Goal: Task Accomplishment & Management: Complete application form

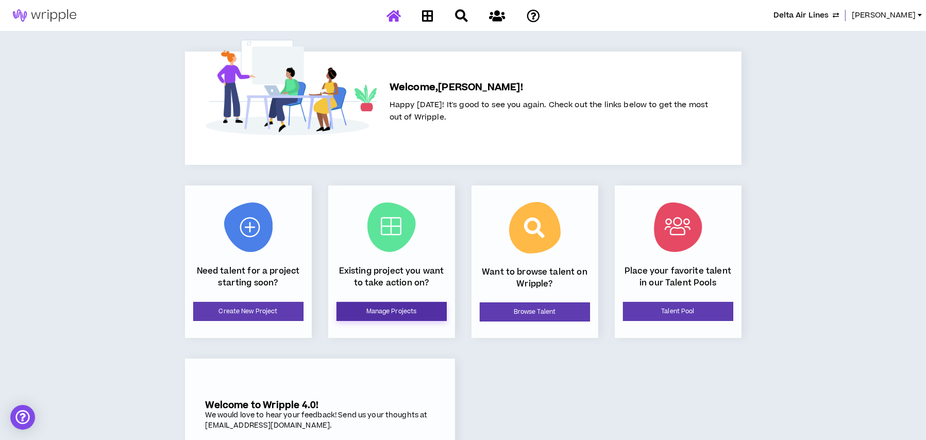
click at [400, 312] on link "Manage Projects" at bounding box center [391, 311] width 110 height 19
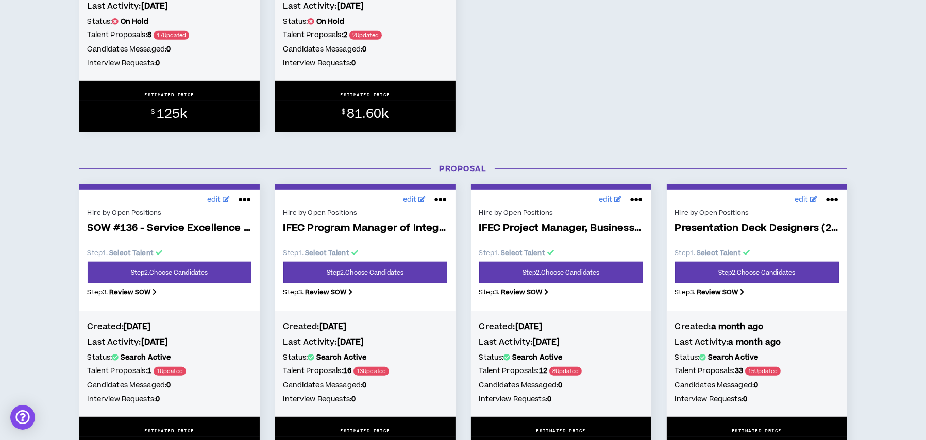
scroll to position [773, 0]
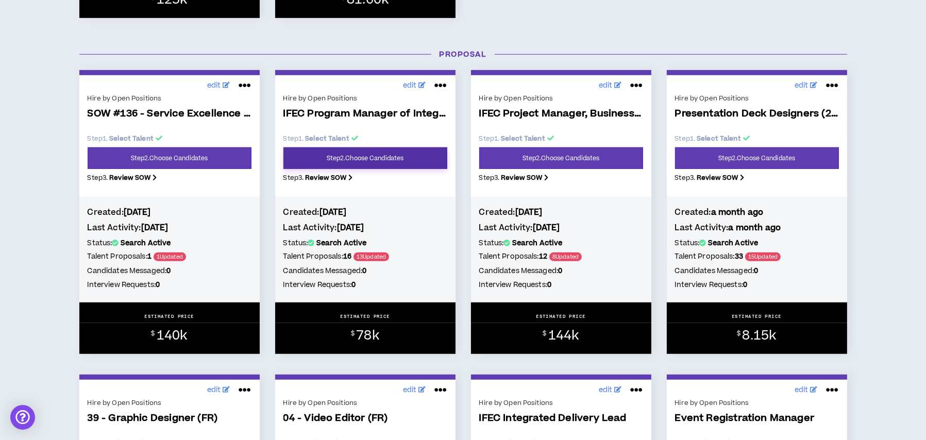
click at [352, 160] on link "Step 2 . Choose Candidates" at bounding box center [365, 158] width 164 height 22
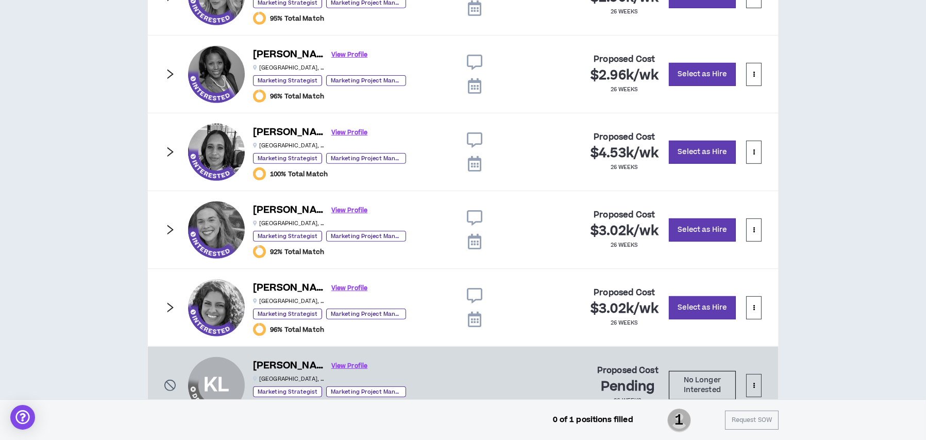
scroll to position [706, 0]
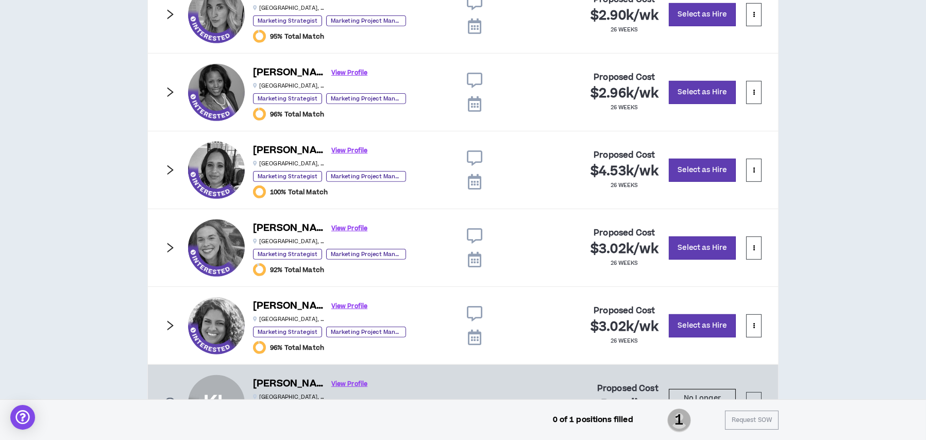
click at [167, 95] on icon "right" at bounding box center [170, 92] width 6 height 10
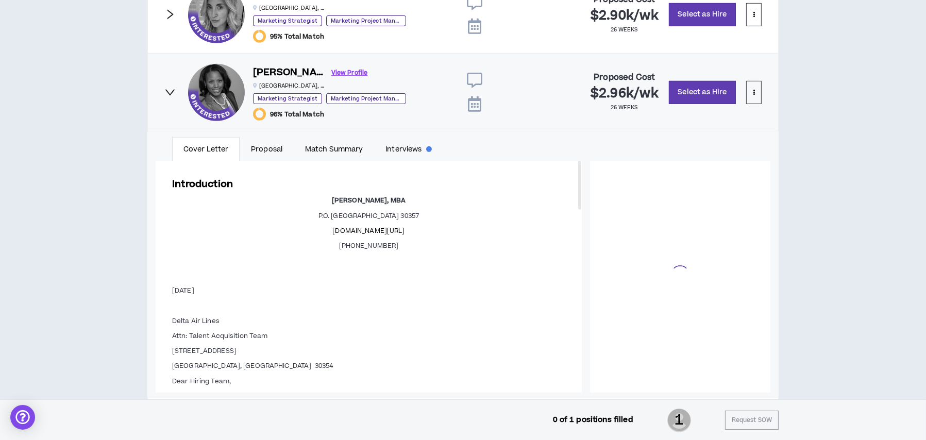
scroll to position [164, 0]
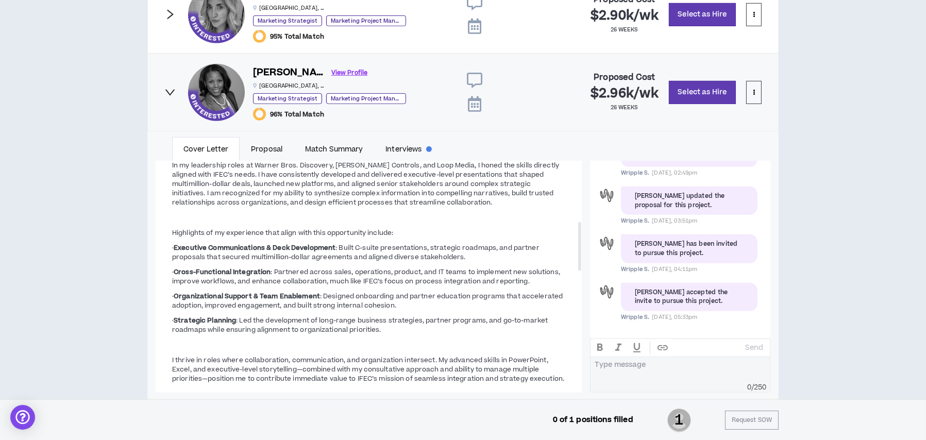
click at [172, 92] on icon "right" at bounding box center [169, 92] width 11 height 11
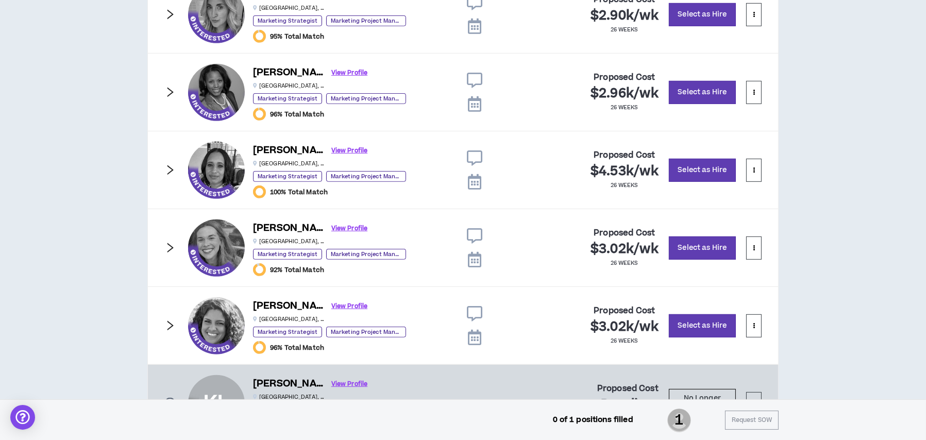
click at [172, 172] on icon "right" at bounding box center [169, 169] width 11 height 11
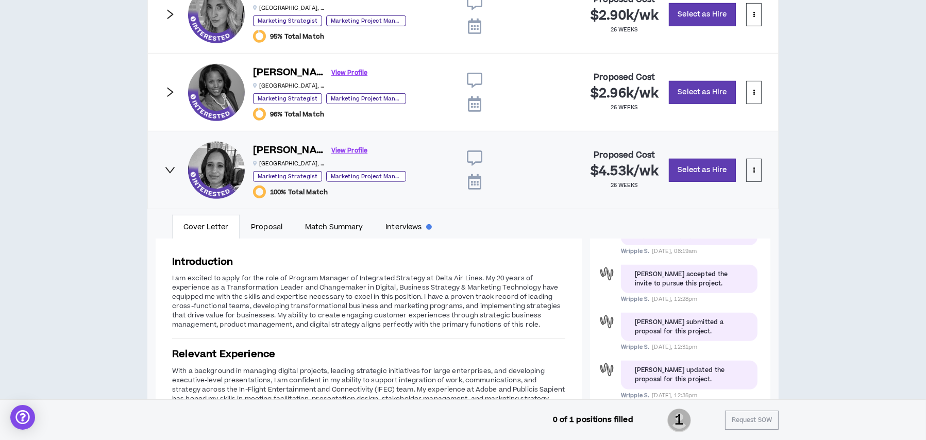
scroll to position [729, 0]
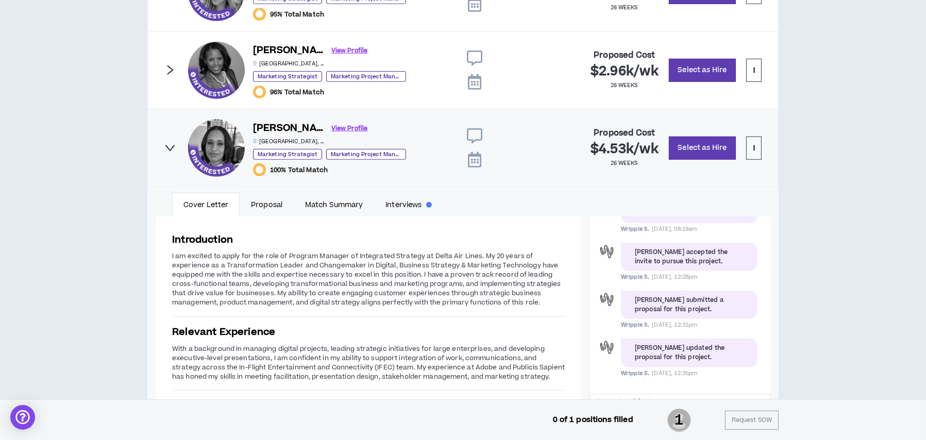
click at [172, 149] on icon "right" at bounding box center [169, 147] width 11 height 11
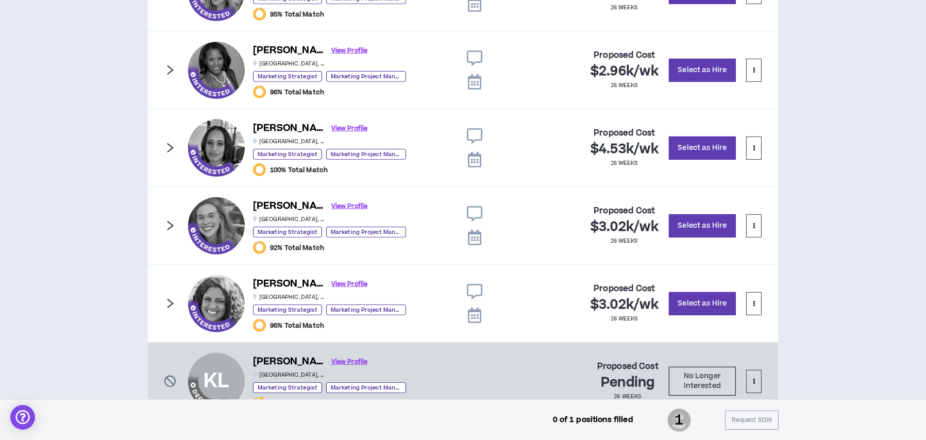
click at [174, 224] on icon "right" at bounding box center [169, 225] width 11 height 11
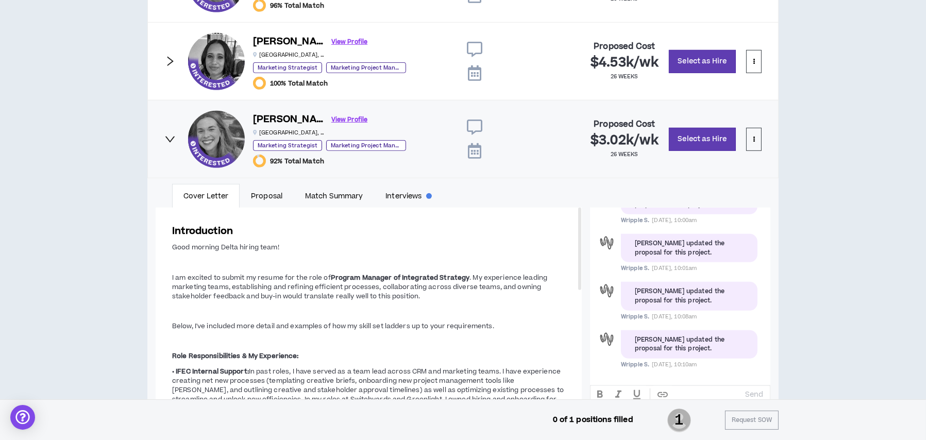
scroll to position [935, 0]
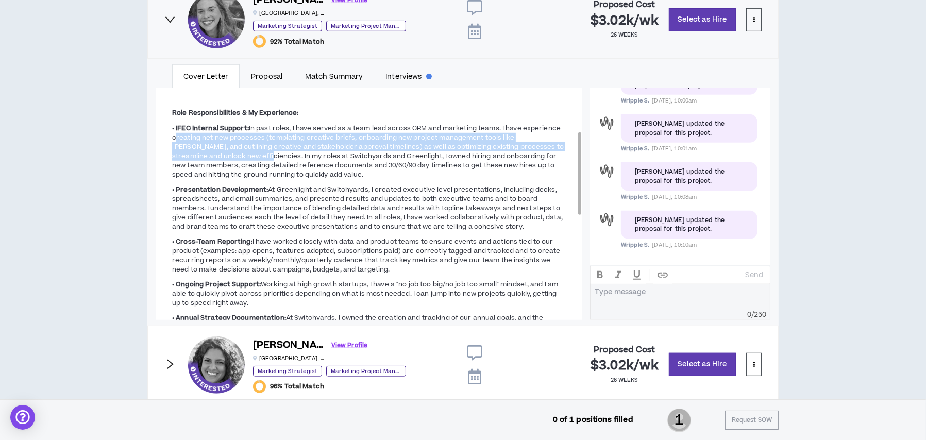
drag, startPoint x: 174, startPoint y: 136, endPoint x: 225, endPoint y: 154, distance: 54.3
click at [225, 154] on span "In past roles, I have served as a team lead across CRM and marketing teams. I h…" at bounding box center [368, 152] width 392 height 56
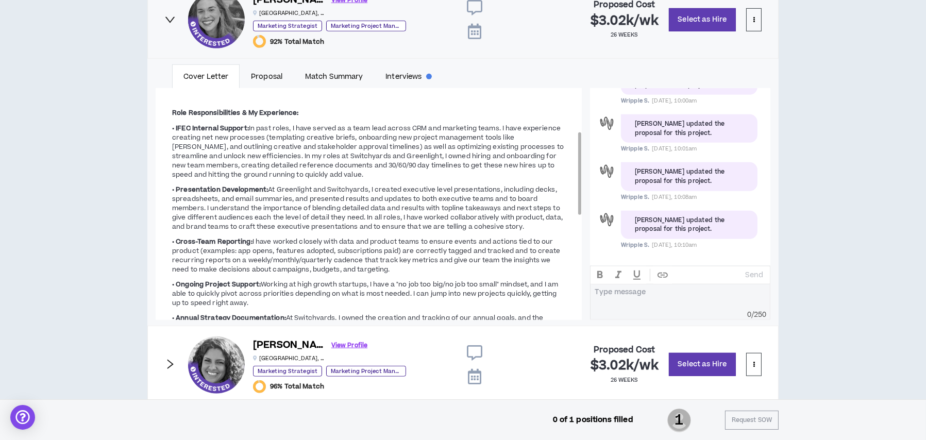
click at [171, 136] on div "Introduction Good morning Delta hiring team! I am excited to submit my resume f…" at bounding box center [369, 289] width 426 height 650
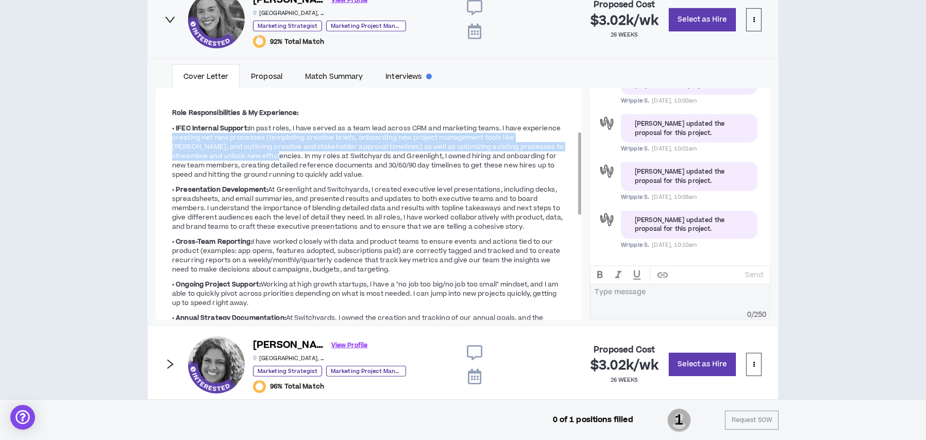
drag, startPoint x: 171, startPoint y: 135, endPoint x: 229, endPoint y: 156, distance: 61.3
click at [229, 156] on div "Introduction Good morning Delta hiring team! I am excited to submit my resume f…" at bounding box center [369, 289] width 426 height 650
copy span "creating net new processes (templating creative briefs, onboarding new project …"
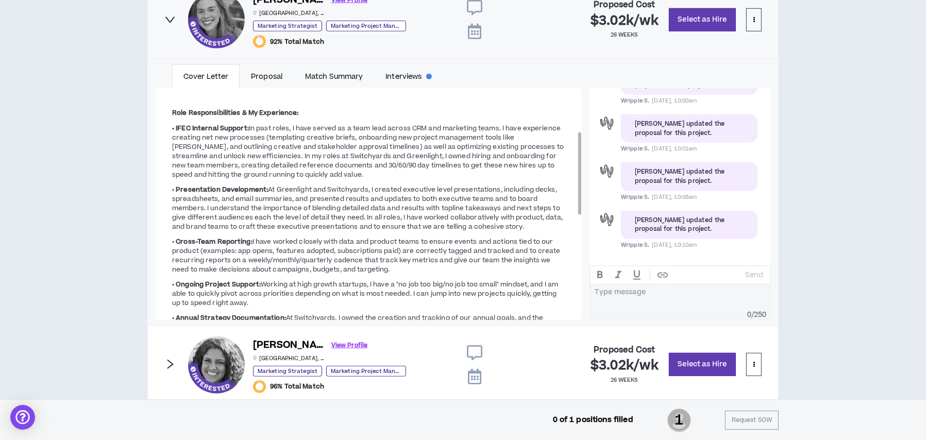
click at [313, 200] on span "At Greenlight and Switchyards, I created executive level presentations, includi…" at bounding box center [367, 208] width 391 height 46
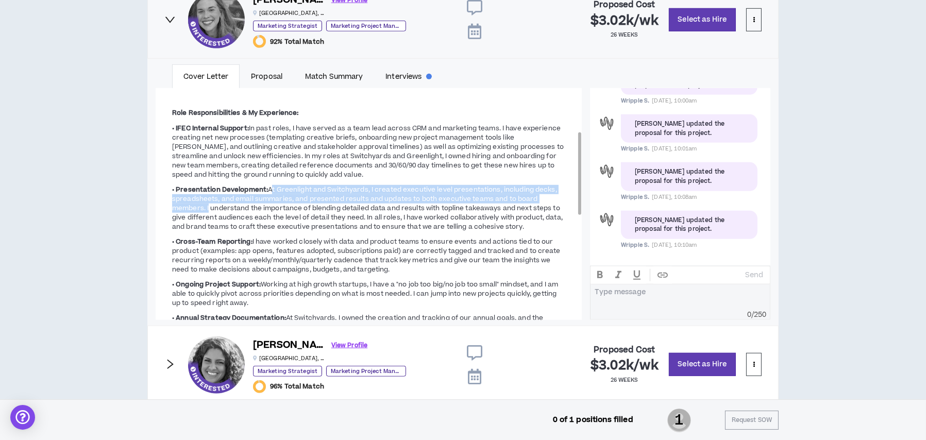
drag, startPoint x: 270, startPoint y: 186, endPoint x: 207, endPoint y: 209, distance: 67.3
click at [207, 209] on span "At Greenlight and Switchyards, I created executive level presentations, includi…" at bounding box center [367, 208] width 391 height 46
copy span "At Greenlight and Switchyards, I created executive level presentations, includi…"
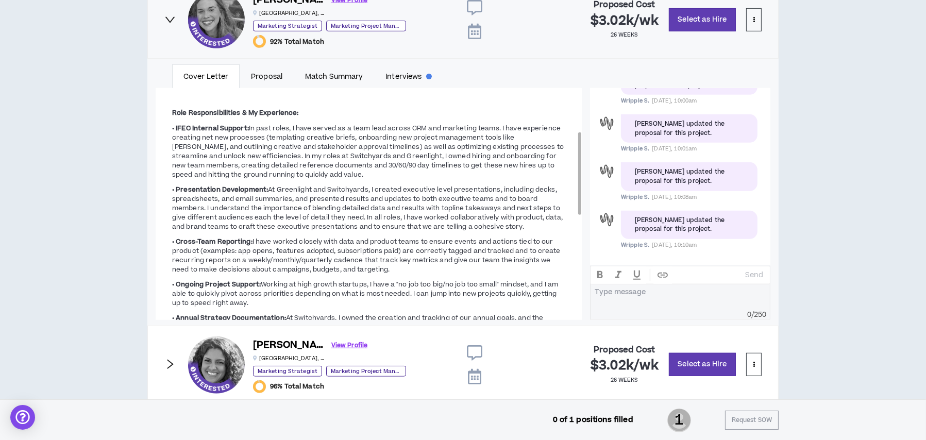
click at [290, 269] on span "I have worked closely with data and product teams to ensure events and actions …" at bounding box center [366, 255] width 389 height 37
drag, startPoint x: 175, startPoint y: 240, endPoint x: 289, endPoint y: 252, distance: 114.5
click at [289, 252] on p "• Cross-Team Reporting: I have worked closely with data and product teams to en…" at bounding box center [368, 255] width 393 height 39
click at [231, 241] on strong "• Cross-Team Reporting:" at bounding box center [212, 241] width 80 height 9
drag, startPoint x: 176, startPoint y: 239, endPoint x: 348, endPoint y: 264, distance: 174.0
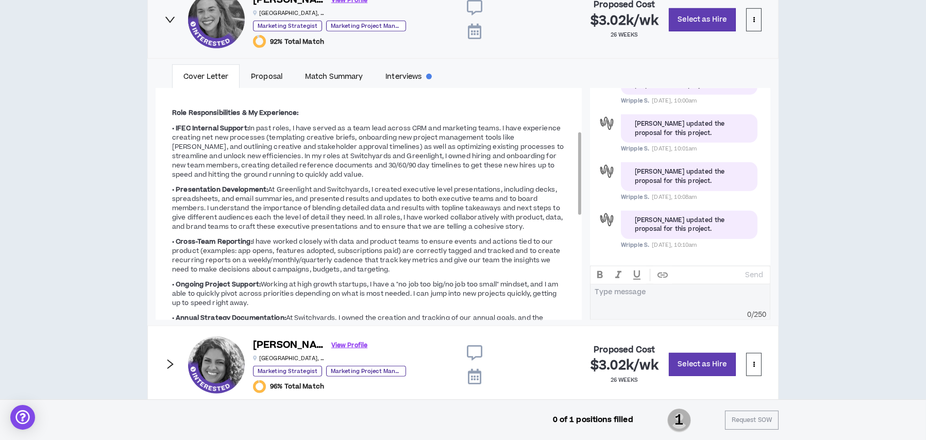
click at [373, 268] on p "• Cross-Team Reporting: I have worked closely with data and product teams to en…" at bounding box center [368, 255] width 393 height 39
copy p "Cross-Team Reporting: I have worked closely with data and product teams to ensu…"
click at [307, 294] on span "Working at high growth startups, I have a "no job too big/no job too small" min…" at bounding box center [365, 294] width 386 height 28
drag, startPoint x: 260, startPoint y: 283, endPoint x: 285, endPoint y: 298, distance: 28.9
click at [285, 298] on p "• Ongoing Project Support: Working at high growth startups, I have a "no job to…" at bounding box center [368, 293] width 393 height 29
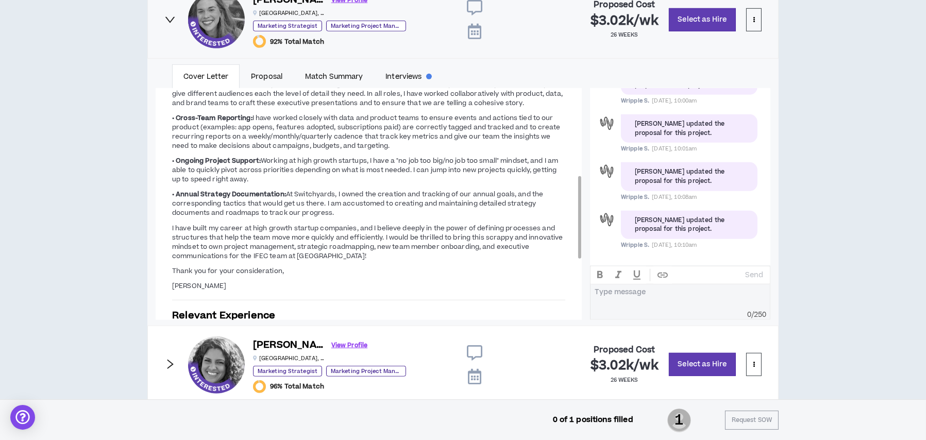
copy span "Working at high growth startups, I have a "no job too big/no job too small" min…"
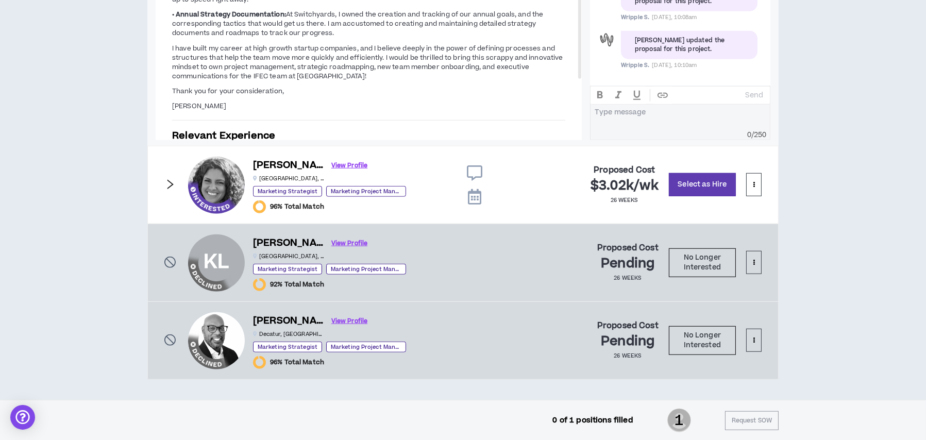
click at [167, 182] on icon "right" at bounding box center [169, 184] width 11 height 11
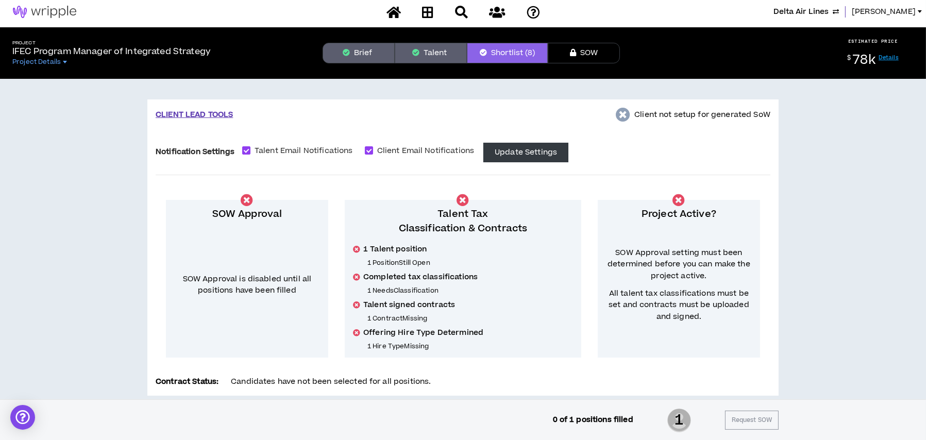
scroll to position [0, 0]
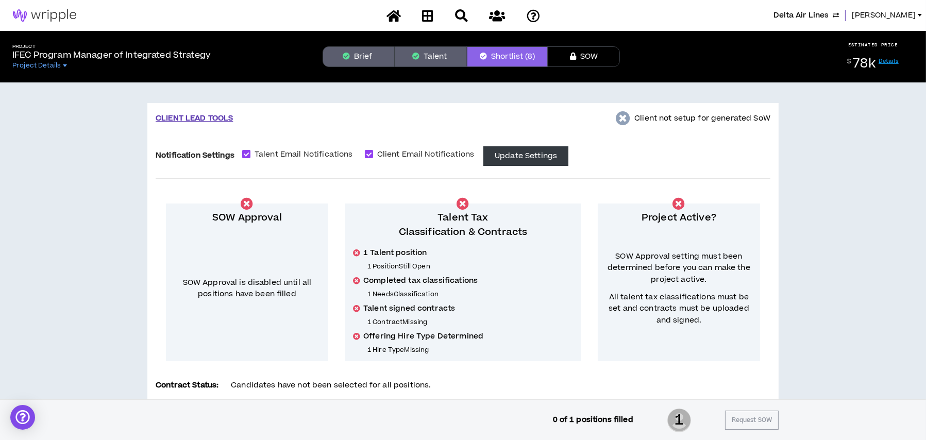
click at [363, 57] on button "Brief" at bounding box center [359, 56] width 72 height 21
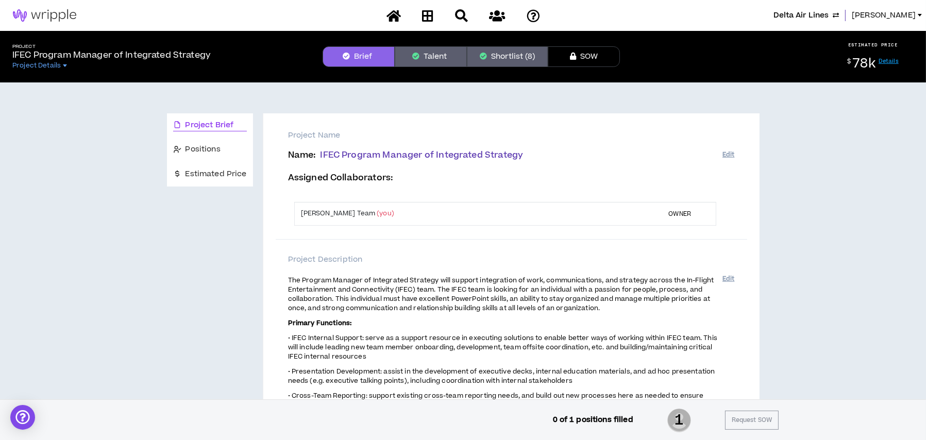
click at [489, 60] on button "Shortlist (8)" at bounding box center [507, 56] width 81 height 21
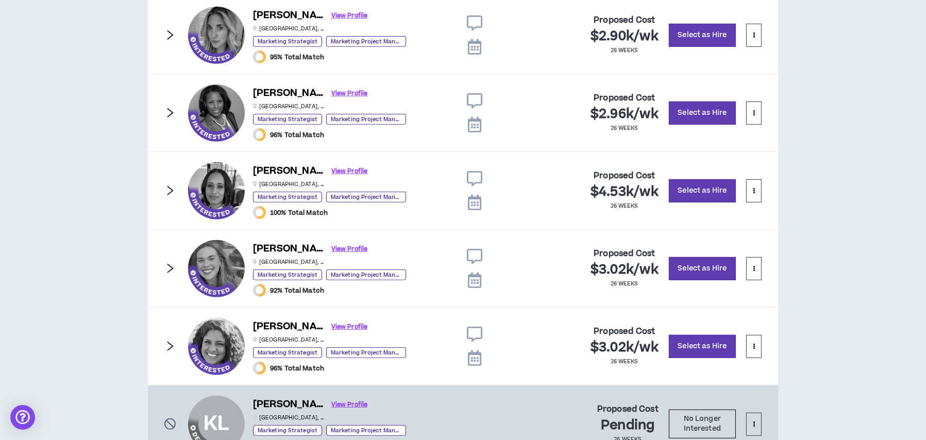
scroll to position [848, 0]
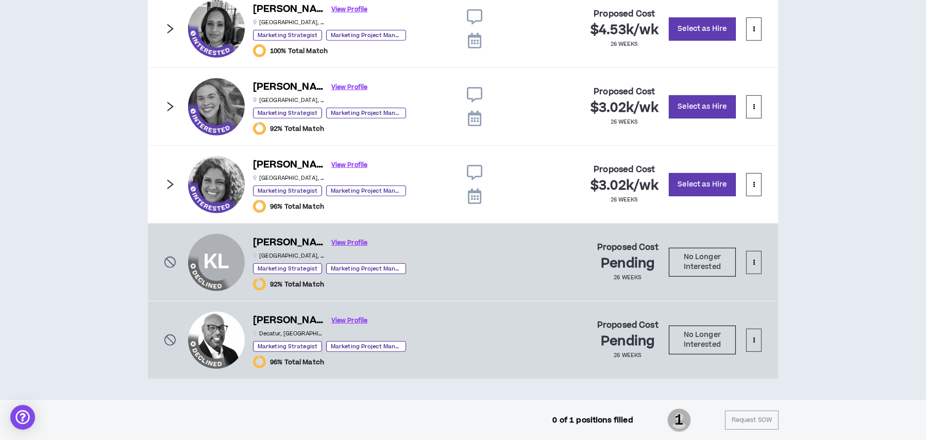
click at [166, 181] on icon "right" at bounding box center [169, 184] width 11 height 11
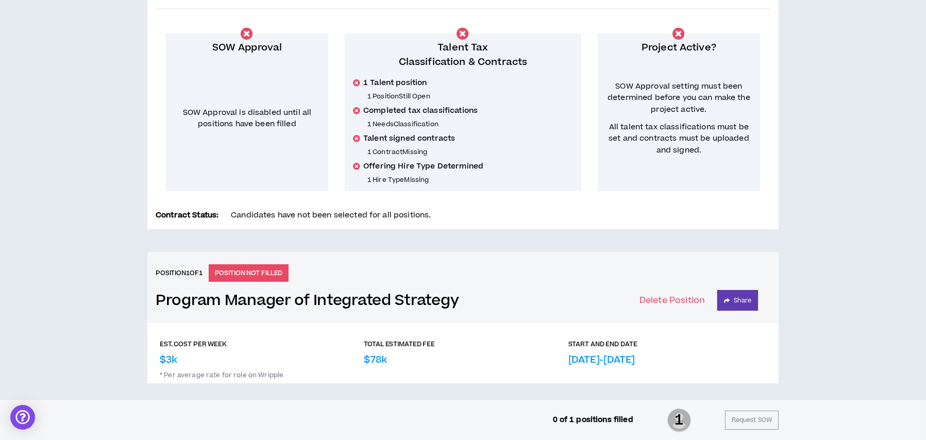
scroll to position [0, 0]
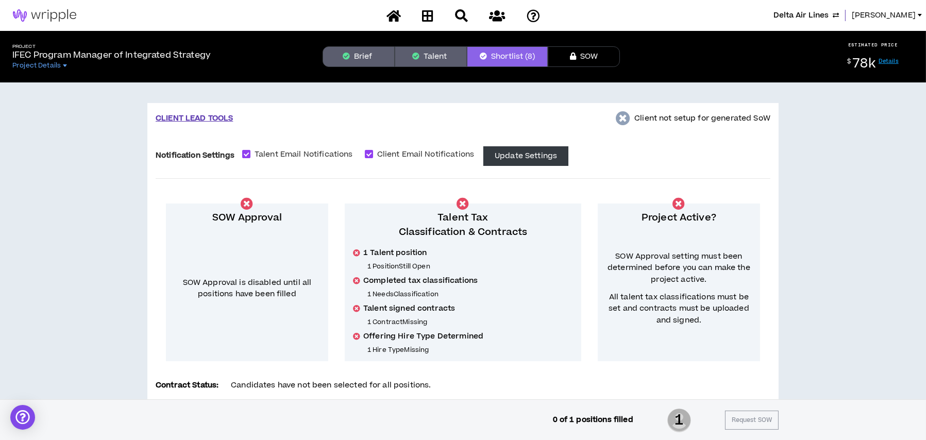
click at [431, 54] on button "Talent" at bounding box center [431, 56] width 72 height 21
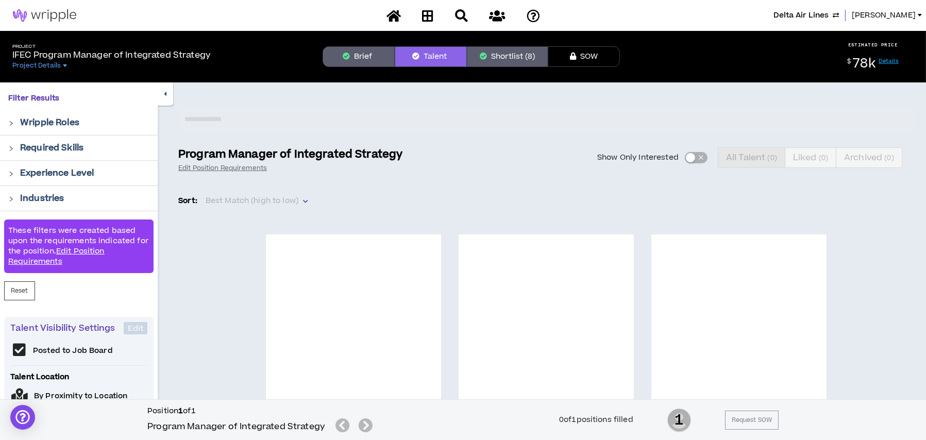
click at [692, 161] on div "Show Only Interested All Talent ( 0 ) Liked ( 0 ) Archived ( 0 )" at bounding box center [664, 157] width 499 height 21
click at [689, 158] on div "Show Only Interested All Talent ( 0 ) Liked ( 0 ) Archived ( 0 )" at bounding box center [664, 157] width 499 height 21
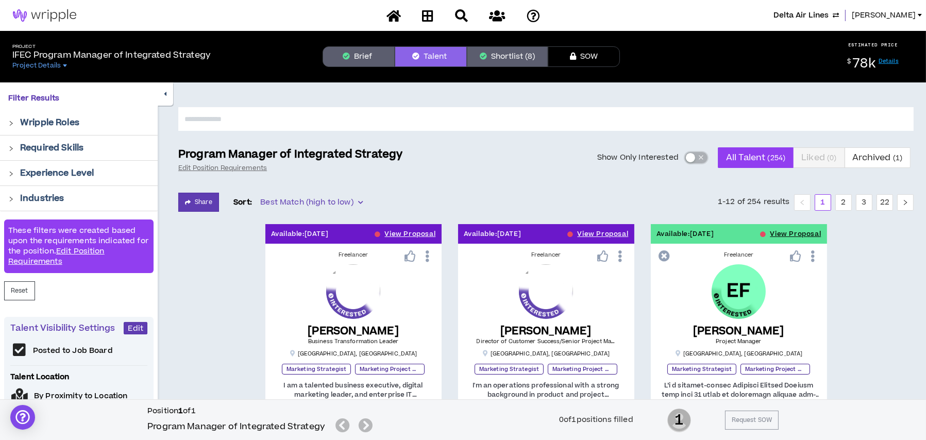
click at [689, 158] on div "button" at bounding box center [690, 157] width 9 height 9
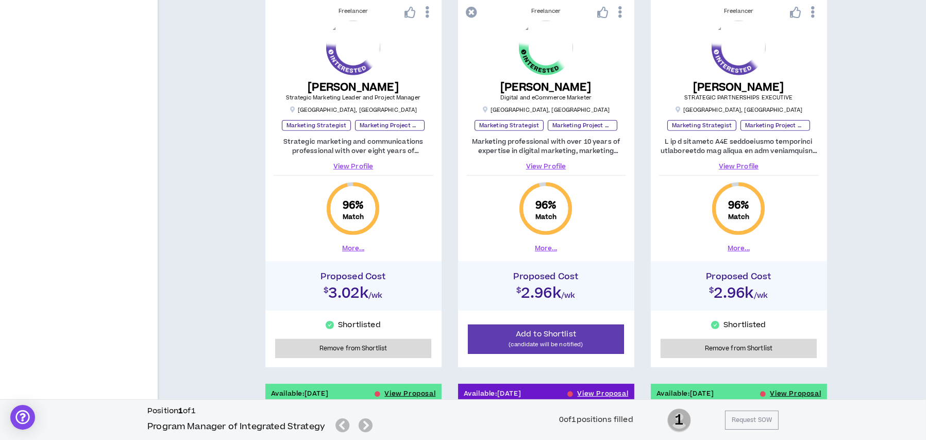
scroll to position [567, 0]
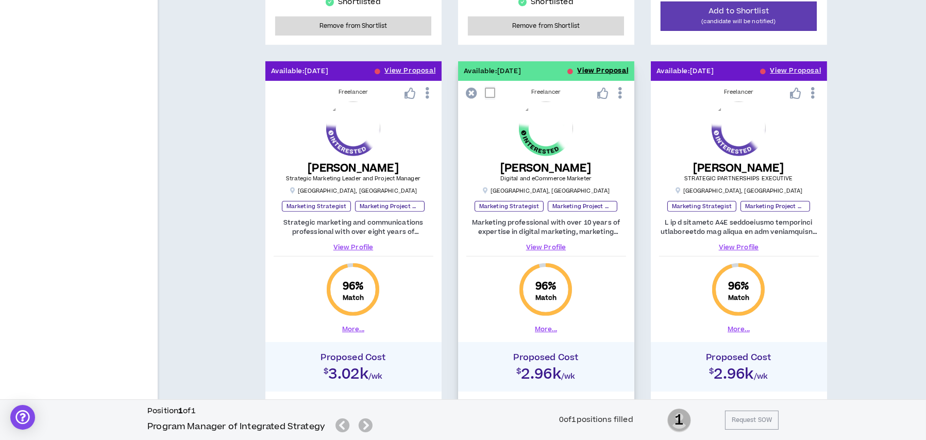
click at [590, 70] on button "View Proposal" at bounding box center [603, 71] width 51 height 20
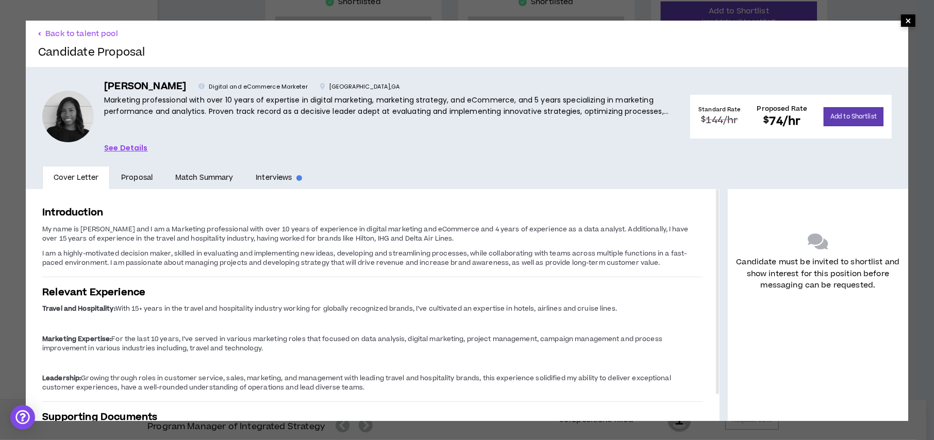
click at [905, 23] on span "×" at bounding box center [908, 20] width 6 height 12
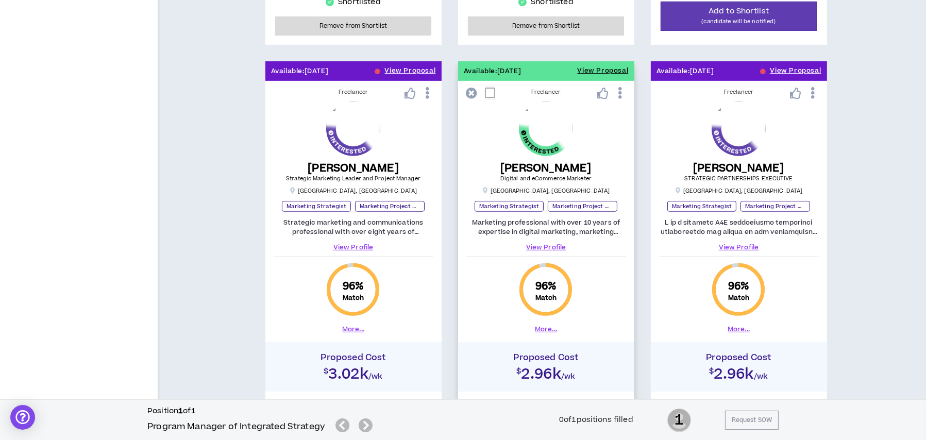
click at [549, 243] on link "View Profile" at bounding box center [546, 247] width 160 height 9
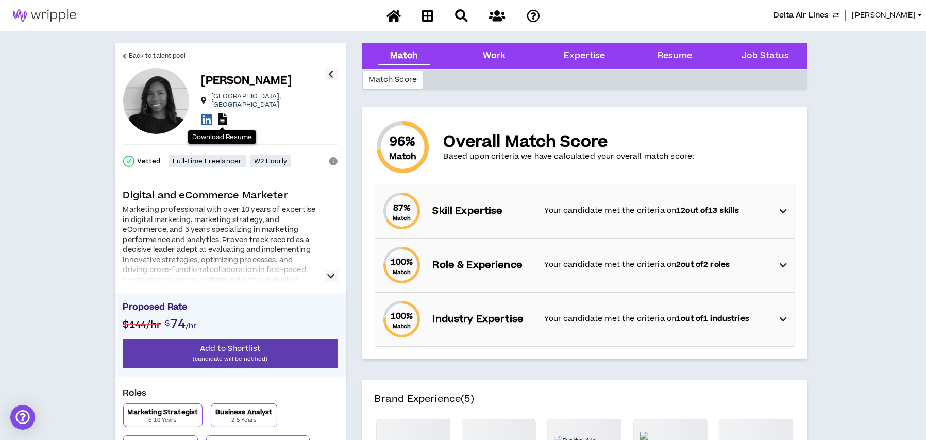
click at [221, 117] on icon at bounding box center [222, 119] width 9 height 12
click at [133, 51] on span "Back to talent pool" at bounding box center [157, 56] width 57 height 10
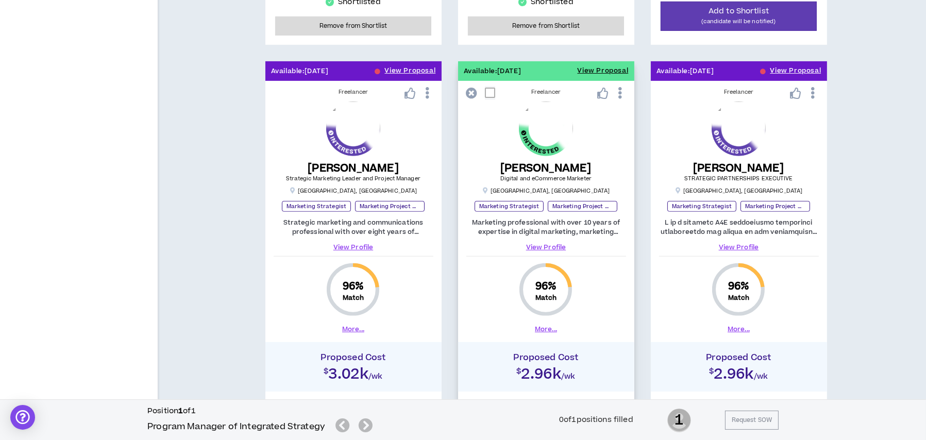
scroll to position [824, 0]
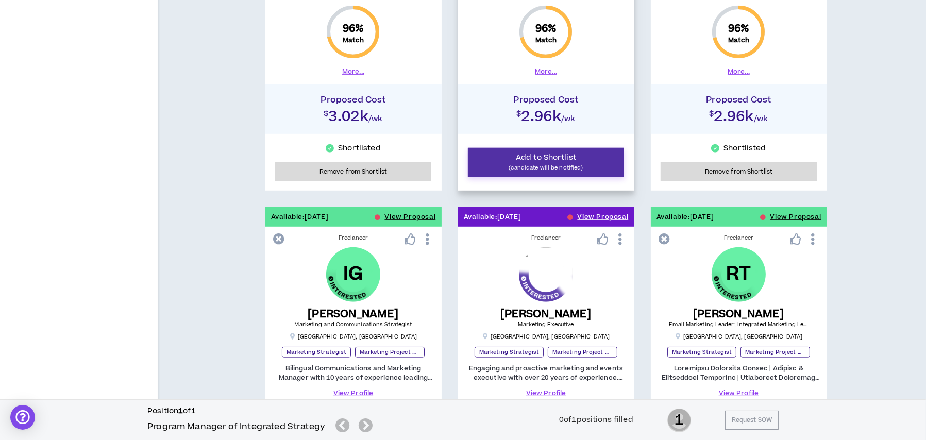
click at [534, 161] on span "Add to Shortlist" at bounding box center [546, 157] width 60 height 11
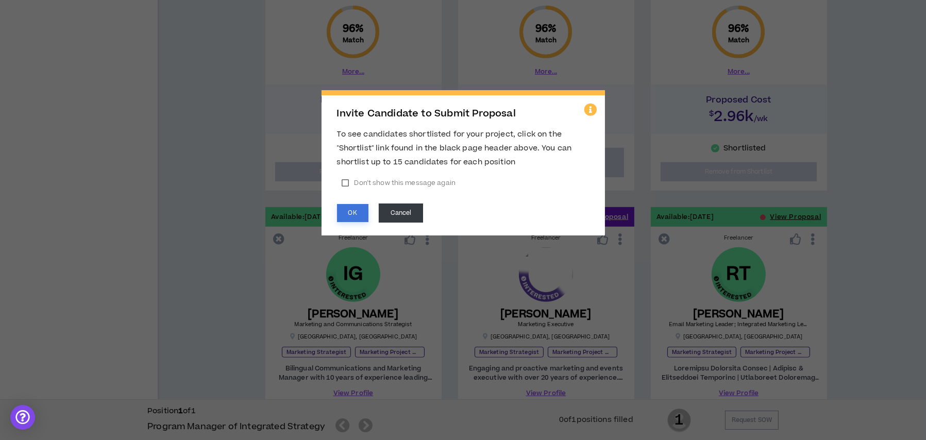
click at [348, 207] on button "OK" at bounding box center [352, 213] width 31 height 18
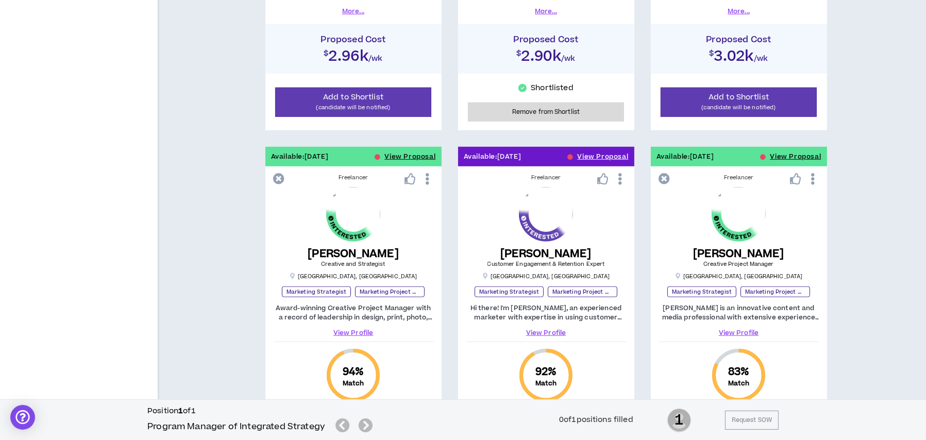
scroll to position [1031, 0]
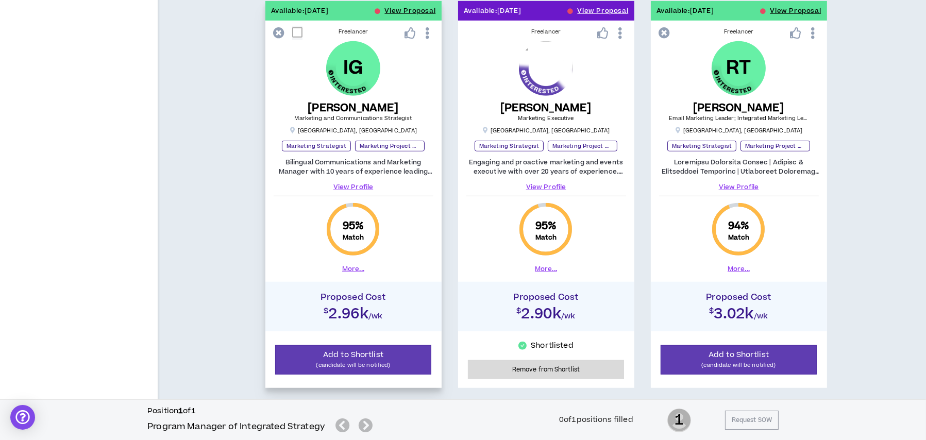
click at [350, 183] on link "View Profile" at bounding box center [354, 186] width 160 height 9
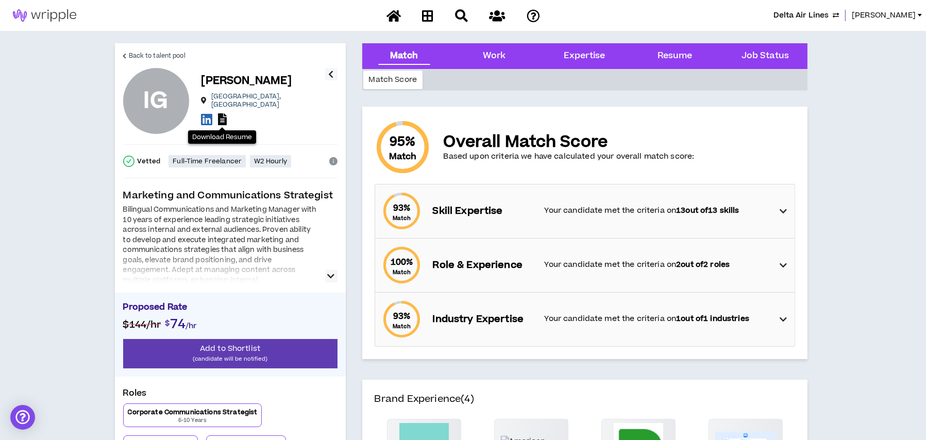
click at [220, 113] on icon at bounding box center [222, 119] width 9 height 12
click at [141, 52] on span "Back to talent pool" at bounding box center [157, 56] width 57 height 10
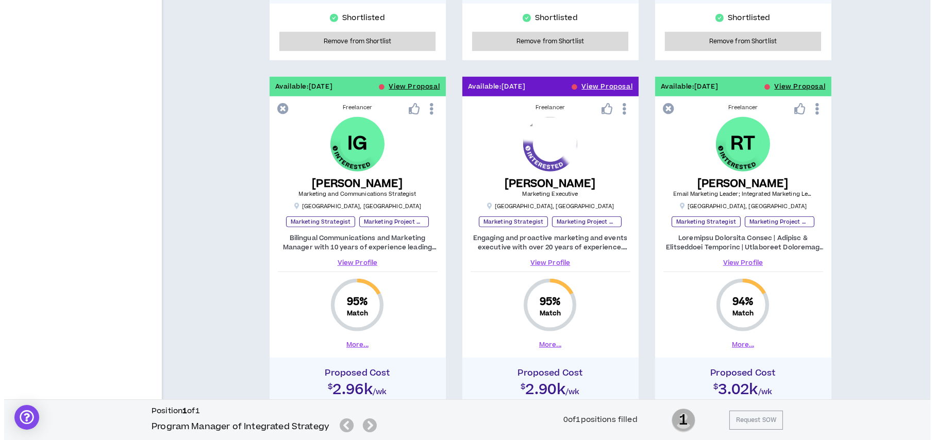
scroll to position [1015, 0]
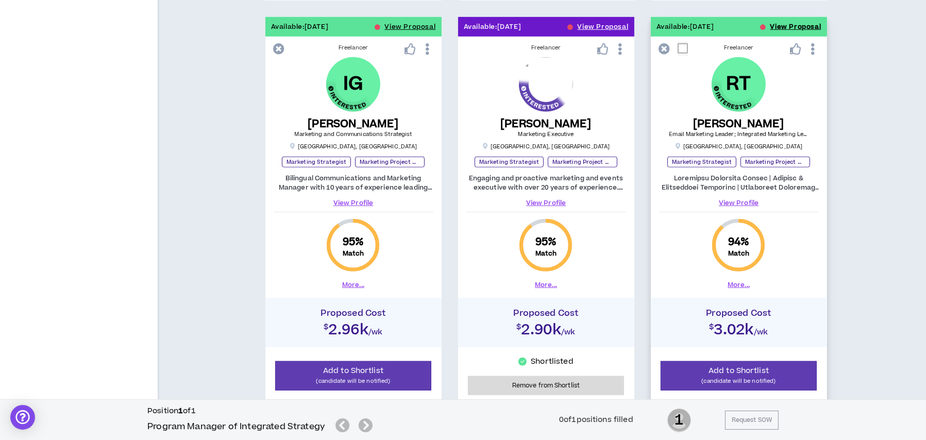
click at [792, 24] on button "View Proposal" at bounding box center [795, 27] width 51 height 20
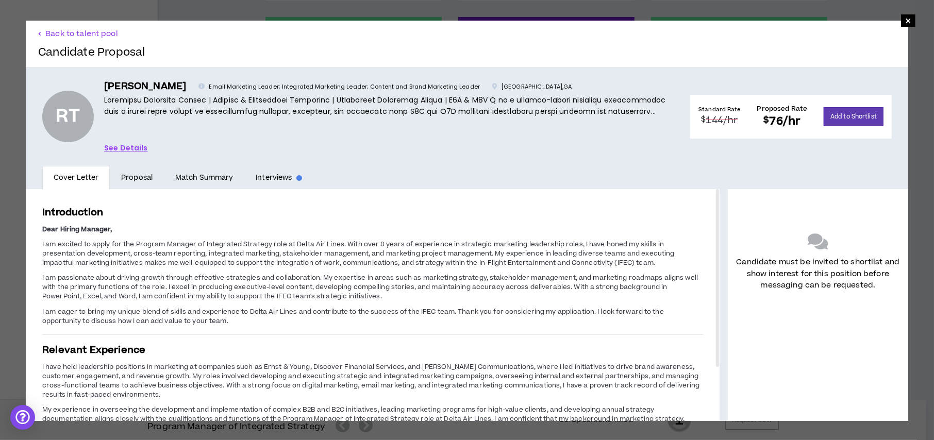
click at [125, 148] on link "See Details" at bounding box center [126, 147] width 44 height 11
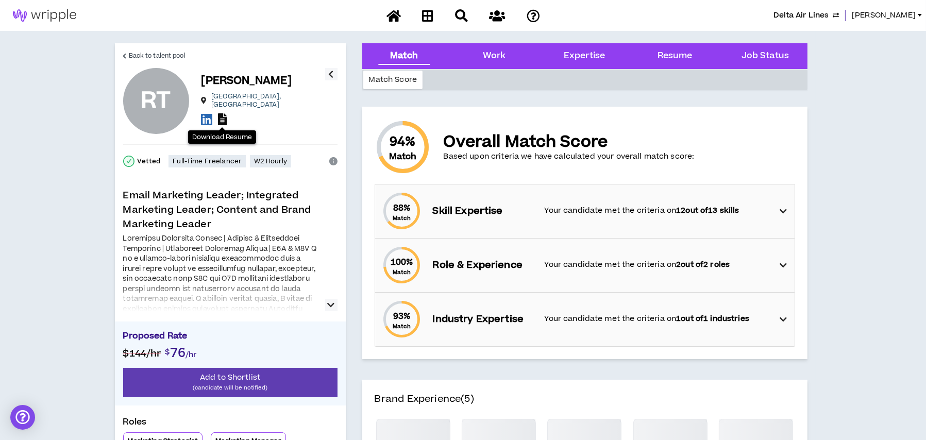
click at [223, 117] on icon at bounding box center [222, 119] width 9 height 12
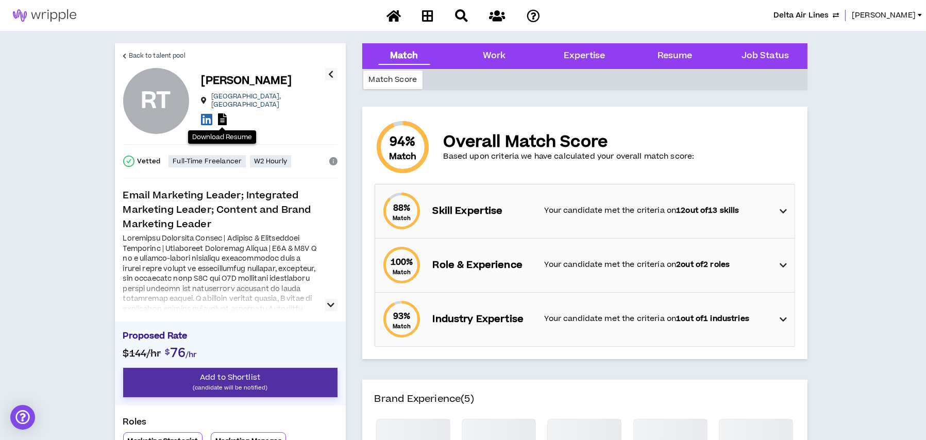
click at [224, 375] on span "Add to Shortlist" at bounding box center [230, 377] width 60 height 11
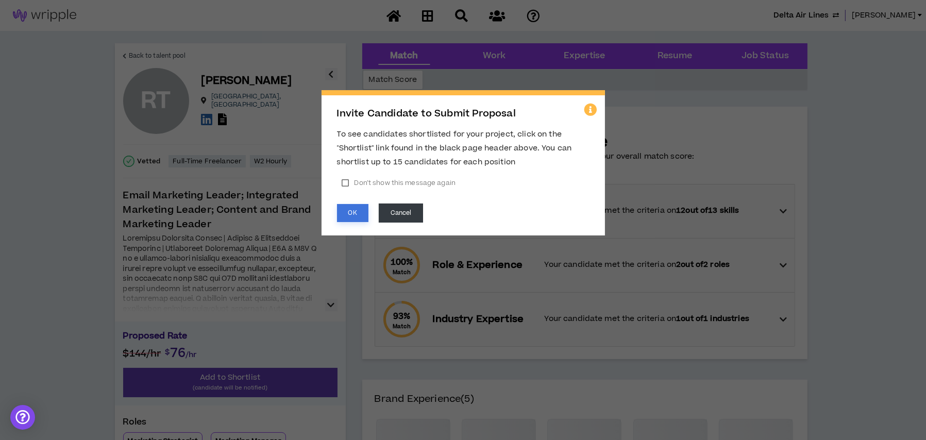
click at [348, 209] on button "OK" at bounding box center [352, 213] width 31 height 18
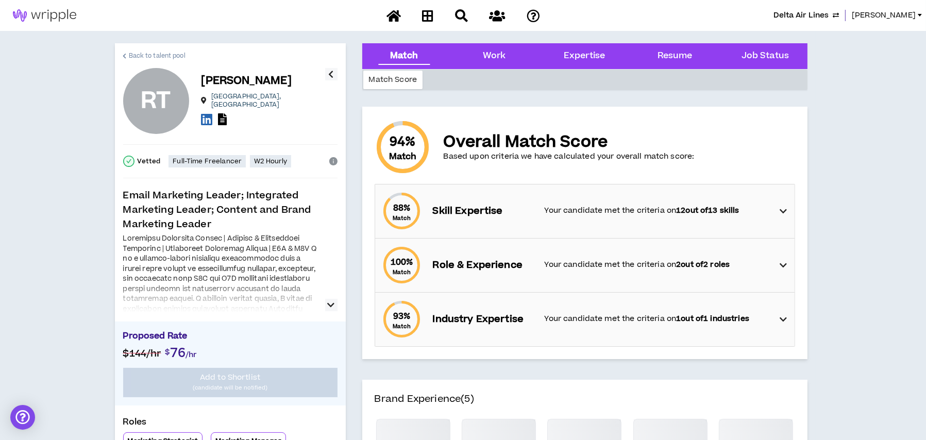
click at [162, 55] on span "Back to talent pool" at bounding box center [157, 56] width 57 height 10
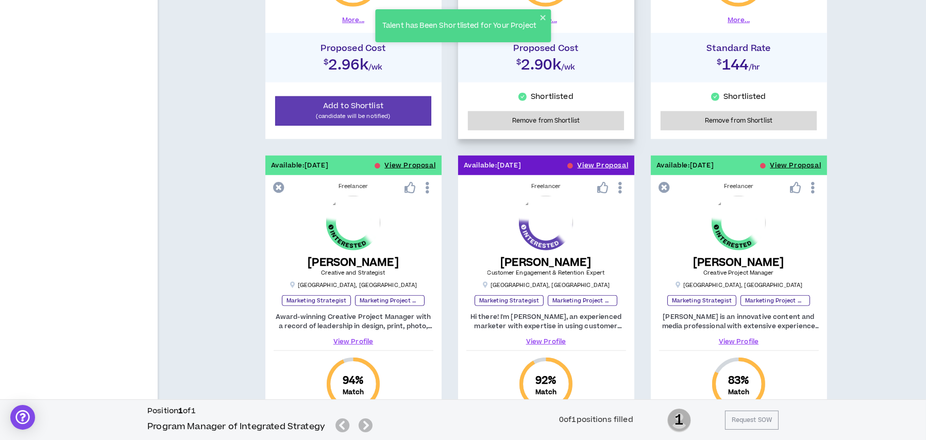
scroll to position [1365, 0]
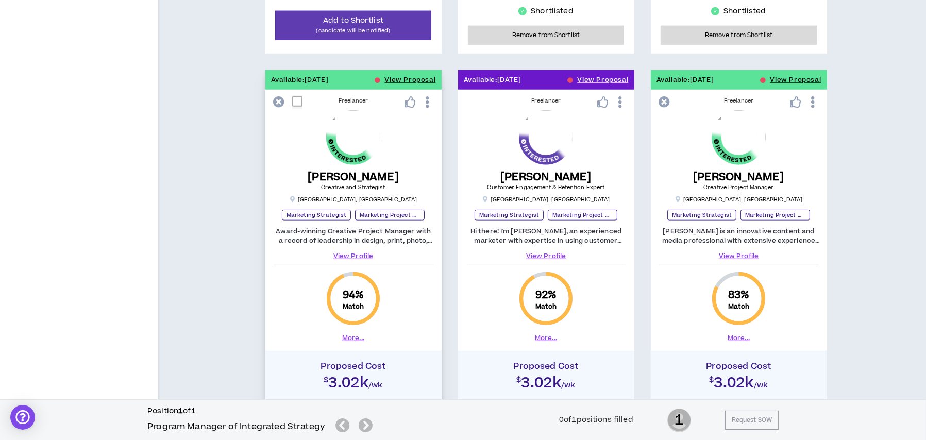
click at [345, 254] on link "View Profile" at bounding box center [354, 255] width 160 height 9
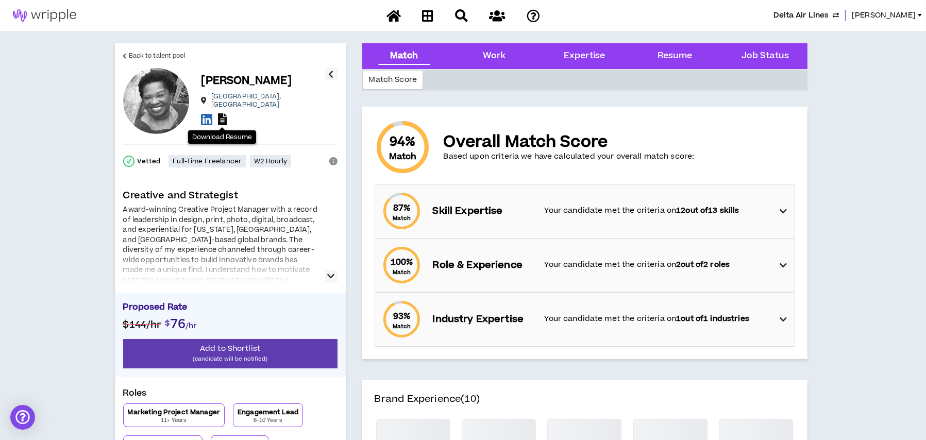
click at [222, 117] on icon at bounding box center [222, 119] width 9 height 12
click at [163, 58] on span "Back to talent pool" at bounding box center [157, 56] width 57 height 10
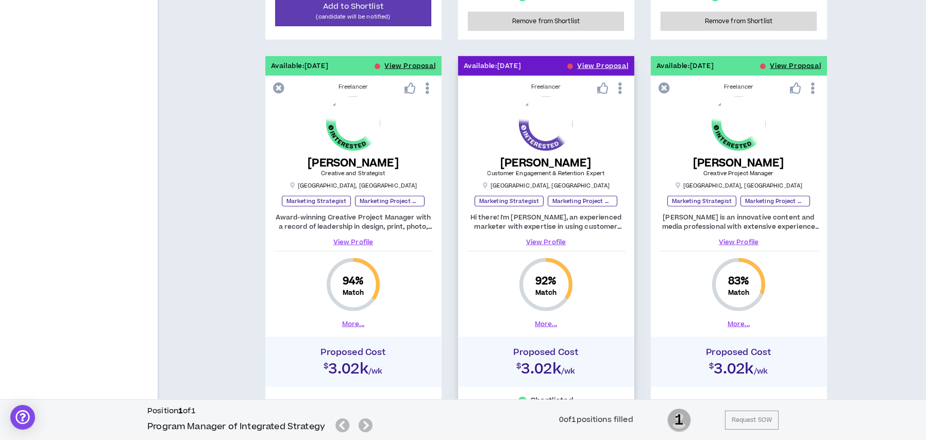
scroll to position [1466, 0]
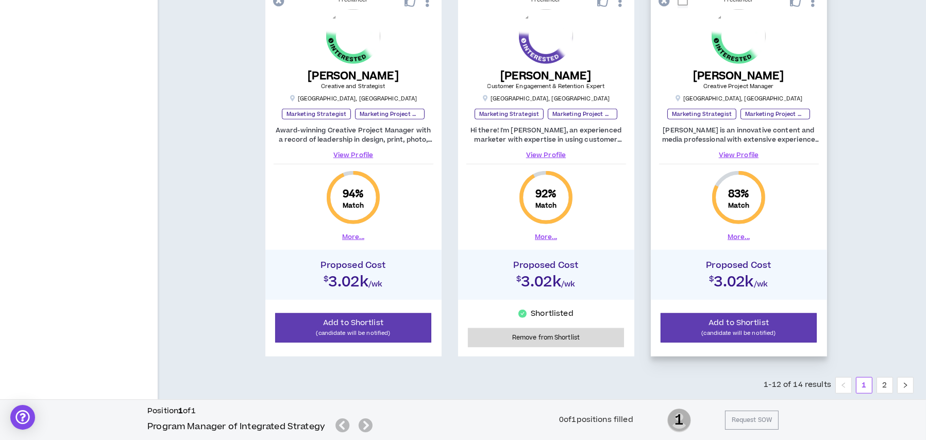
click at [746, 153] on link "View Profile" at bounding box center [739, 154] width 160 height 9
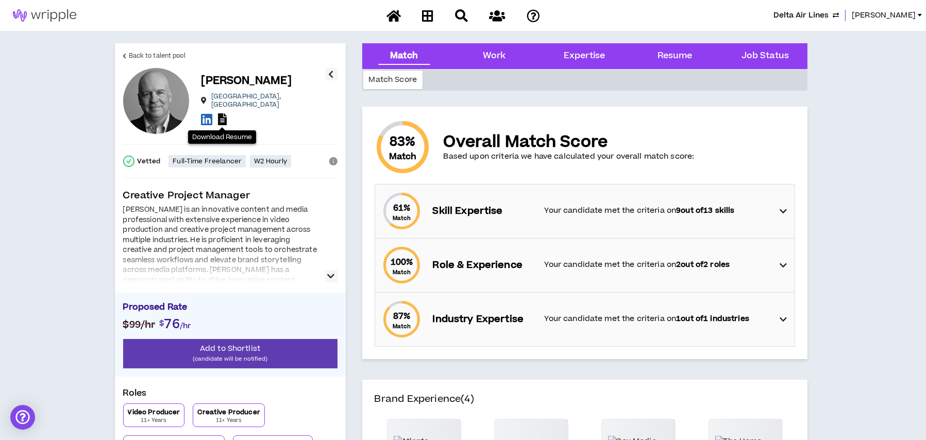
click at [221, 117] on icon at bounding box center [222, 119] width 9 height 12
click at [131, 49] on link "Back to talent pool" at bounding box center [154, 55] width 62 height 25
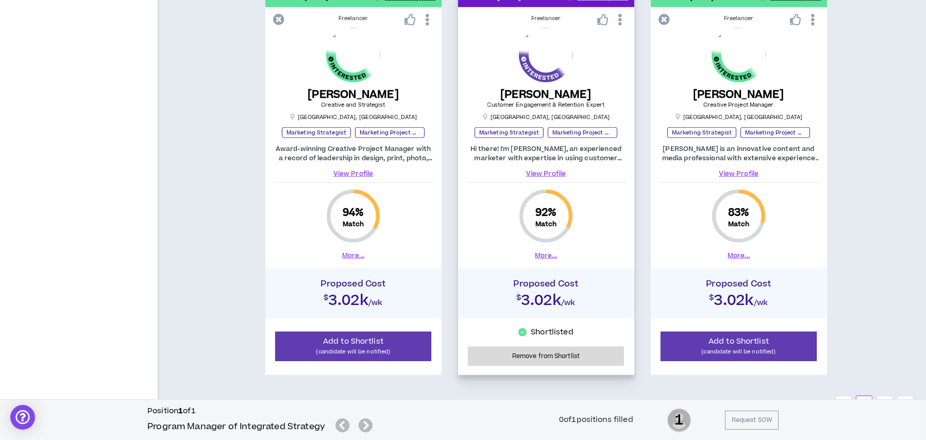
scroll to position [1491, 0]
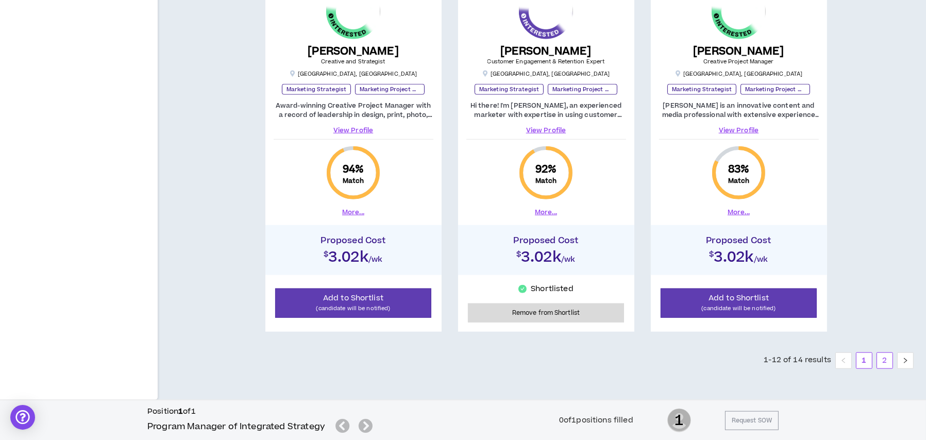
click at [876, 359] on ul "1-12 of 14 results 1 2" at bounding box center [839, 360] width 150 height 16
click at [878, 359] on link "2" at bounding box center [884, 360] width 15 height 15
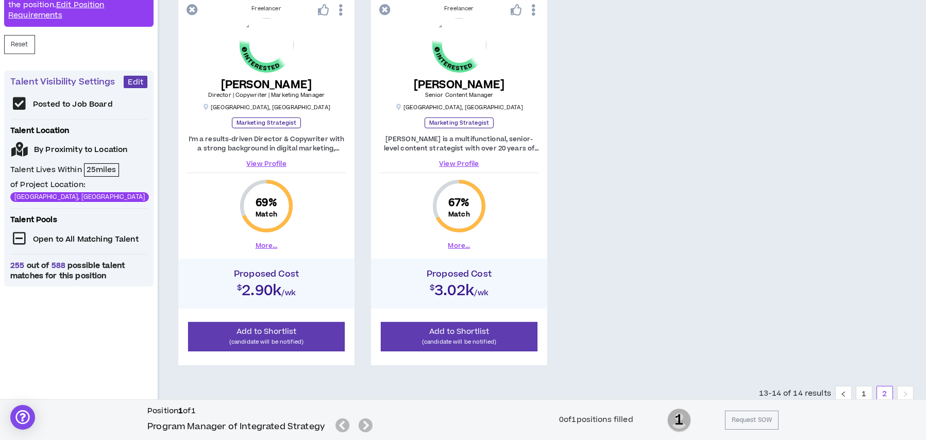
scroll to position [229, 0]
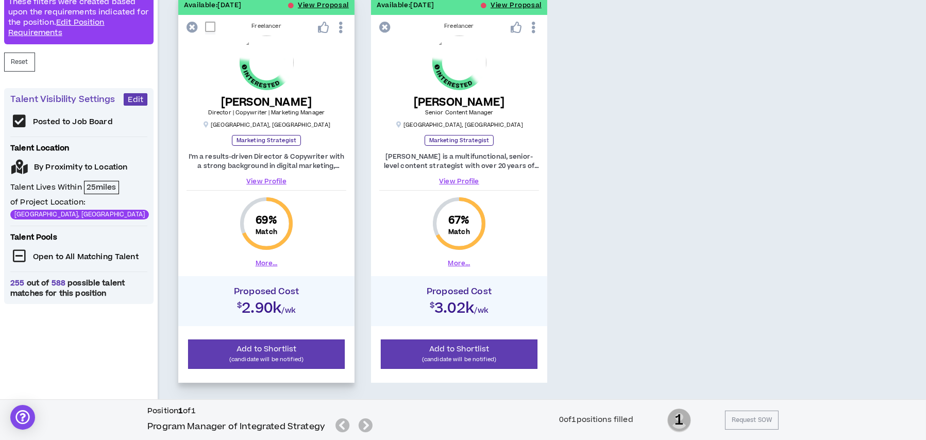
click at [268, 178] on link "View Profile" at bounding box center [267, 181] width 160 height 9
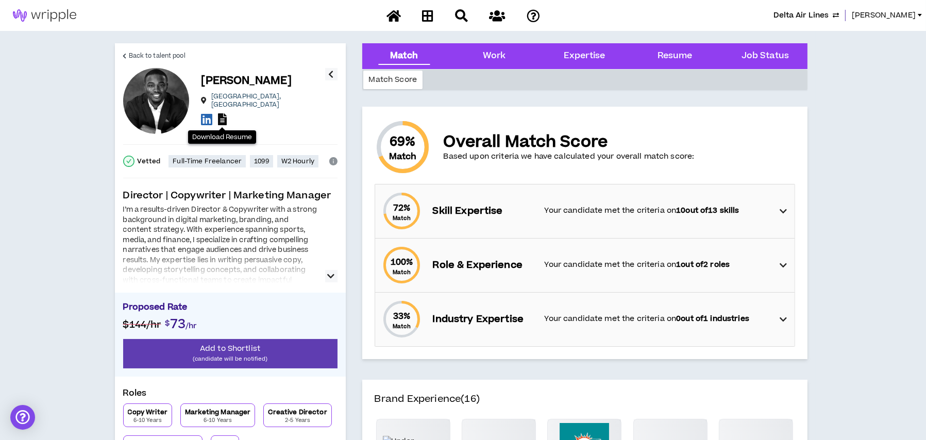
click at [223, 115] on icon at bounding box center [222, 119] width 9 height 12
click at [157, 54] on span "Back to talent pool" at bounding box center [157, 56] width 57 height 10
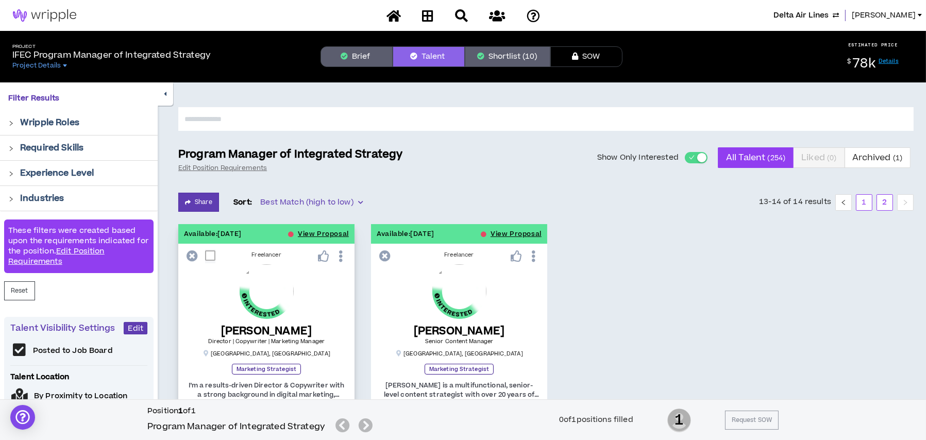
click at [867, 200] on link "1" at bounding box center [863, 202] width 15 height 15
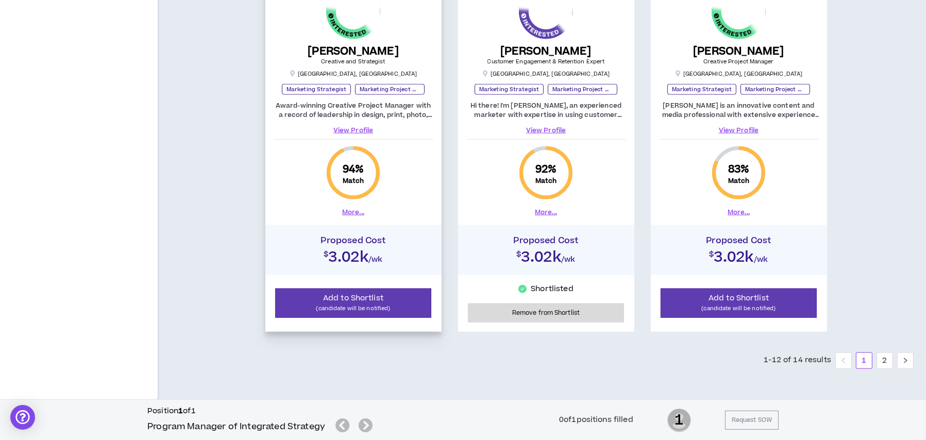
scroll to position [1336, 0]
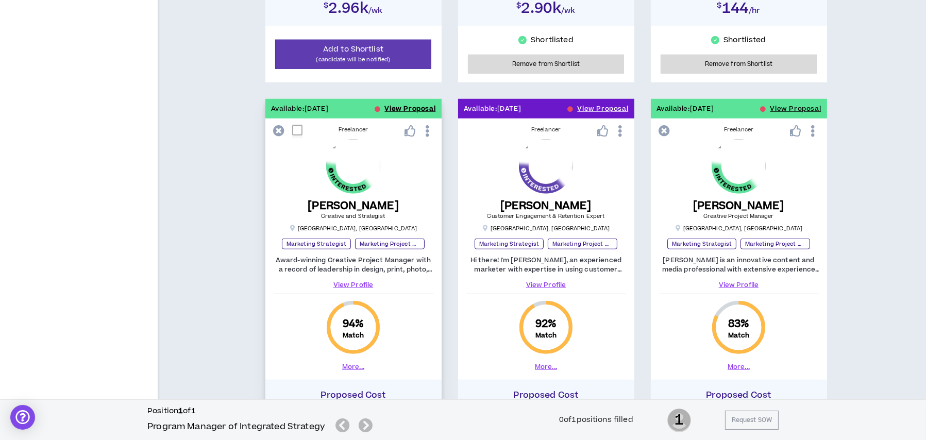
click at [397, 110] on button "View Proposal" at bounding box center [410, 109] width 51 height 20
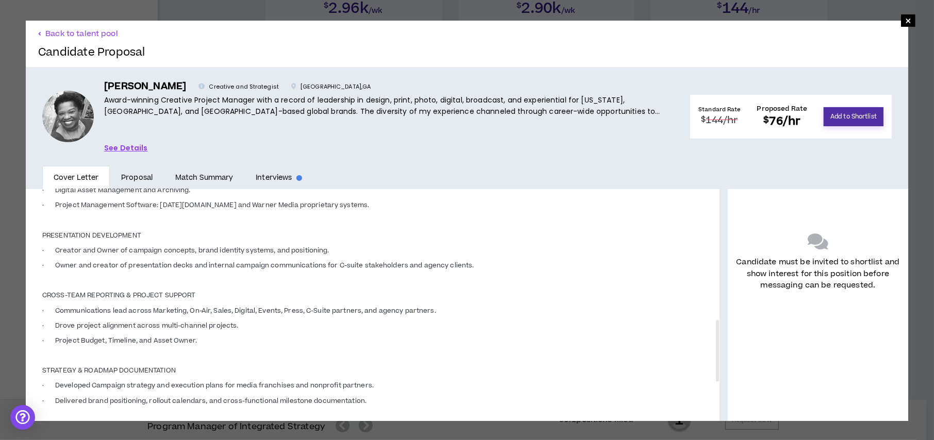
click at [847, 114] on button "Add to Shortlist" at bounding box center [853, 116] width 60 height 19
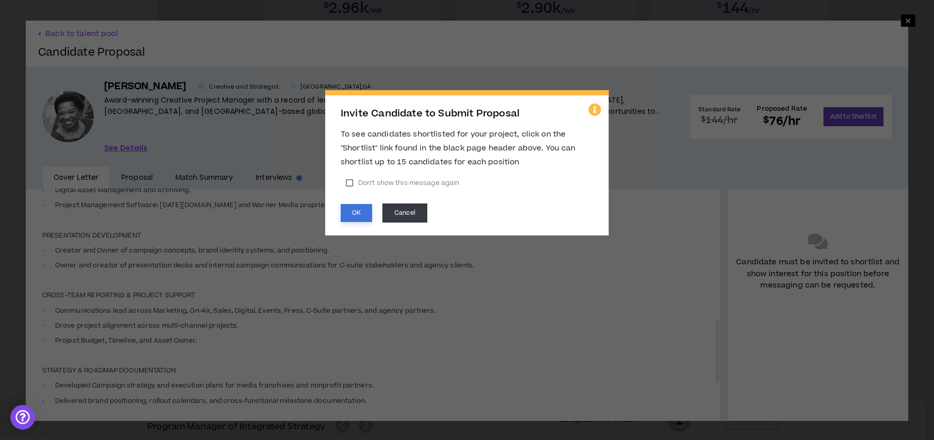
click at [364, 212] on button "OK" at bounding box center [356, 213] width 31 height 18
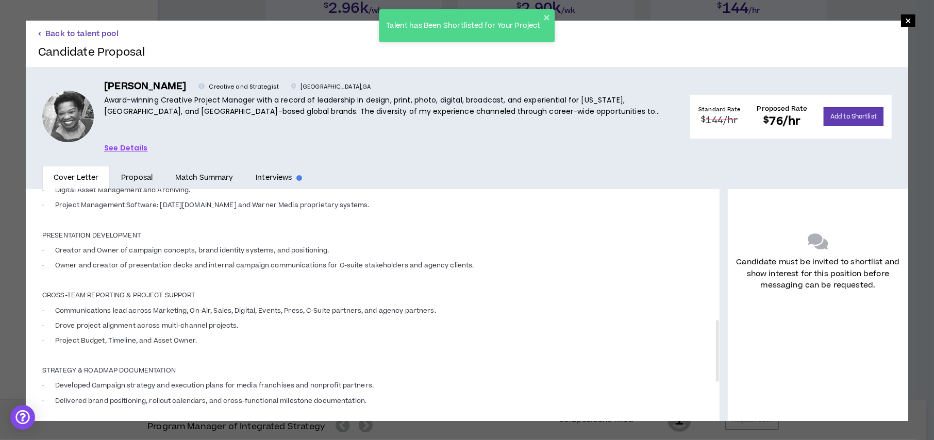
click at [71, 33] on button "Back to talent pool" at bounding box center [78, 34] width 80 height 10
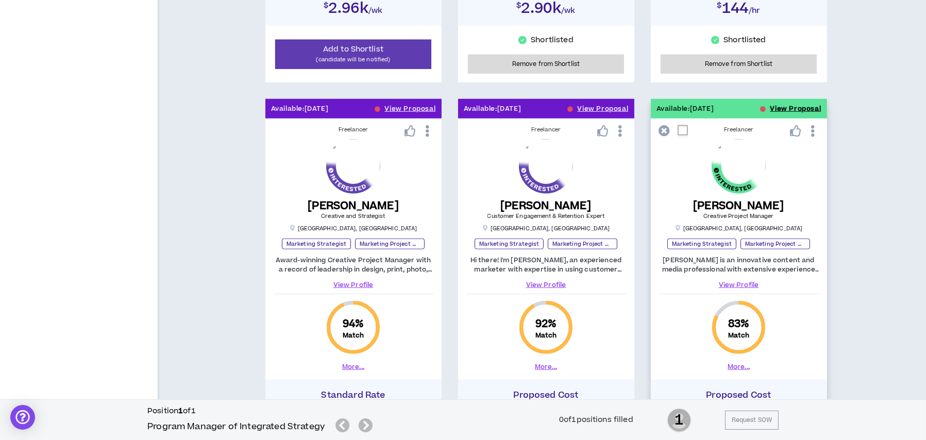
click at [786, 105] on button "View Proposal" at bounding box center [795, 109] width 51 height 20
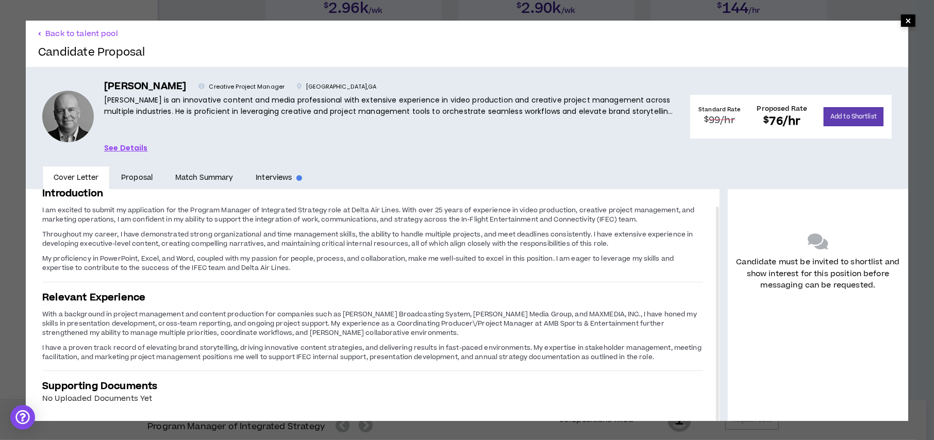
click at [905, 16] on span "×" at bounding box center [908, 20] width 6 height 12
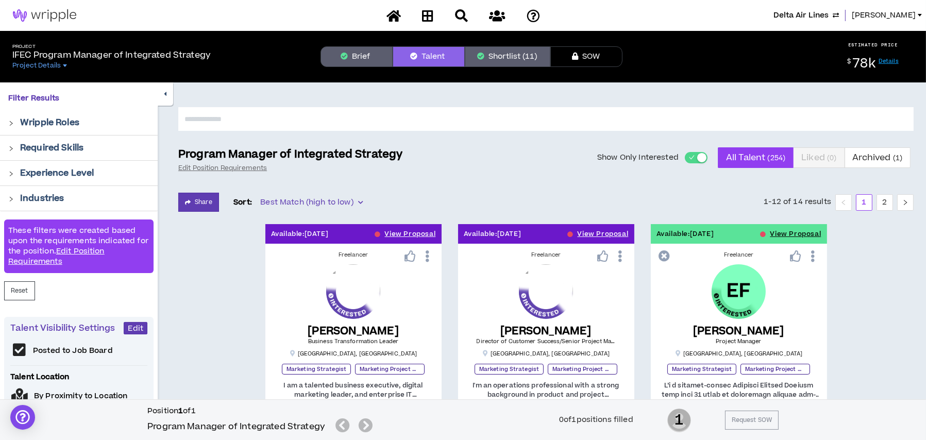
click at [517, 52] on button "Shortlist (11)" at bounding box center [508, 56] width 86 height 21
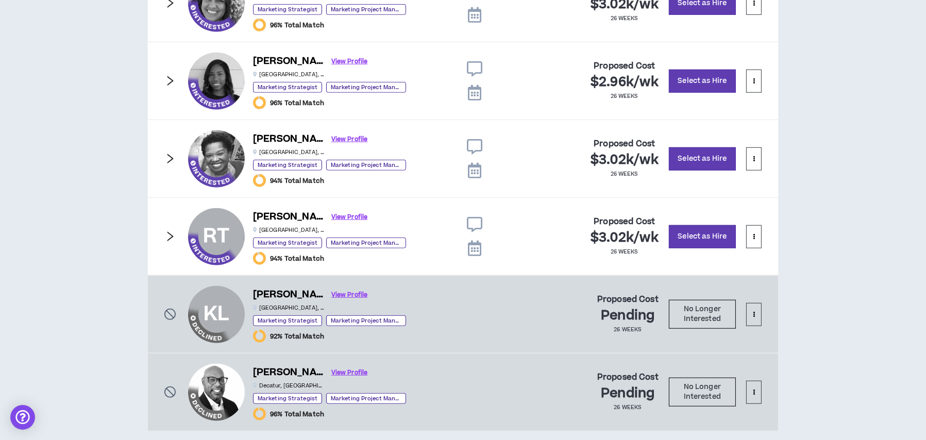
scroll to position [1081, 0]
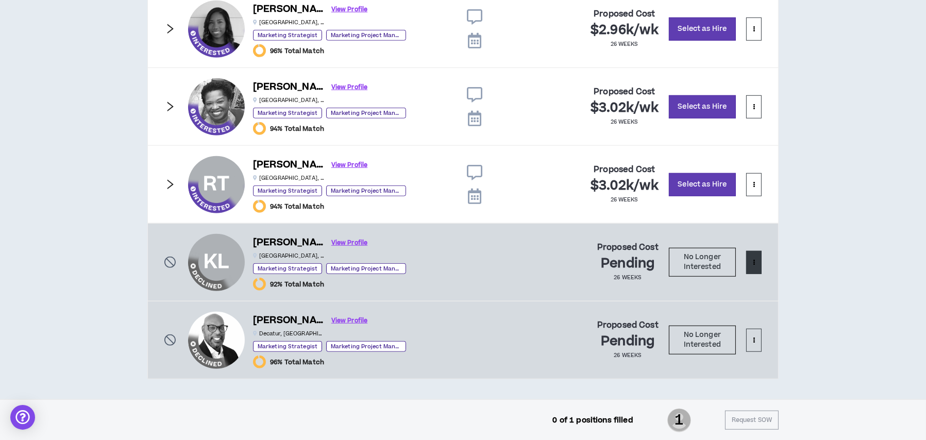
click at [754, 269] on button at bounding box center [753, 262] width 15 height 23
click at [752, 281] on span "Remove from shortlist" at bounding box center [713, 285] width 86 height 11
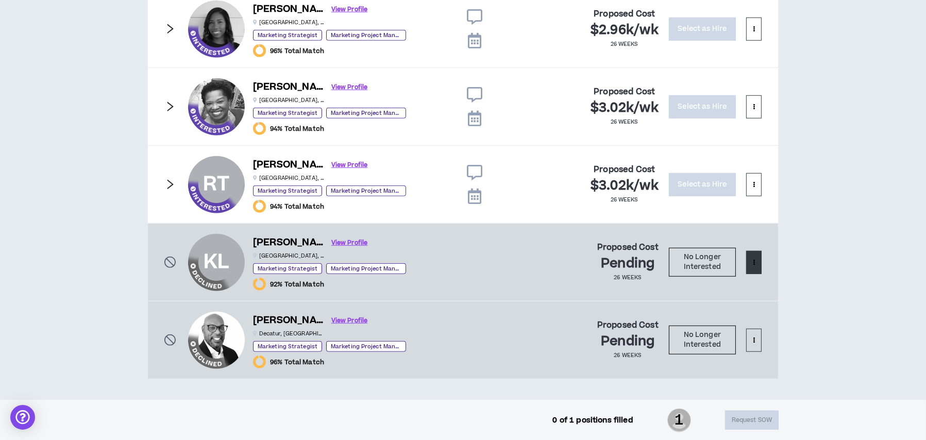
scroll to position [1003, 0]
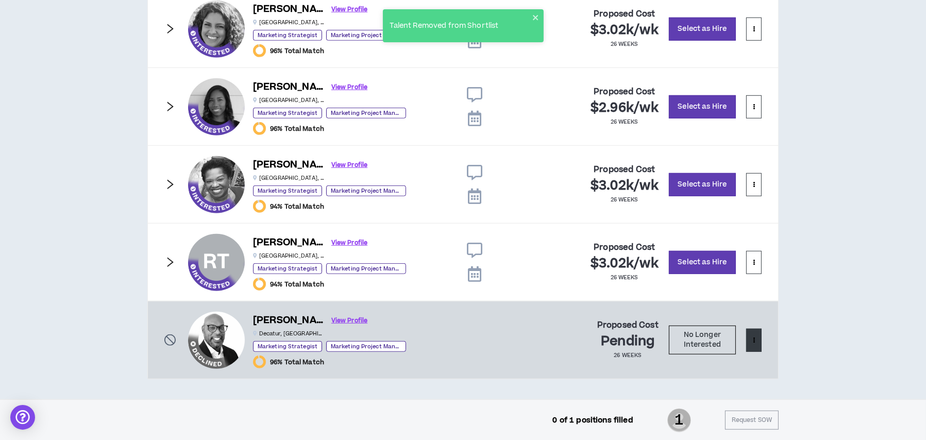
click at [751, 337] on button at bounding box center [753, 340] width 15 height 23
click at [723, 358] on span "Remove from shortlist" at bounding box center [713, 362] width 86 height 11
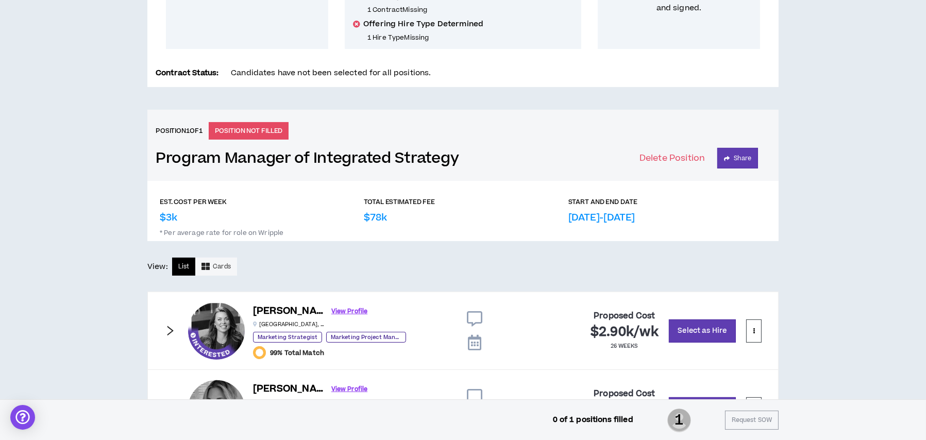
scroll to position [256, 0]
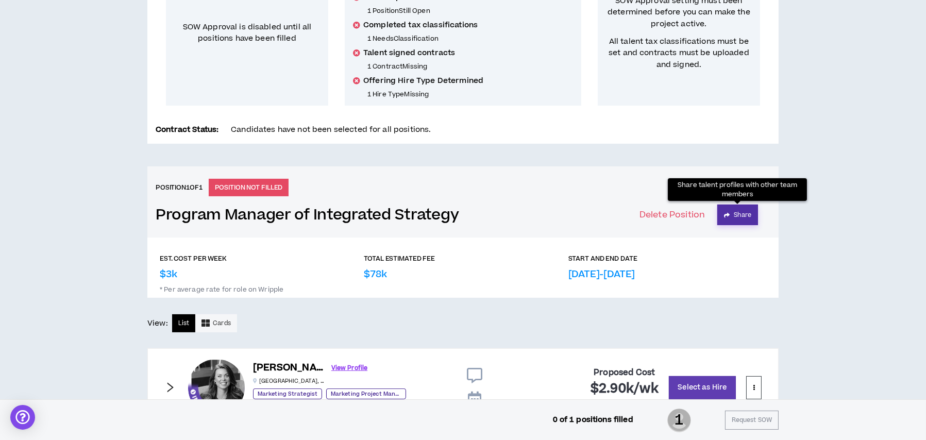
click at [750, 213] on button "Share" at bounding box center [737, 215] width 41 height 21
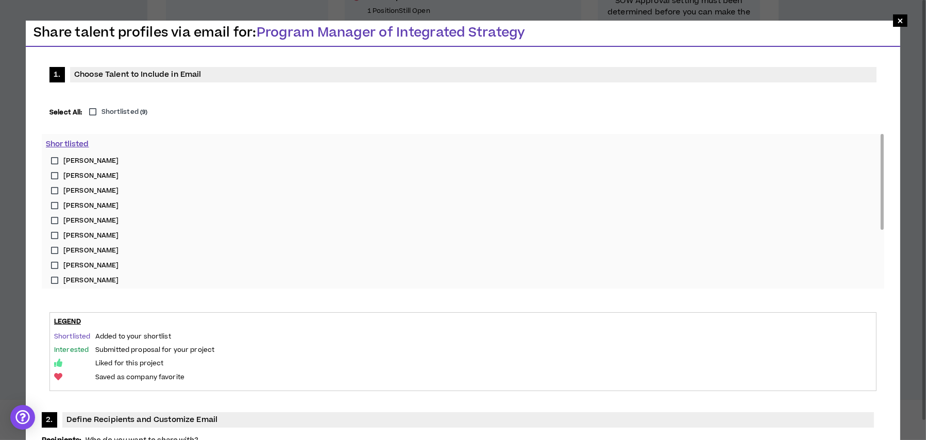
click at [91, 112] on label "Shortlisted ( 9 )" at bounding box center [116, 112] width 64 height 10
type input "**********"
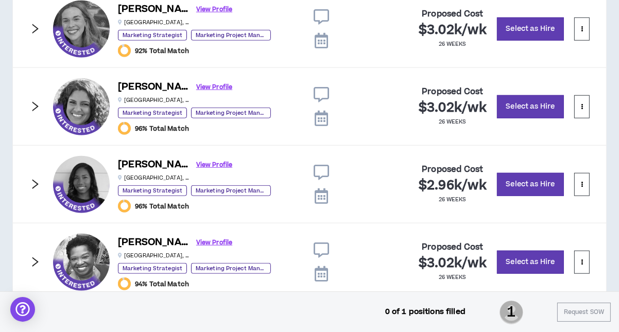
scroll to position [1028, 0]
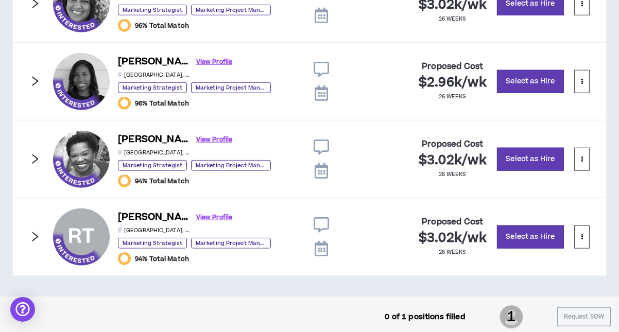
click at [31, 76] on icon "right" at bounding box center [34, 81] width 11 height 11
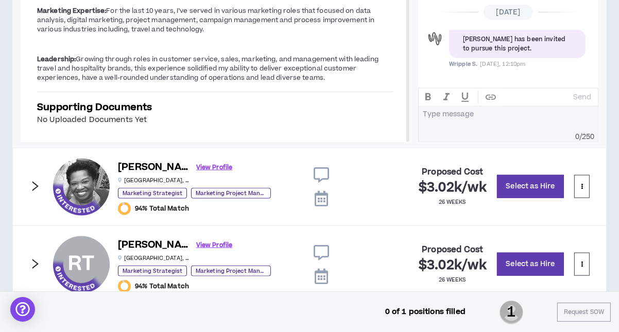
scroll to position [1295, 0]
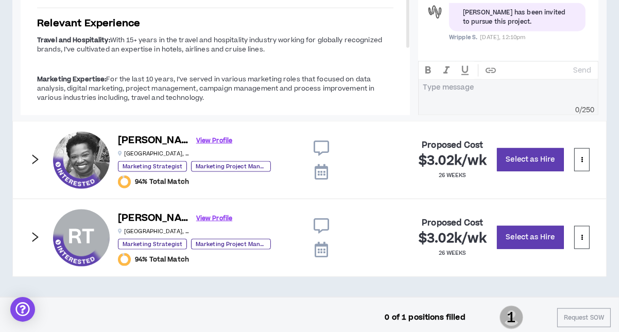
drag, startPoint x: 412, startPoint y: 39, endPoint x: 411, endPoint y: 29, distance: 9.3
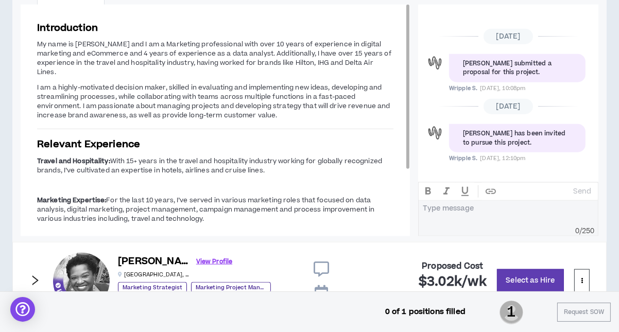
scroll to position [1173, 0]
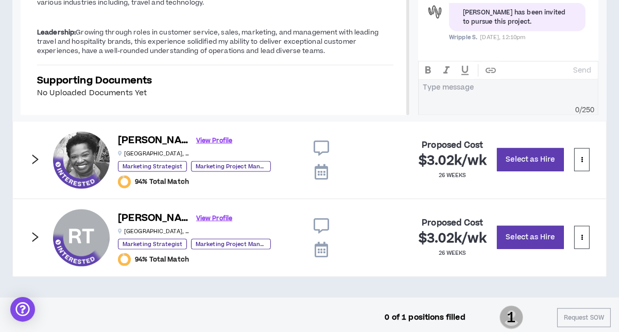
click at [33, 154] on icon "right" at bounding box center [34, 159] width 11 height 11
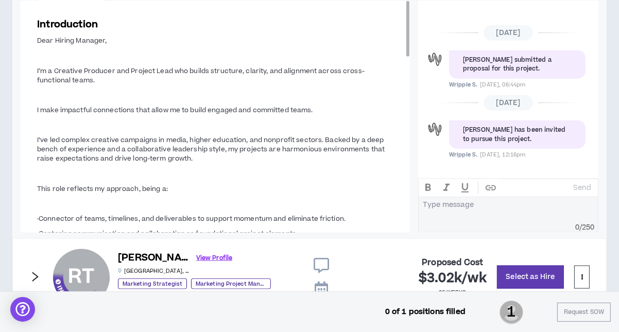
scroll to position [1251, 0]
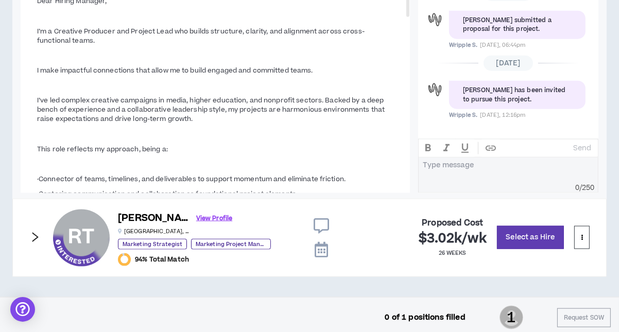
click at [36, 234] on icon "right" at bounding box center [34, 237] width 11 height 11
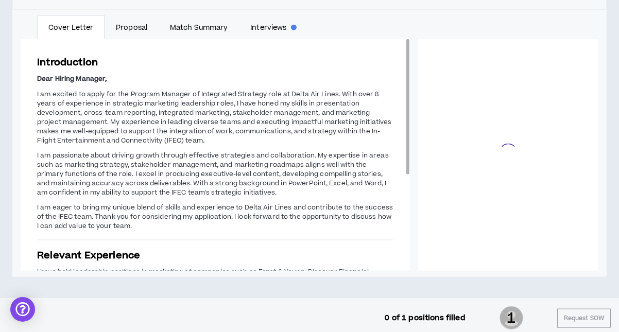
scroll to position [1295, 0]
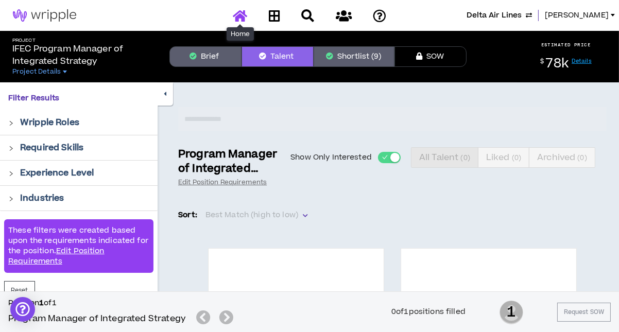
click at [241, 15] on icon at bounding box center [240, 15] width 14 height 13
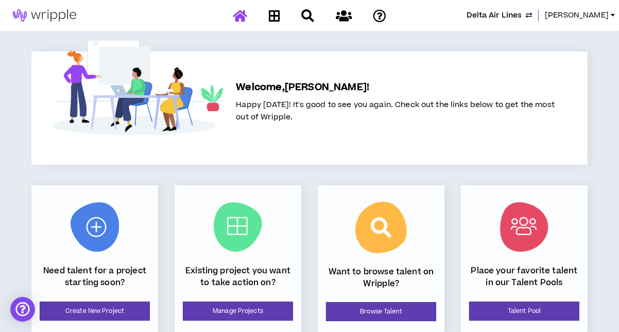
scroll to position [159, 0]
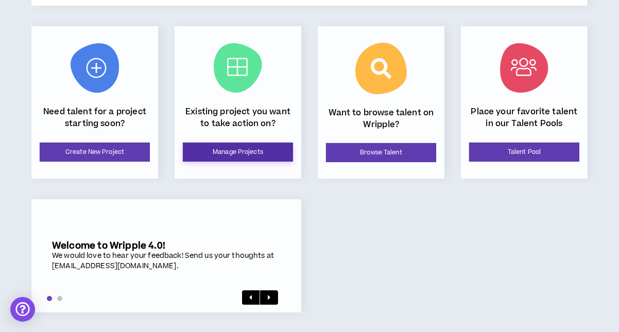
click at [269, 151] on link "Manage Projects" at bounding box center [238, 152] width 110 height 19
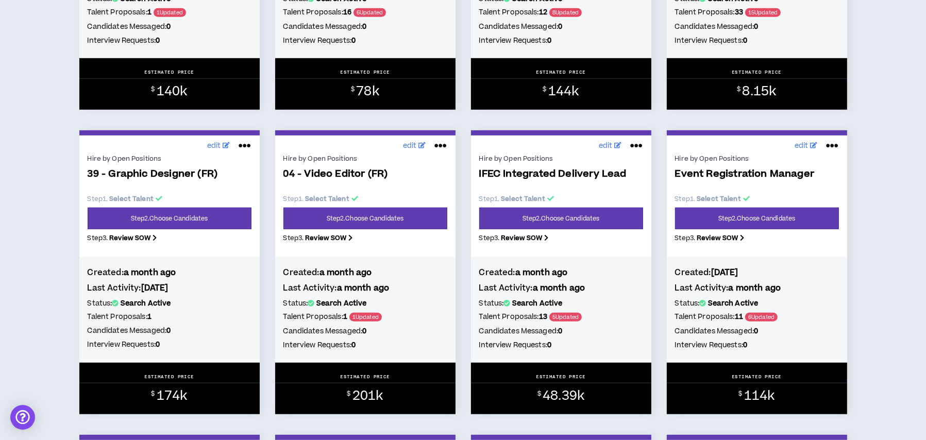
scroll to position [1031, 0]
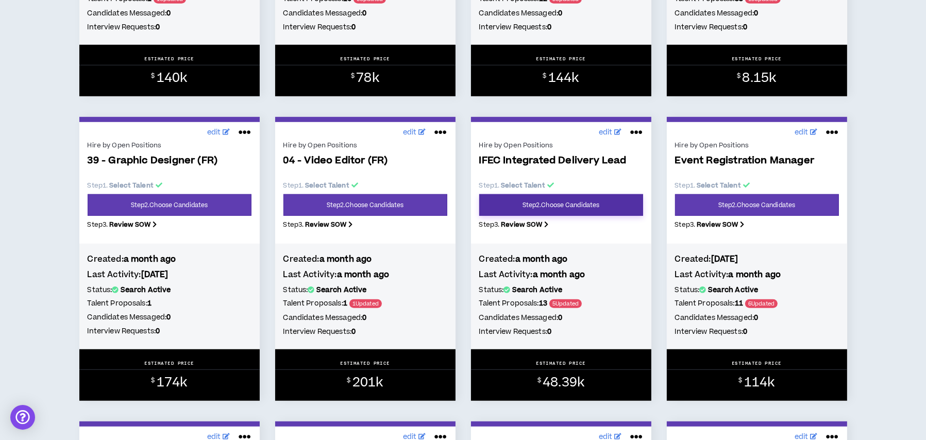
click at [535, 212] on link "Step 2 . Choose Candidates" at bounding box center [561, 205] width 164 height 22
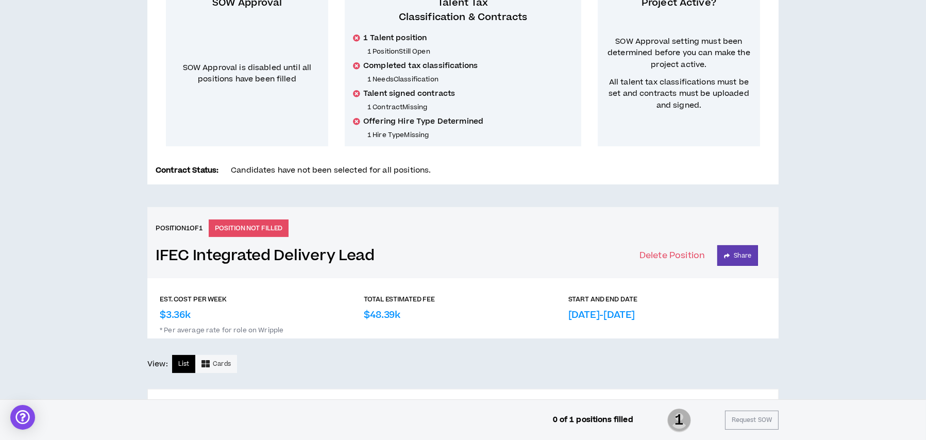
scroll to position [24, 0]
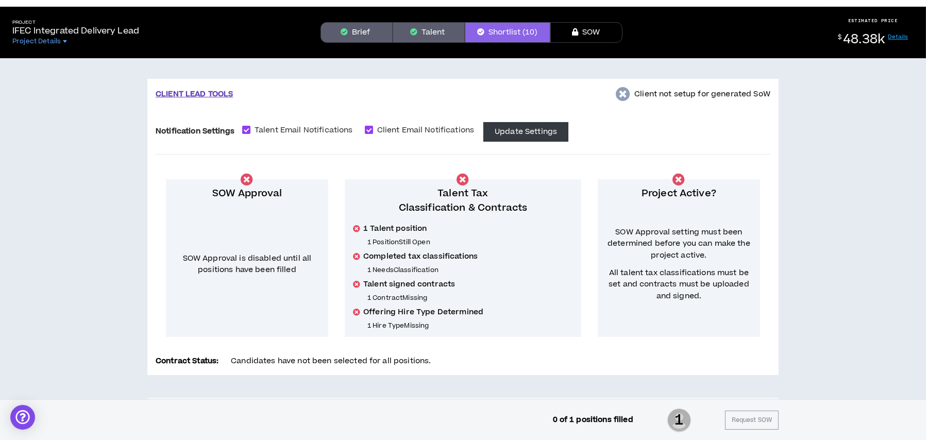
click at [365, 32] on button "Brief" at bounding box center [356, 32] width 72 height 21
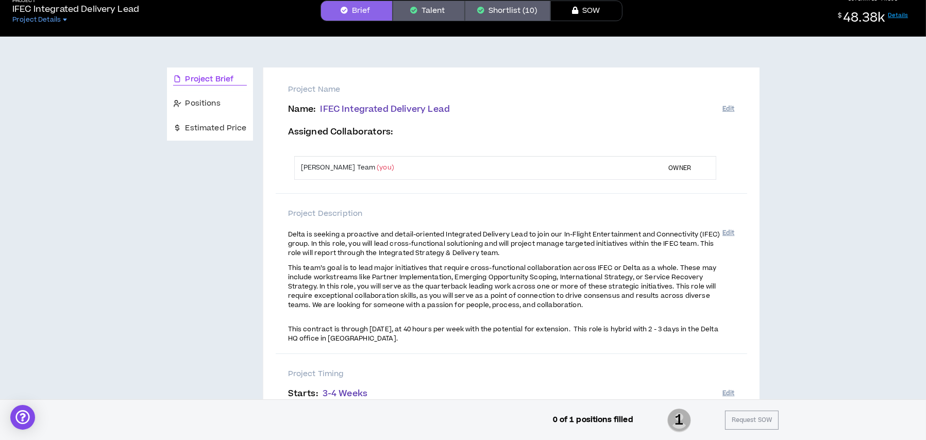
scroll to position [103, 0]
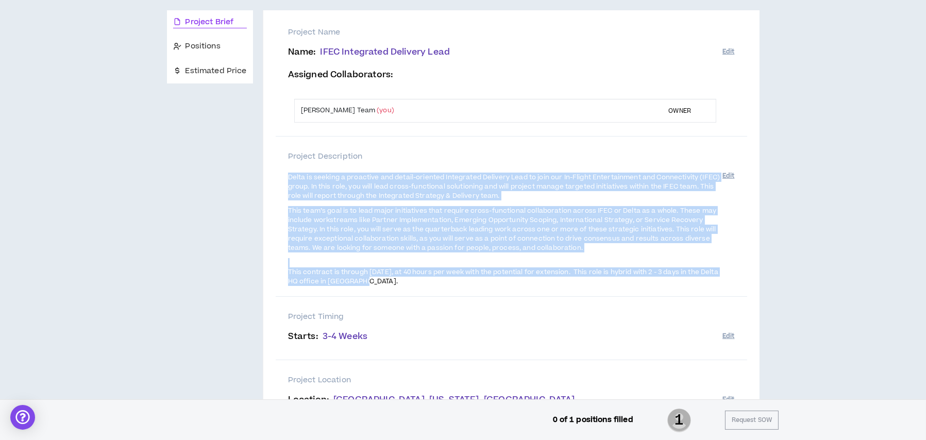
drag, startPoint x: 288, startPoint y: 174, endPoint x: 396, endPoint y: 280, distance: 152.3
click at [396, 280] on span "Delta is seeking a proactive and detail-oriented Integrated Delivery Lead to jo…" at bounding box center [505, 229] width 434 height 115
copy span "Delta is seeking a proactive and detail-oriented Integrated Delivery Lead to jo…"
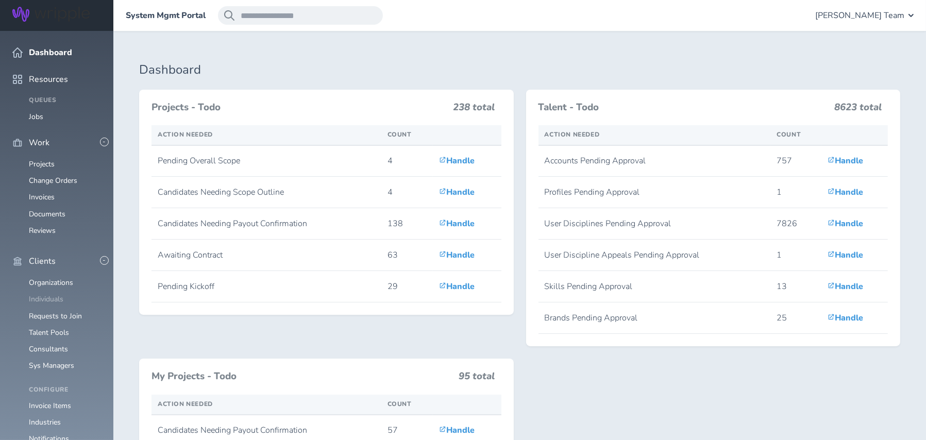
click at [48, 294] on link "Individuals" at bounding box center [46, 299] width 35 height 10
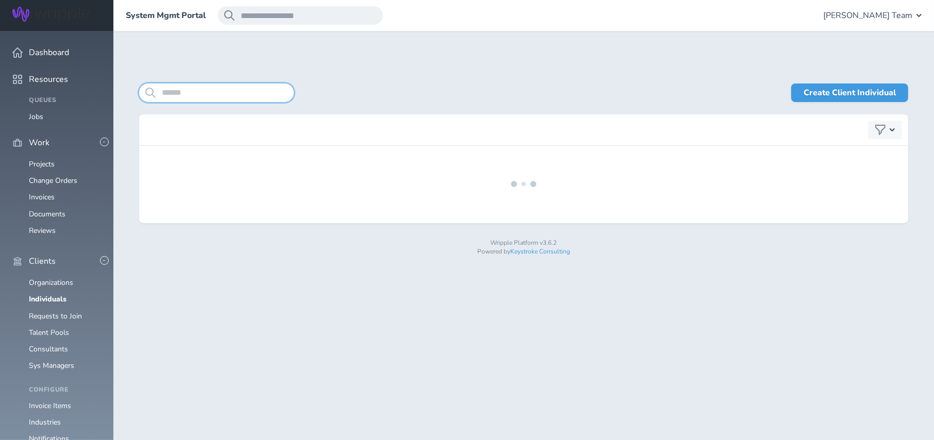
click at [175, 95] on input "search" at bounding box center [216, 92] width 155 height 19
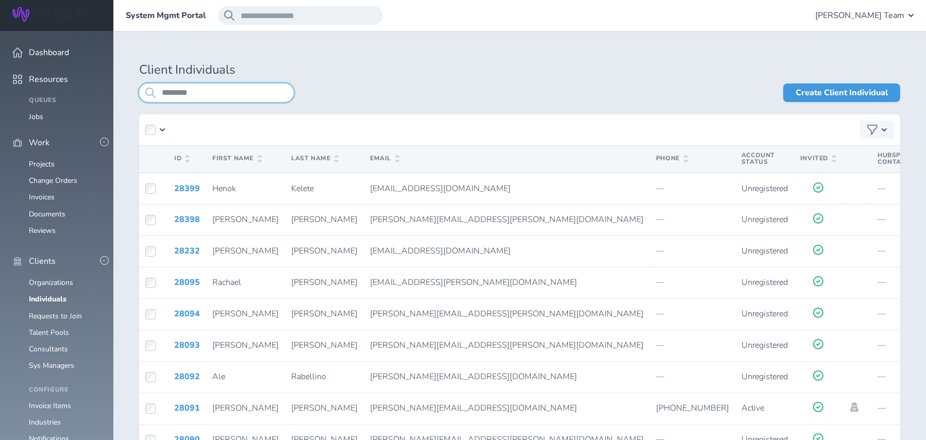
type input "*********"
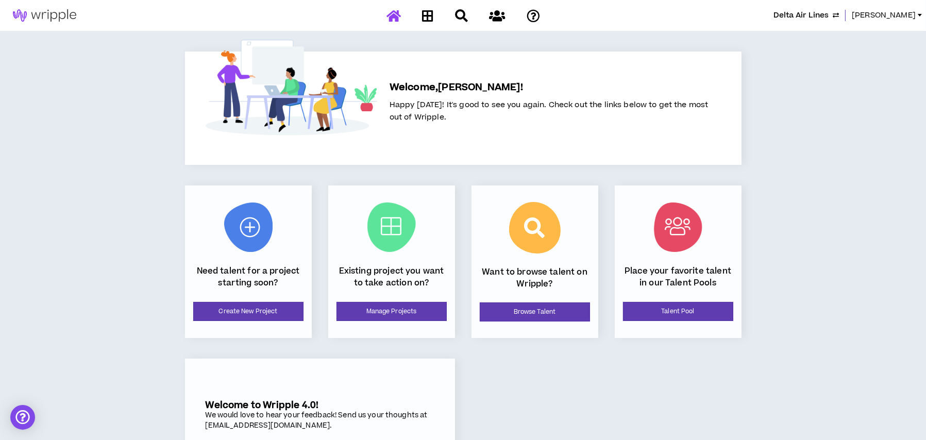
click at [806, 14] on span "Delta Air Lines" at bounding box center [800, 15] width 55 height 11
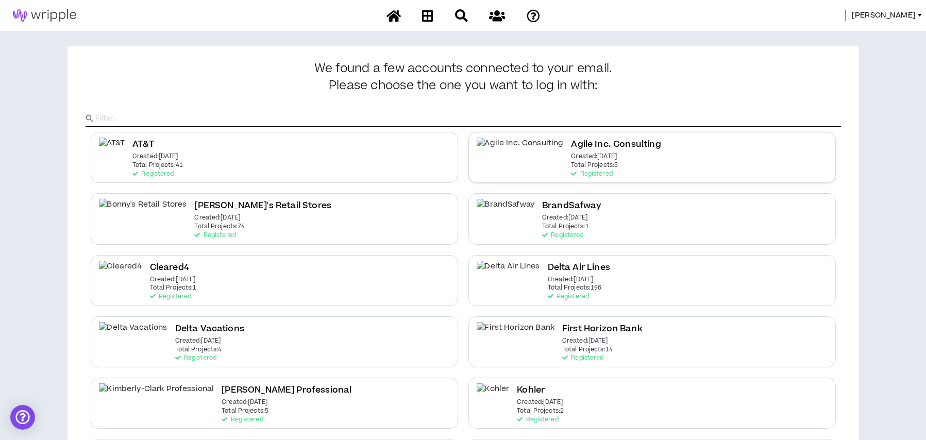
scroll to position [309, 0]
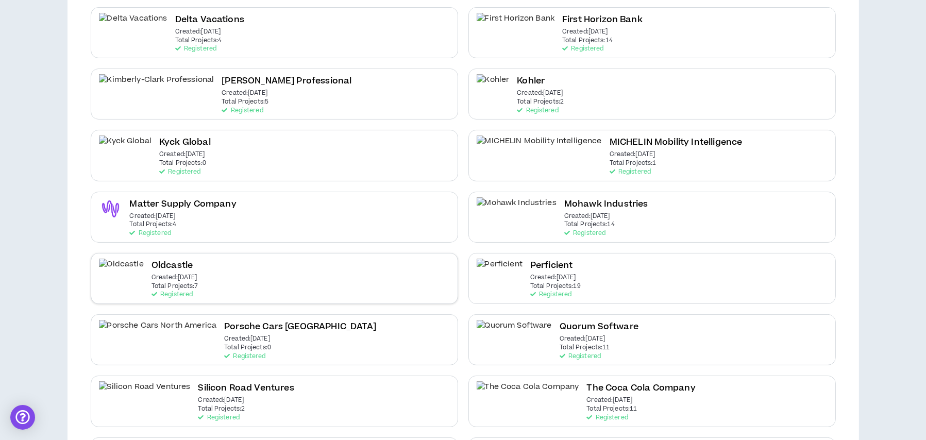
click at [365, 275] on div "Oldcastle Created: Apr 9 2025 Total Projects: 7 Registered" at bounding box center [274, 278] width 367 height 51
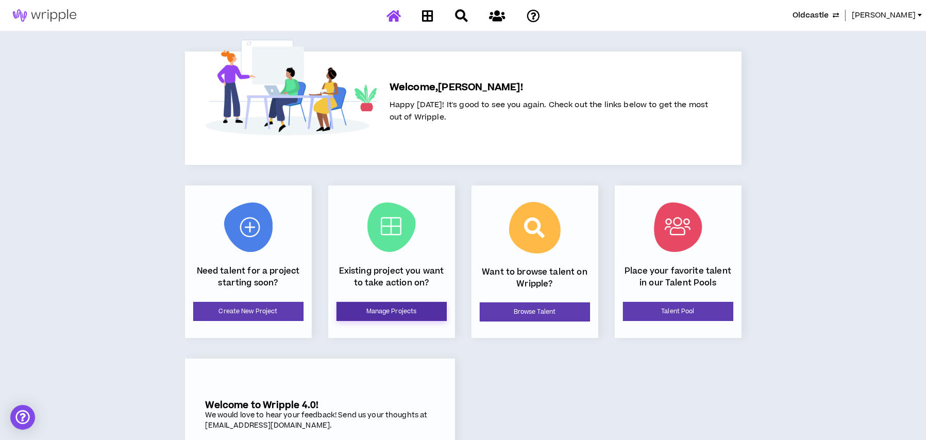
click at [409, 308] on link "Manage Projects" at bounding box center [391, 311] width 110 height 19
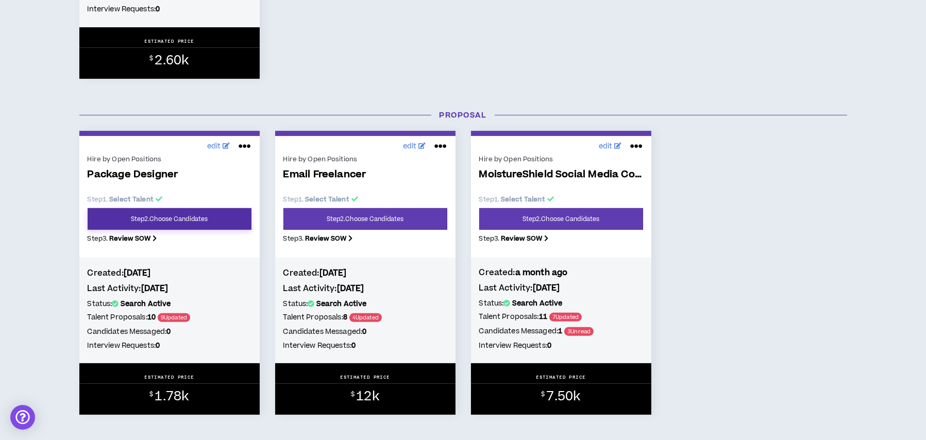
scroll to position [464, 0]
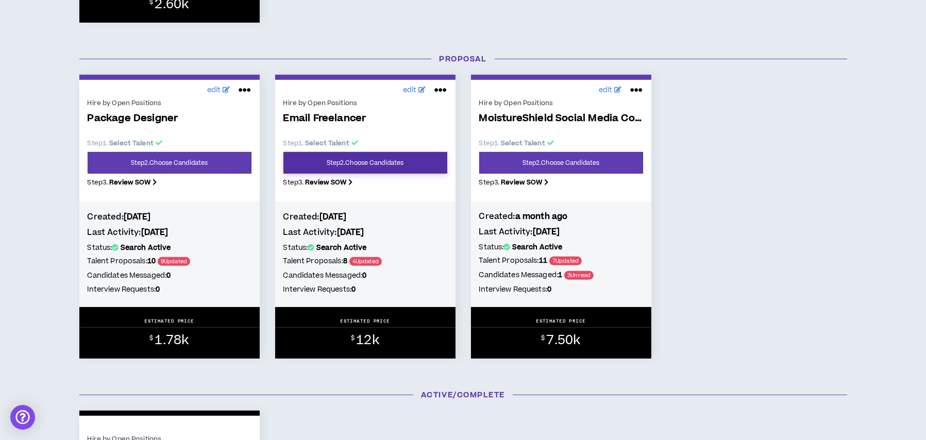
click at [345, 165] on link "Step 2 . Choose Candidates" at bounding box center [365, 163] width 164 height 22
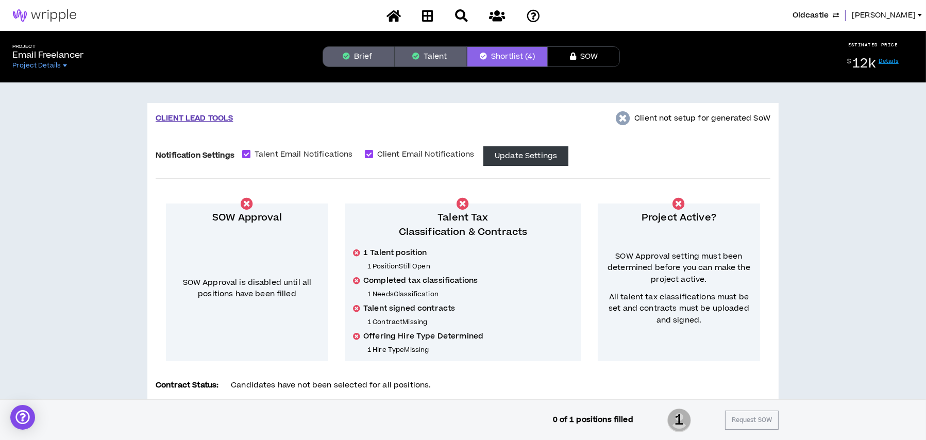
click at [811, 16] on span "Oldcastle" at bounding box center [810, 15] width 36 height 11
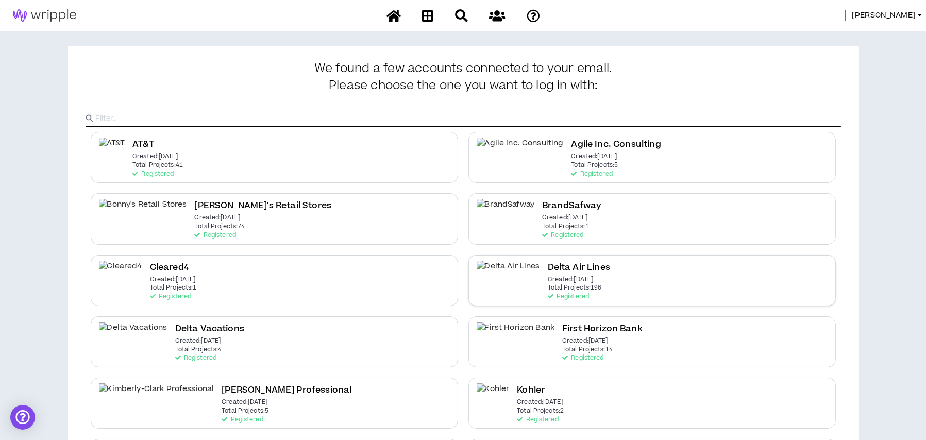
click at [555, 285] on p "Total Projects: 196" at bounding box center [575, 287] width 54 height 7
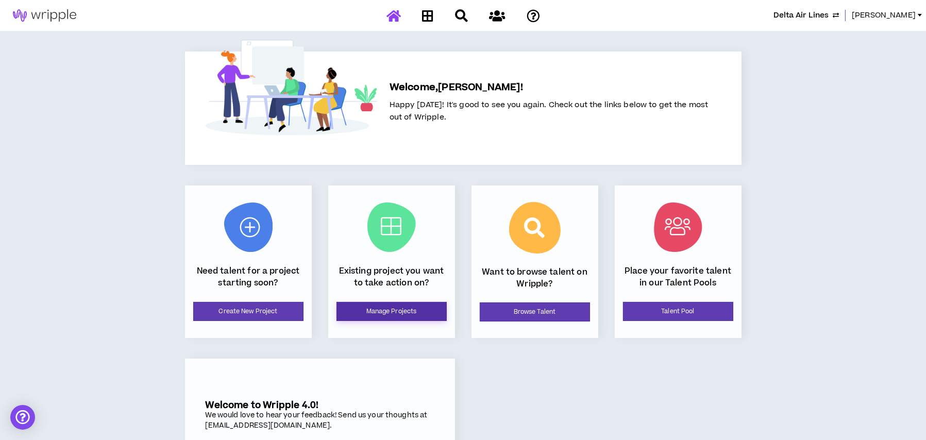
click at [378, 308] on link "Manage Projects" at bounding box center [391, 311] width 110 height 19
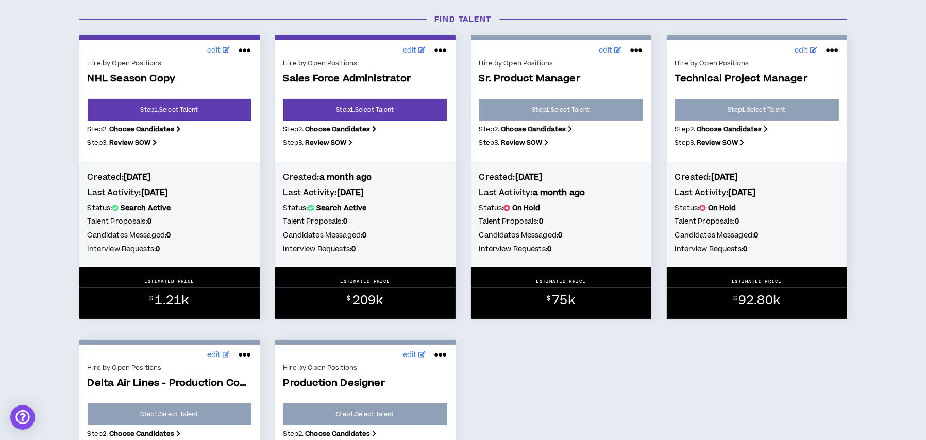
scroll to position [52, 0]
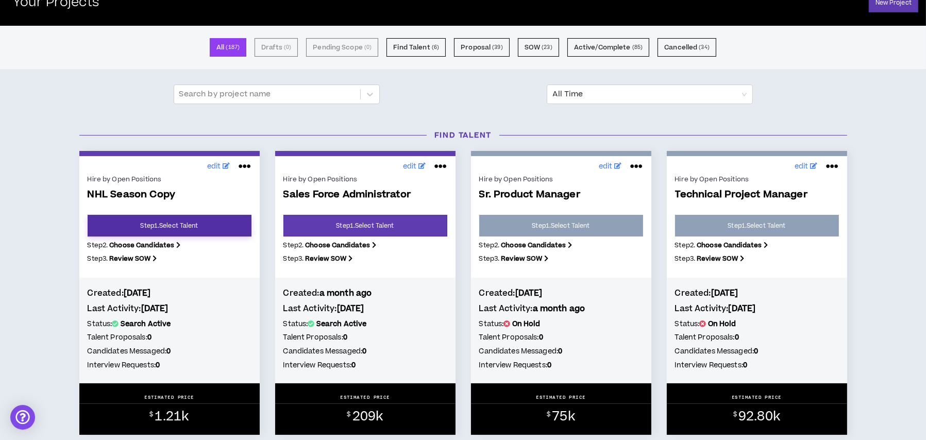
click at [211, 221] on link "Step 1 . Select Talent" at bounding box center [170, 226] width 164 height 22
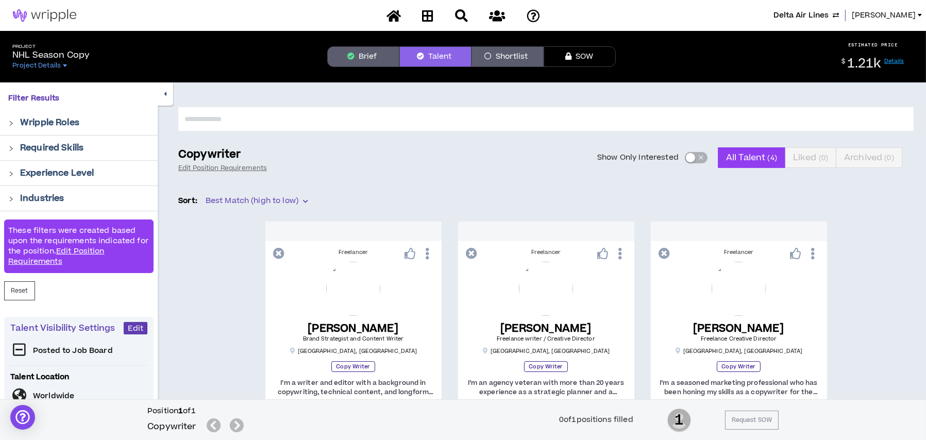
click at [371, 59] on button "Brief" at bounding box center [363, 56] width 72 height 21
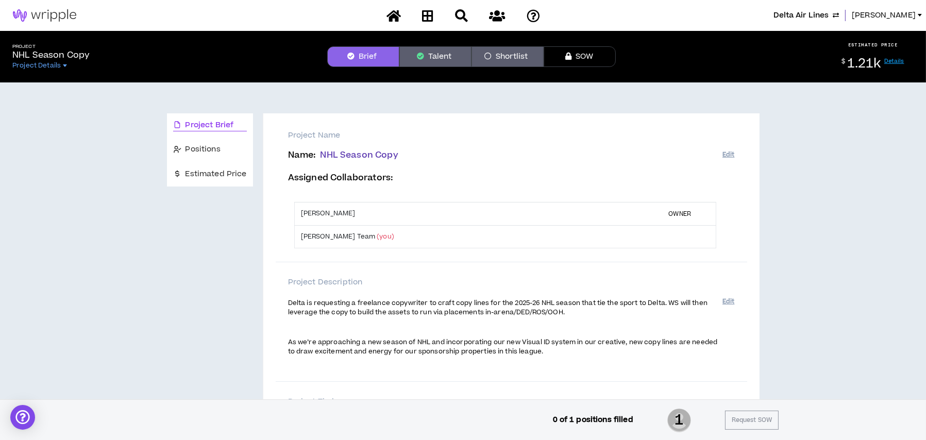
scroll to position [155, 0]
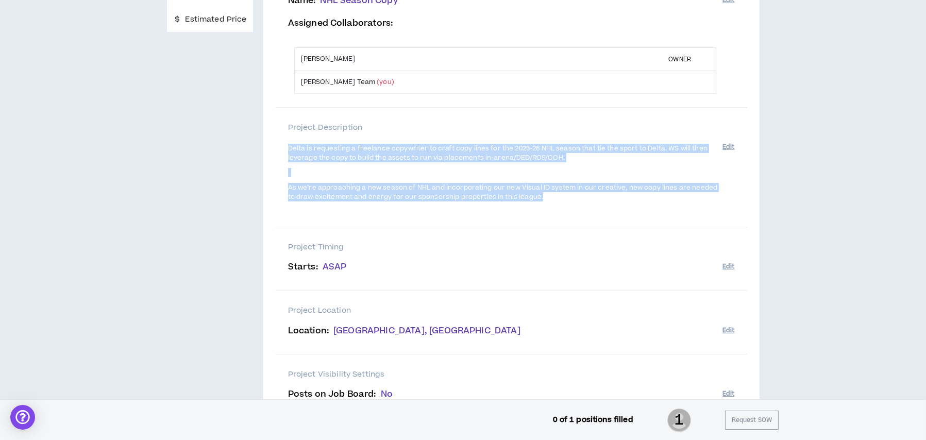
drag, startPoint x: 286, startPoint y: 145, endPoint x: 554, endPoint y: 197, distance: 273.0
click at [554, 197] on div "Project Description Delta is requesting a freelance copywriter to craft copy li…" at bounding box center [511, 168] width 471 height 120
copy span "Delta is requesting a freelance copywriter to craft copy lines for the 2025-26 …"
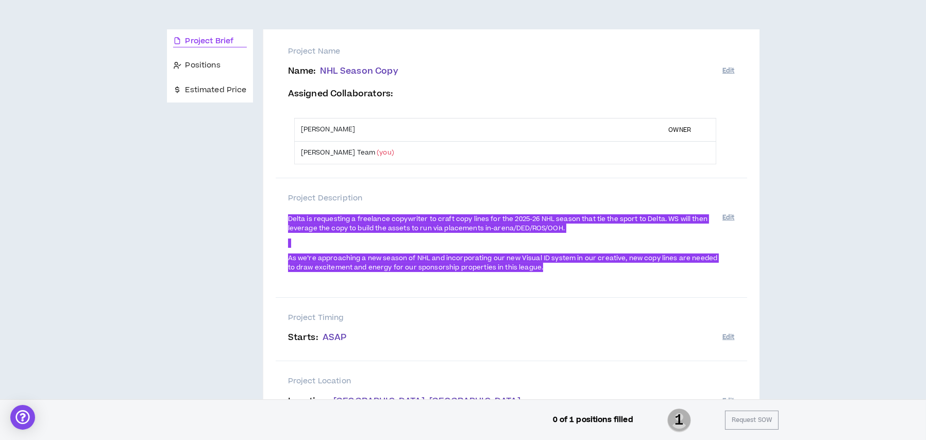
scroll to position [0, 0]
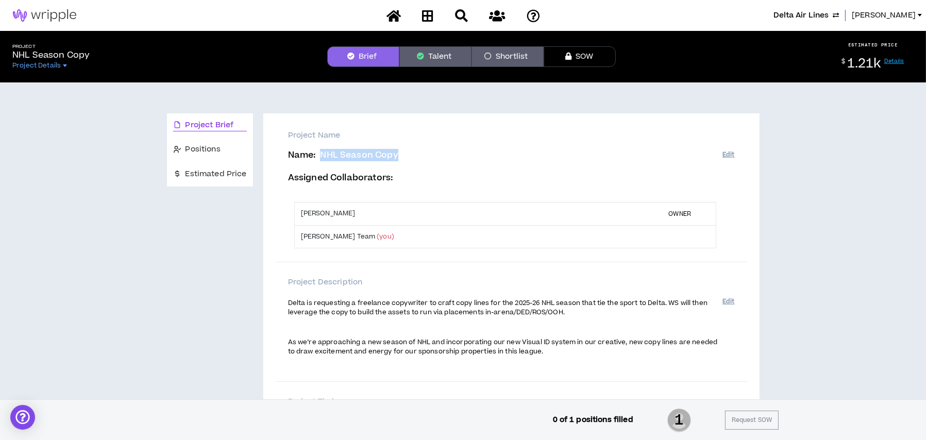
drag, startPoint x: 319, startPoint y: 154, endPoint x: 417, endPoint y: 160, distance: 97.6
click at [417, 160] on p "Name : NHL Season Copy" at bounding box center [505, 155] width 434 height 10
copy span "NHL Season Copy"
click at [396, 22] on link at bounding box center [394, 16] width 20 height 18
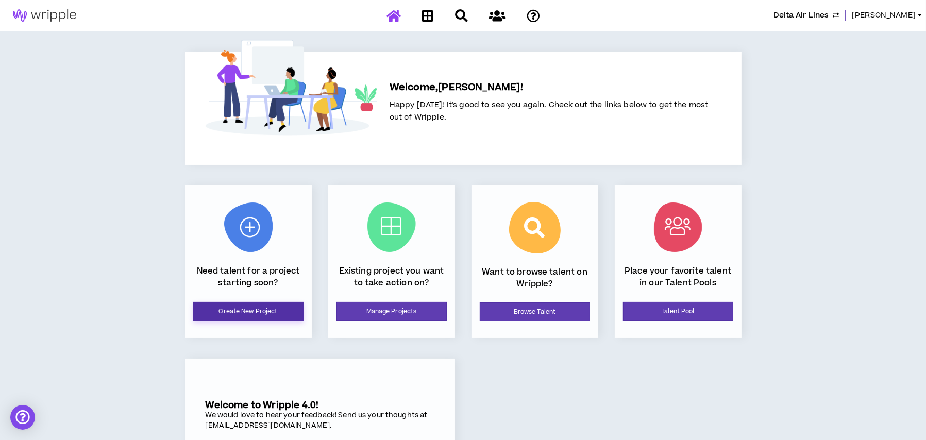
click at [270, 308] on link "Create New Project" at bounding box center [248, 311] width 110 height 19
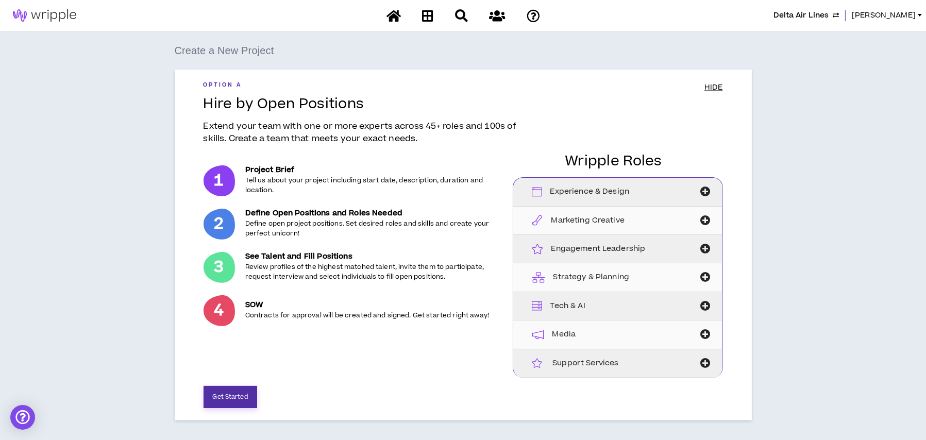
click at [232, 390] on button "Get Started" at bounding box center [231, 397] width 54 height 22
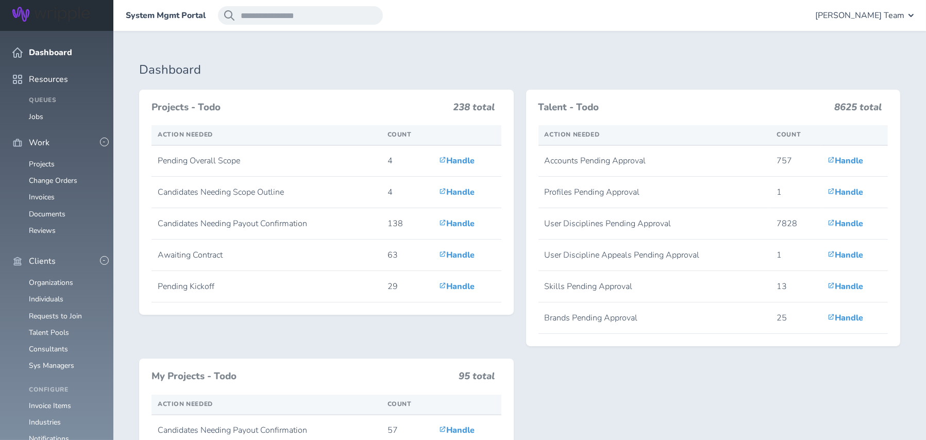
scroll to position [103, 0]
click at [55, 294] on link "Individuals" at bounding box center [46, 299] width 35 height 10
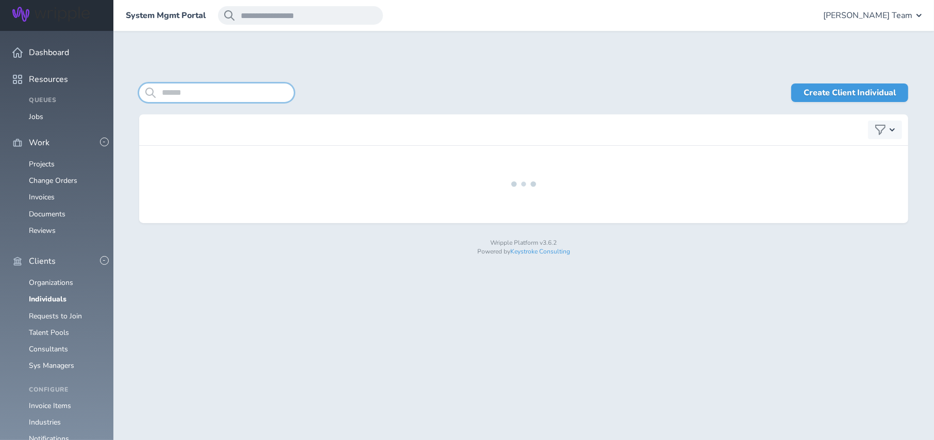
click at [251, 94] on input "search" at bounding box center [216, 92] width 155 height 19
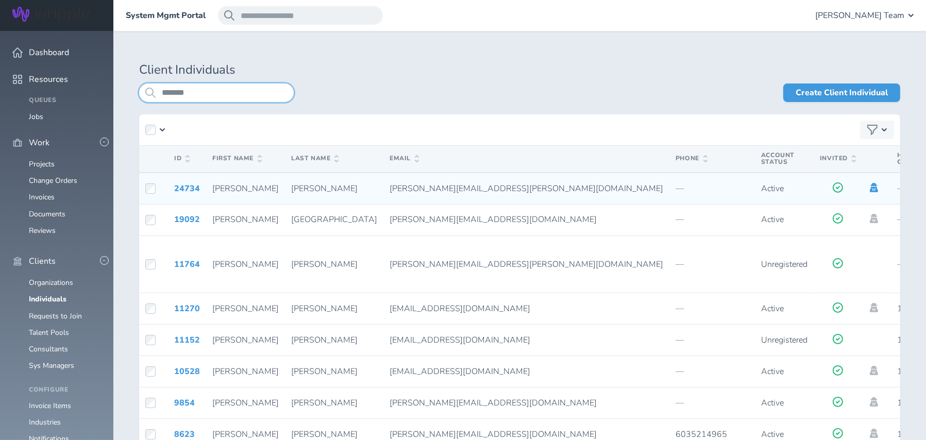
type input "*******"
click at [868, 187] on icon at bounding box center [873, 187] width 11 height 9
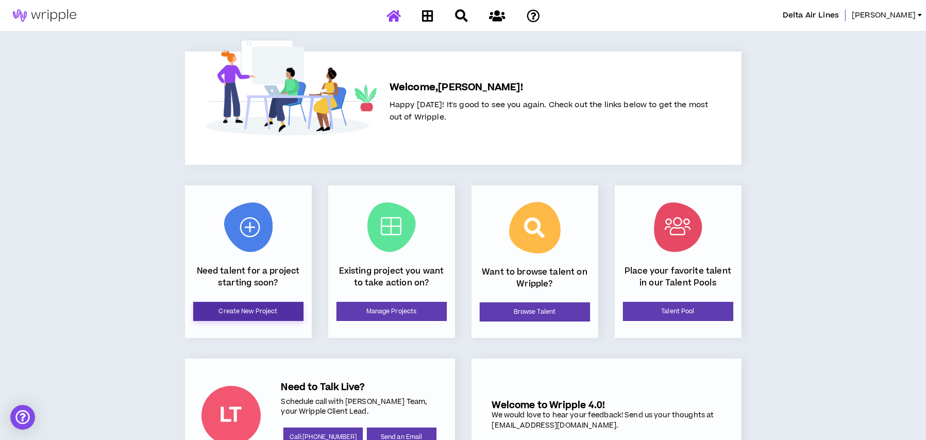
click at [252, 310] on link "Create New Project" at bounding box center [248, 311] width 110 height 19
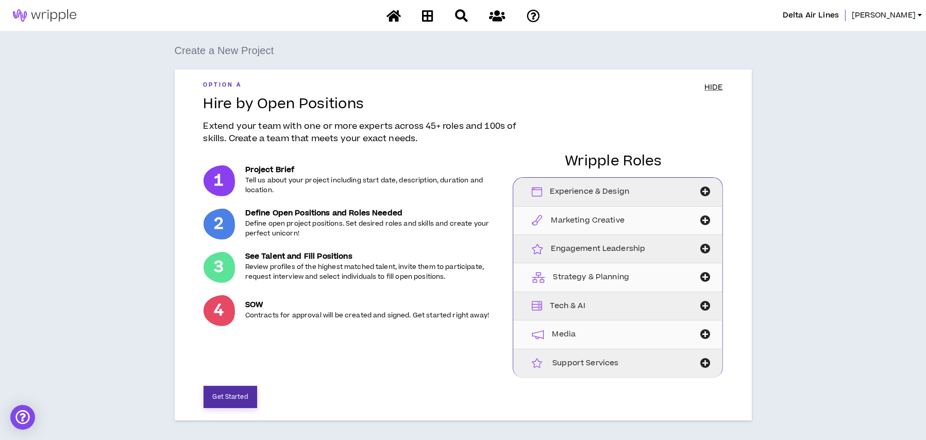
click at [243, 394] on button "Get Started" at bounding box center [231, 397] width 54 height 22
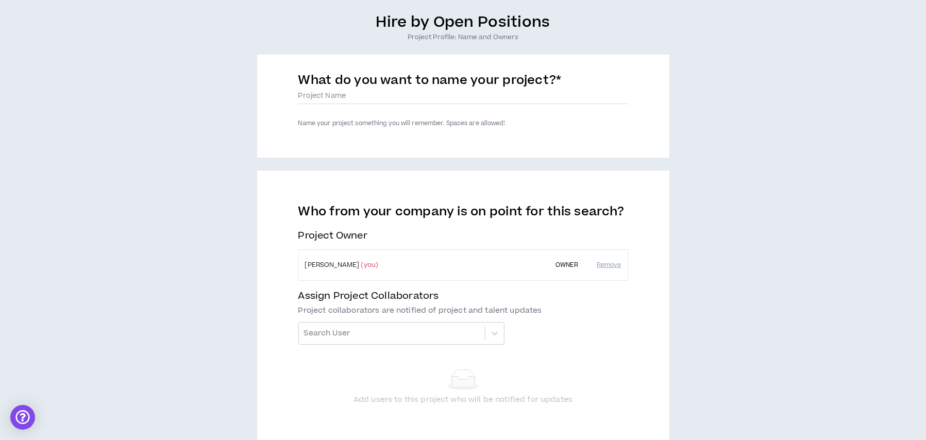
scroll to position [39, 0]
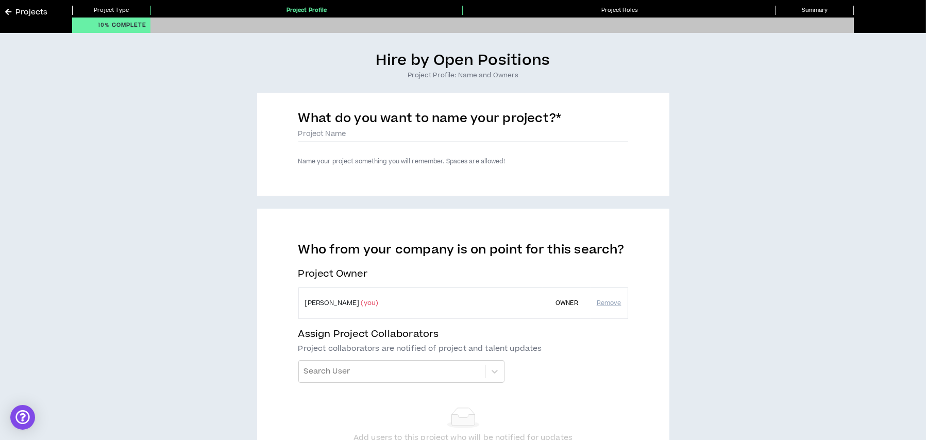
click at [335, 132] on input "What do you want to name your project? *" at bounding box center [463, 134] width 330 height 15
type input "F"
type input "H"
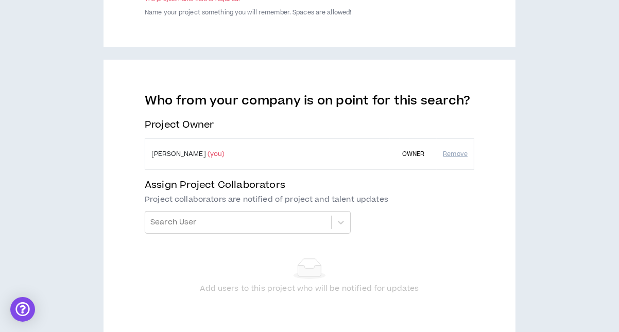
scroll to position [0, 0]
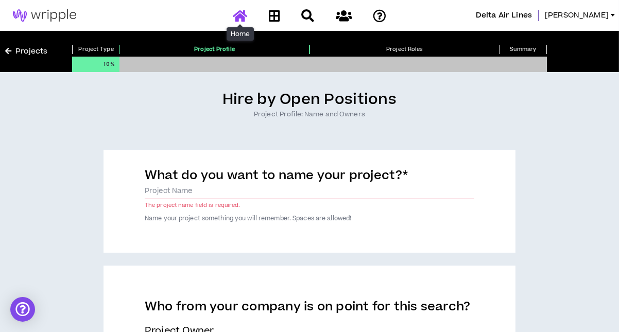
click at [238, 20] on icon at bounding box center [240, 15] width 14 height 13
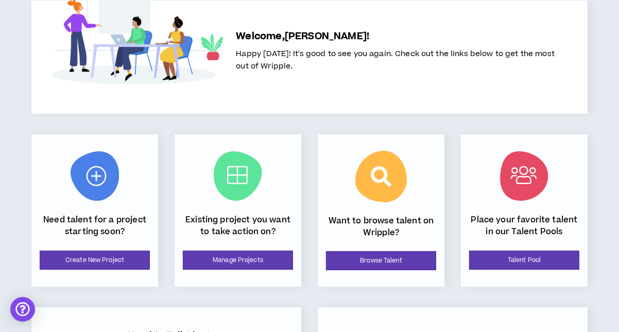
scroll to position [103, 0]
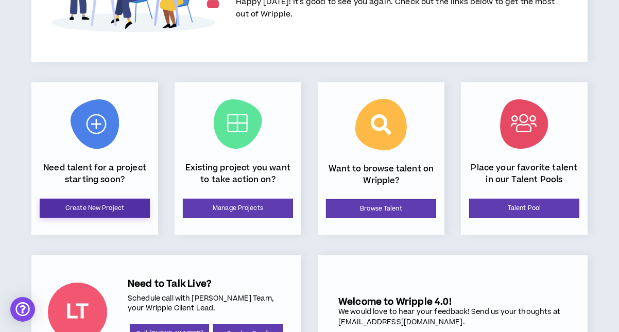
click at [127, 205] on link "Create New Project" at bounding box center [95, 208] width 110 height 19
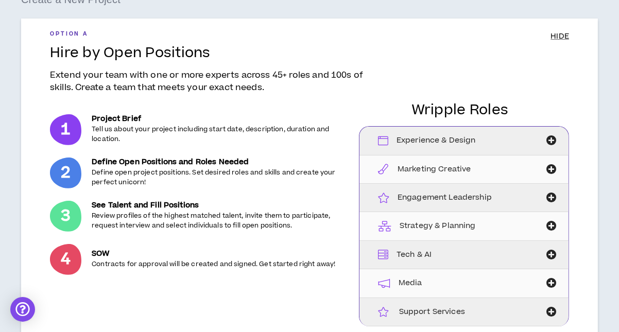
scroll to position [243, 0]
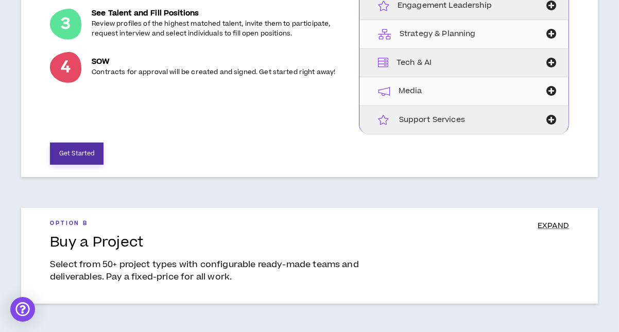
click at [87, 145] on button "Get Started" at bounding box center [77, 154] width 54 height 22
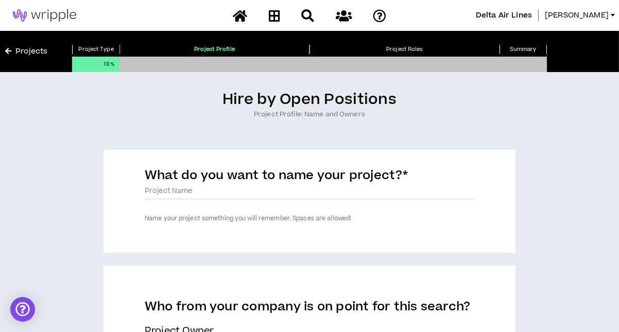
scroll to position [4, 0]
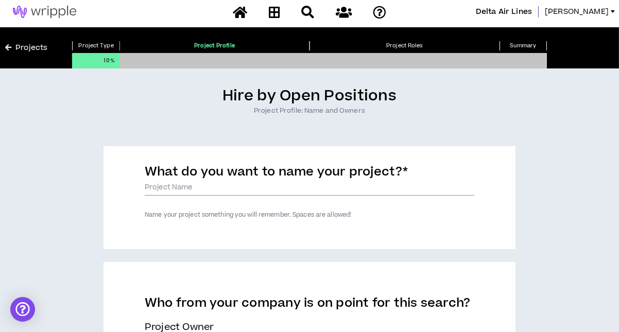
click at [291, 189] on input "What do you want to name your project? *" at bounding box center [310, 187] width 330 height 15
click at [285, 189] on input "What do you want to name your project? *" at bounding box center [310, 187] width 330 height 15
paste input "NHL Season Copy"
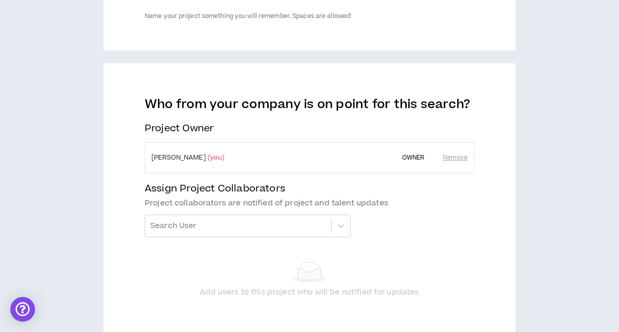
scroll to position [221, 0]
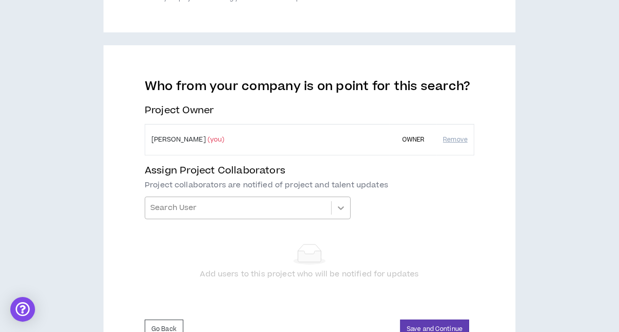
type input "NHL Season Copy"
click at [348, 210] on div "Search User" at bounding box center [248, 208] width 206 height 23
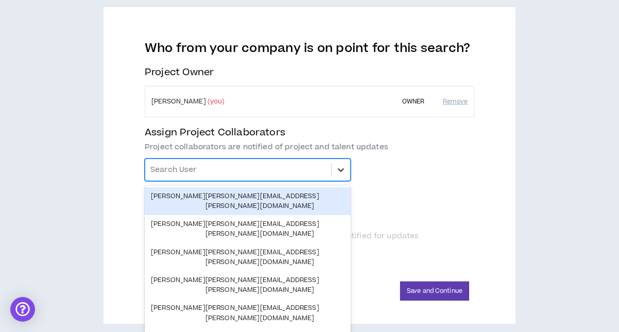
scroll to position [267, 0]
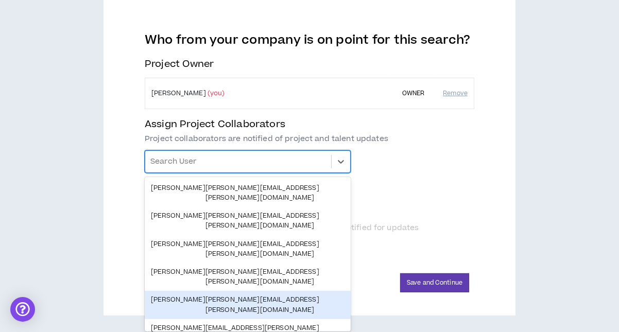
click at [395, 182] on div "Who from your company is on point for this search? Project Owner Michael Hutchi…" at bounding box center [310, 141] width 330 height 218
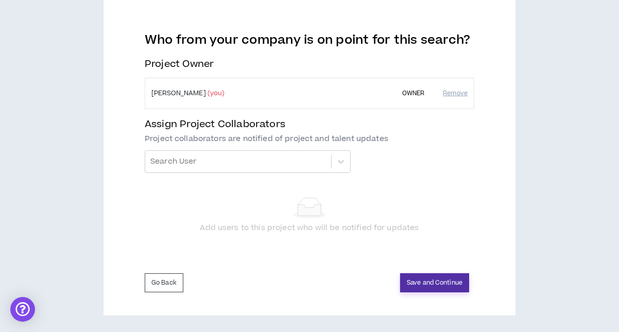
click at [428, 279] on button "Save and Continue" at bounding box center [434, 283] width 69 height 19
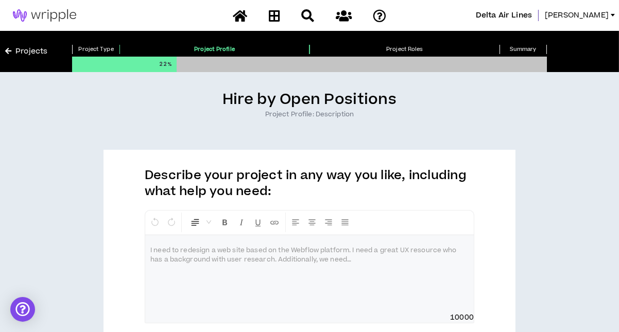
click at [379, 251] on p at bounding box center [309, 251] width 318 height 10
click at [350, 255] on div at bounding box center [309, 273] width 329 height 77
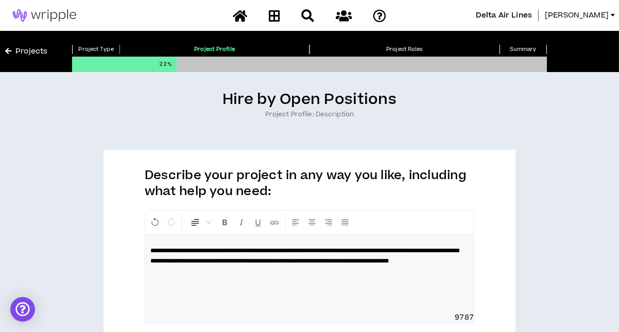
click at [508, 258] on div "**********" at bounding box center [310, 294] width 412 height 288
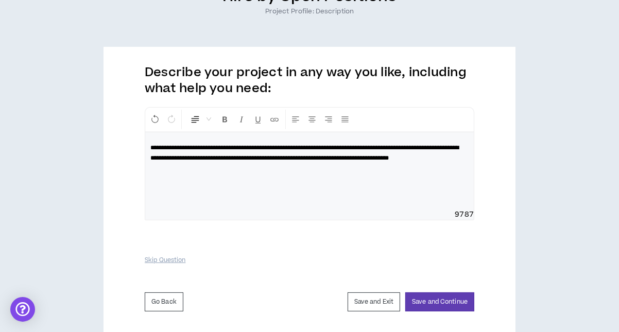
scroll to position [122, 0]
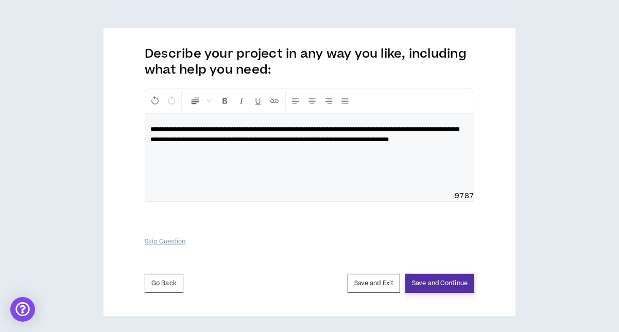
click at [438, 284] on button "Save and Continue" at bounding box center [440, 283] width 69 height 19
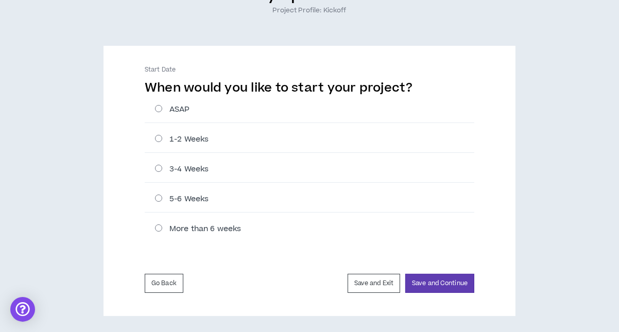
scroll to position [104, 0]
click at [160, 108] on label "ASAP" at bounding box center [314, 109] width 319 height 11
radio input "****"
click at [441, 278] on button "Save and Continue" at bounding box center [440, 283] width 69 height 19
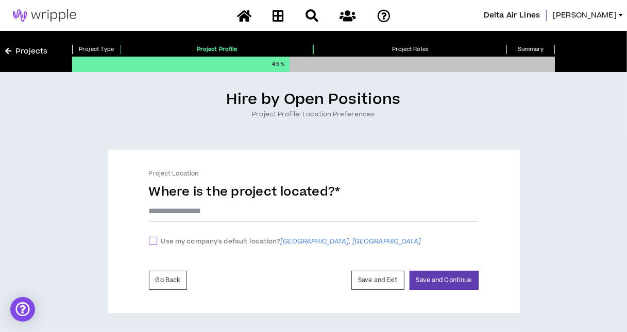
click at [151, 243] on span at bounding box center [153, 241] width 8 height 8
checkbox input "****"
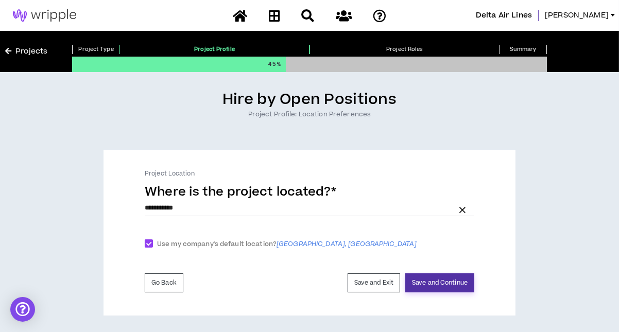
click at [437, 278] on button "Save and Continue" at bounding box center [440, 283] width 69 height 19
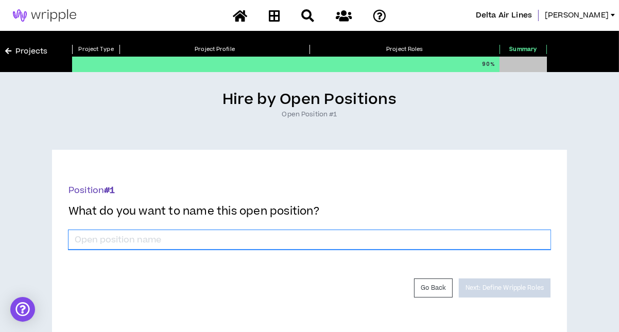
click at [367, 240] on input "*" at bounding box center [310, 240] width 482 height 20
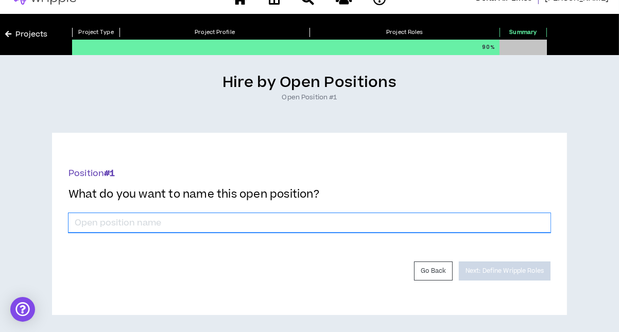
click at [482, 219] on input "*" at bounding box center [310, 223] width 482 height 20
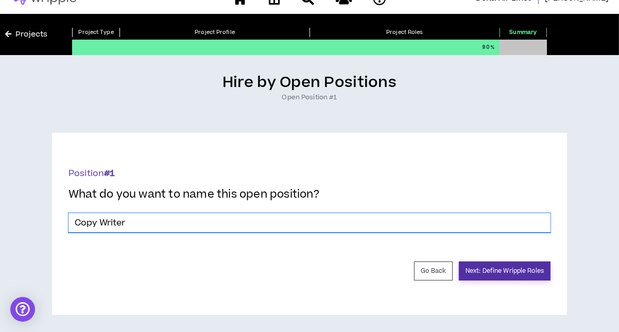
type input "Copy Writer"
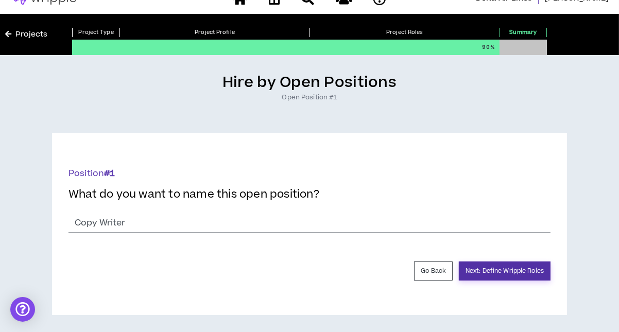
click at [514, 272] on button "Next: Define Wripple Roles" at bounding box center [505, 271] width 92 height 19
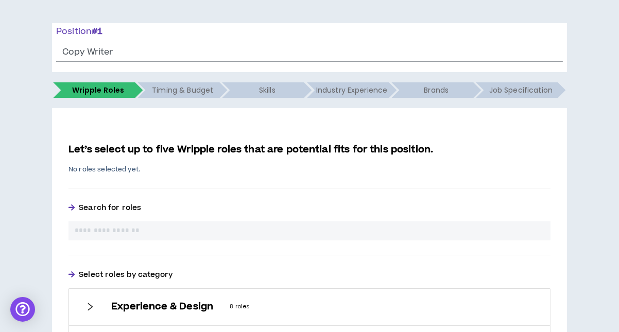
scroll to position [206, 0]
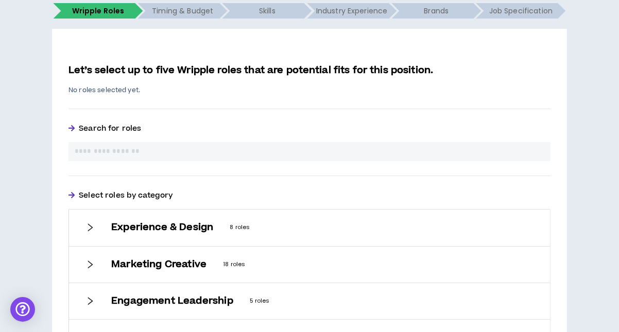
click at [413, 151] on input "text" at bounding box center [310, 151] width 470 height 11
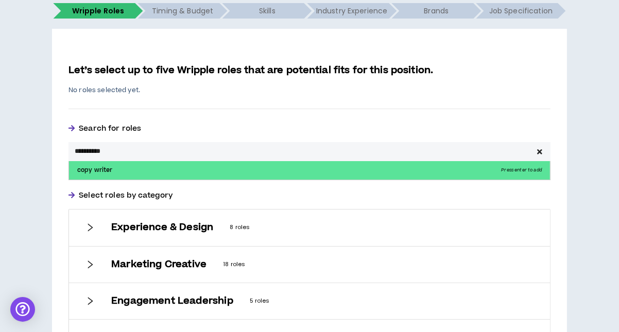
type input "**********"
click at [352, 172] on p "copy writer Press enter to add" at bounding box center [309, 170] width 481 height 19
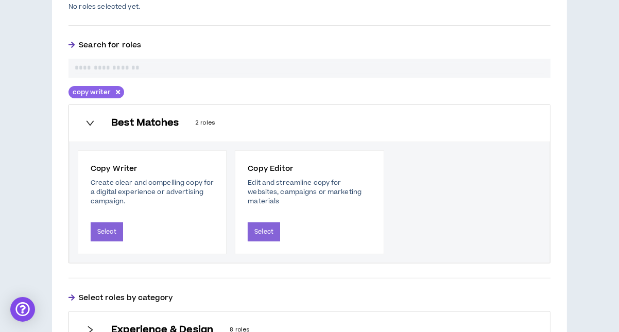
scroll to position [309, 0]
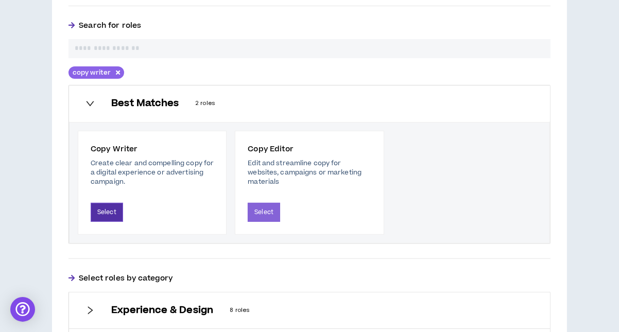
click at [105, 213] on button "Select" at bounding box center [107, 212] width 32 height 19
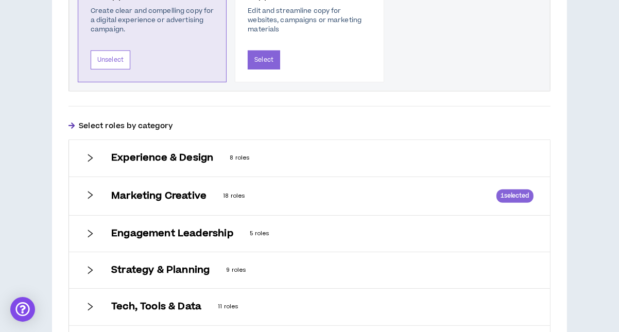
scroll to position [594, 0]
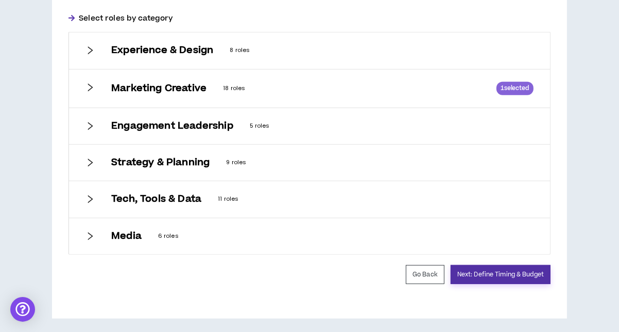
click at [467, 266] on button "Next: Define Timing & Budget" at bounding box center [501, 274] width 100 height 19
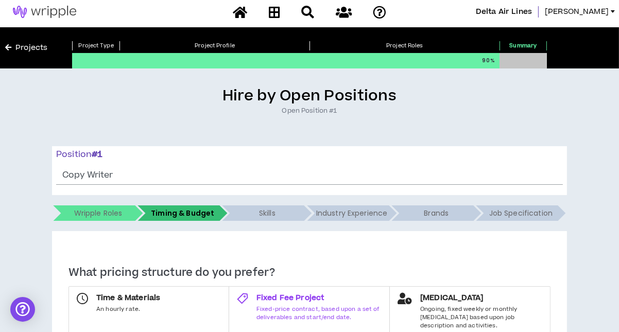
scroll to position [103, 0]
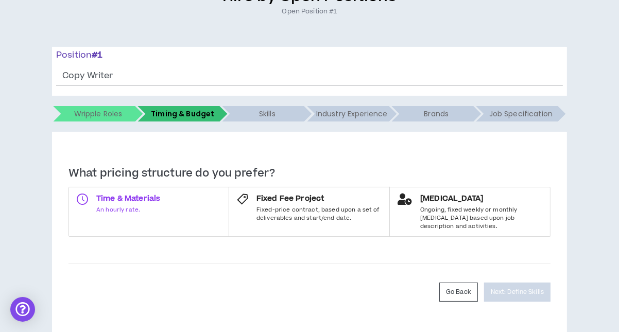
click at [147, 202] on span "Time & Materials" at bounding box center [128, 199] width 64 height 10
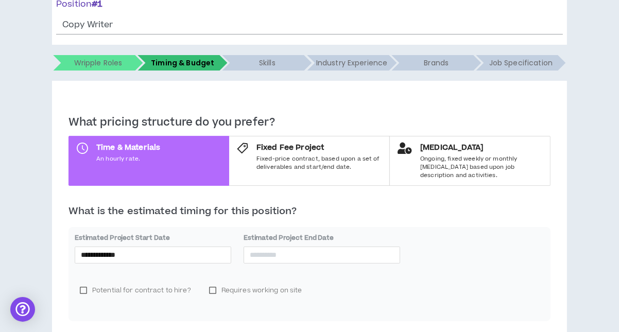
scroll to position [240, 0]
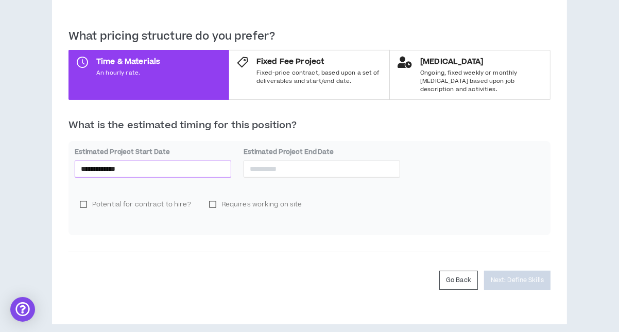
click at [107, 163] on input "**********" at bounding box center [153, 168] width 144 height 11
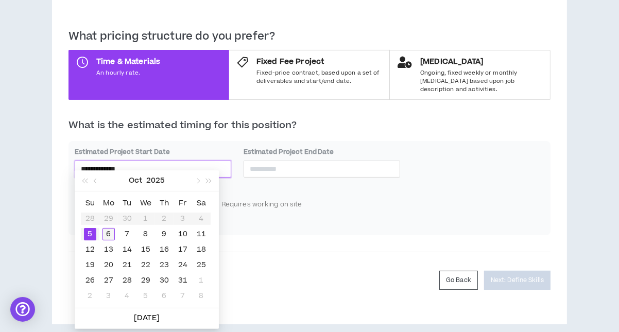
type input "**********"
click at [109, 234] on div "6" at bounding box center [109, 234] width 12 height 12
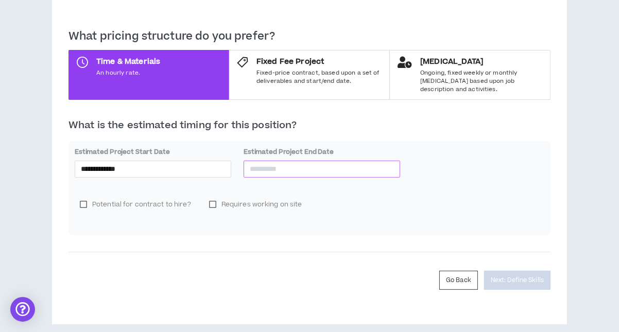
click at [255, 163] on input at bounding box center [322, 168] width 144 height 11
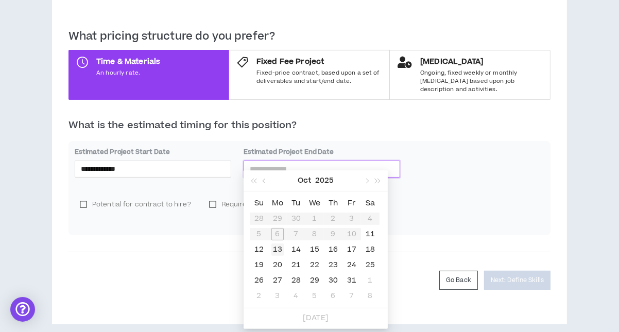
type input "**********"
click at [279, 249] on div "13" at bounding box center [278, 250] width 12 height 12
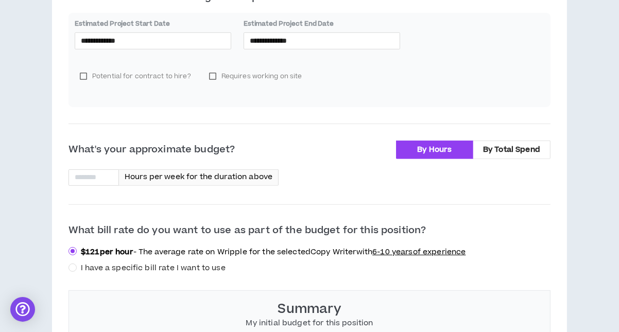
scroll to position [382, 0]
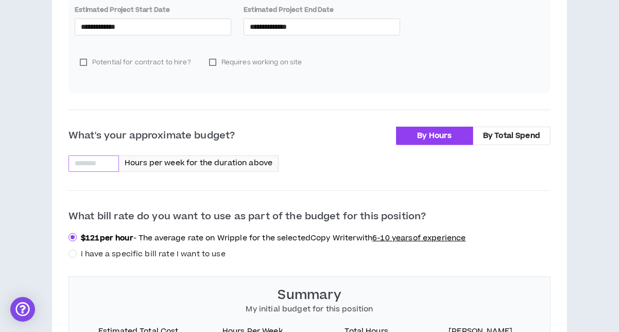
click at [106, 156] on input at bounding box center [93, 163] width 49 height 15
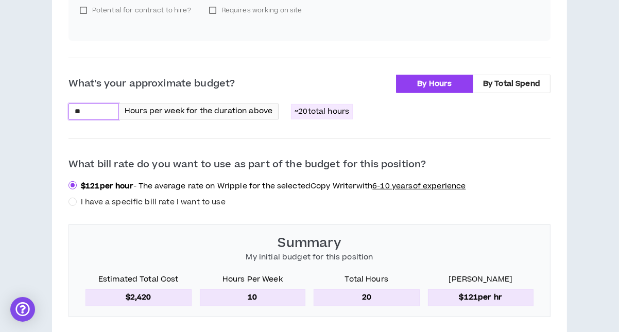
type input "**"
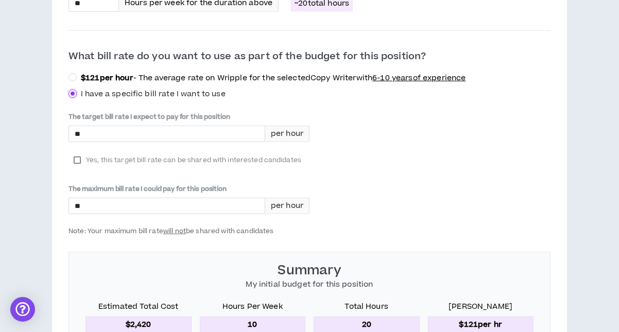
scroll to position [588, 0]
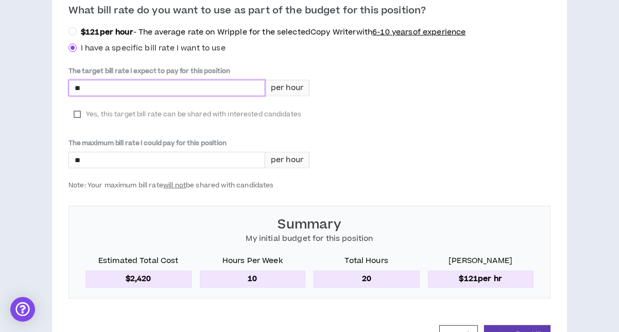
click at [147, 80] on input "*" at bounding box center [167, 87] width 196 height 15
type input "***"
click at [155, 114] on div "The target bill rate I expect to pay for this position *** per hour Yes, this t…" at bounding box center [189, 98] width 241 height 64
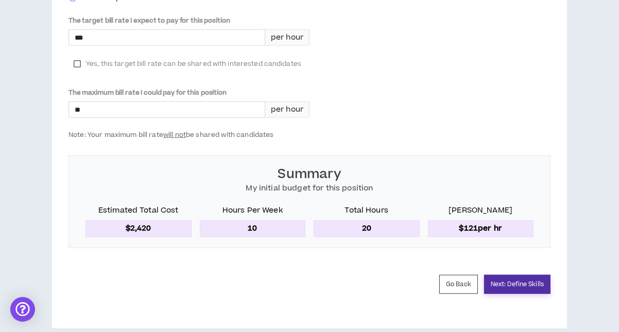
click at [510, 275] on button "Next: Define Skills" at bounding box center [517, 284] width 66 height 19
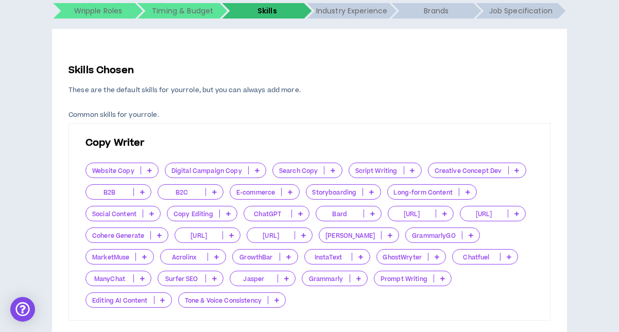
scroll to position [257, 0]
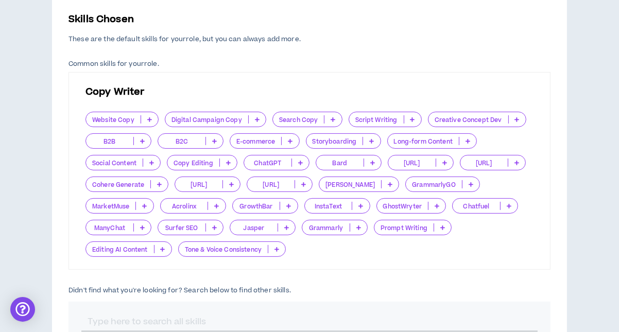
click at [147, 117] on icon at bounding box center [149, 119] width 5 height 5
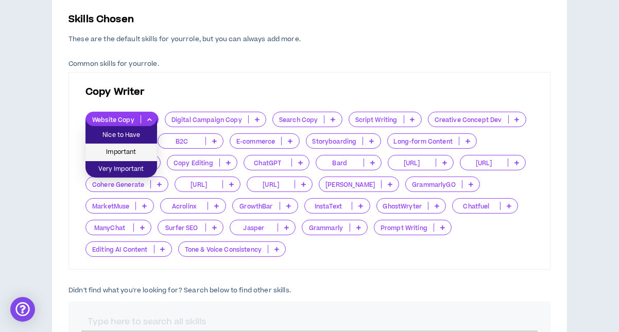
click at [133, 148] on span "Important" at bounding box center [121, 152] width 59 height 11
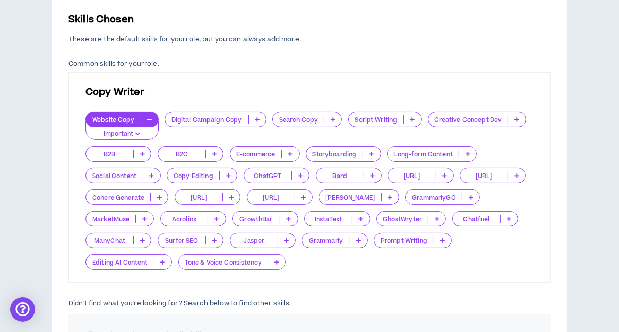
scroll to position [463, 0]
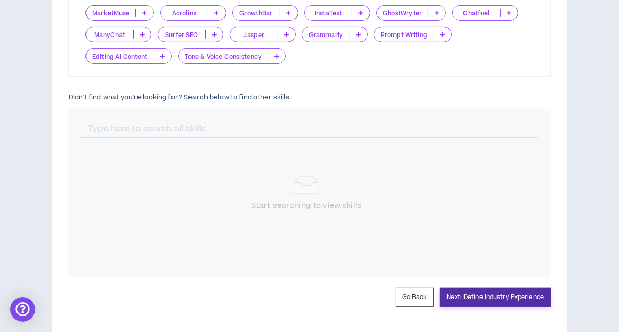
click at [473, 296] on button "Next: Define Industry Experience" at bounding box center [495, 297] width 111 height 19
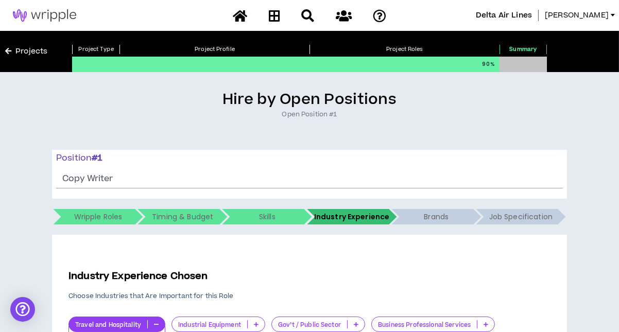
scroll to position [154, 0]
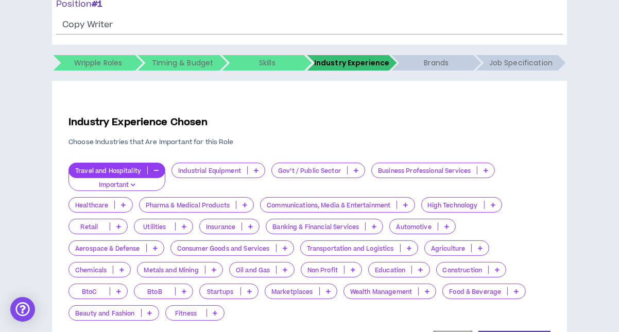
click at [155, 170] on icon "button" at bounding box center [156, 170] width 5 height 5
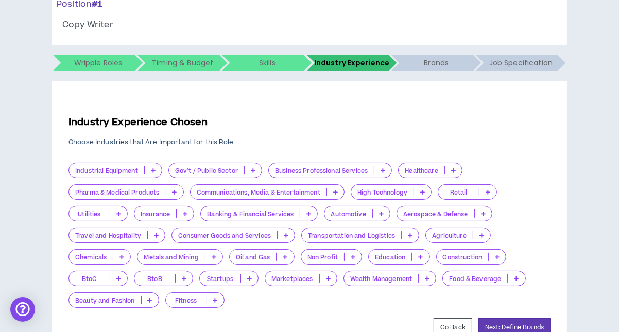
click at [157, 233] on icon at bounding box center [156, 235] width 5 height 5
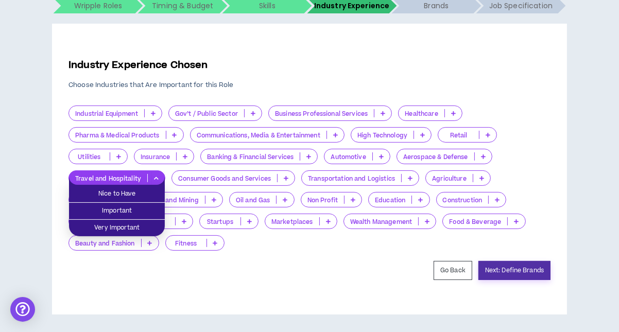
click at [511, 269] on button "Next: Define Brands" at bounding box center [515, 270] width 72 height 19
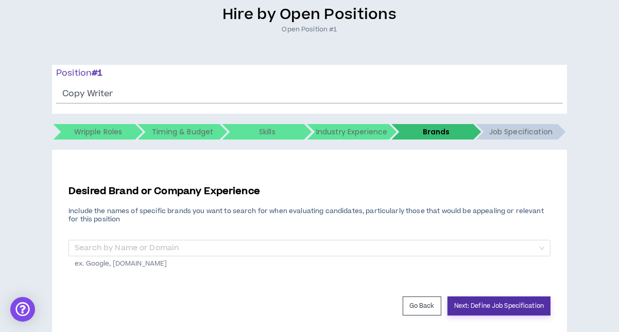
scroll to position [120, 0]
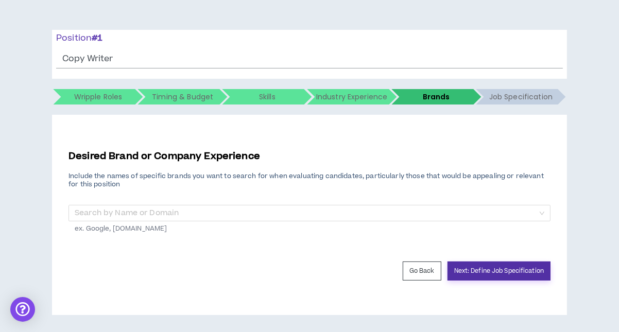
click at [463, 267] on button "Next: Define Job Specification" at bounding box center [499, 271] width 103 height 19
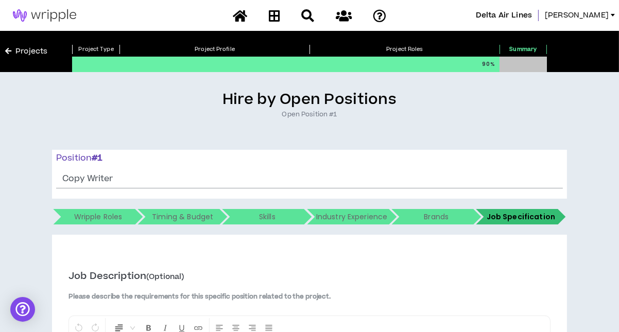
scroll to position [257, 0]
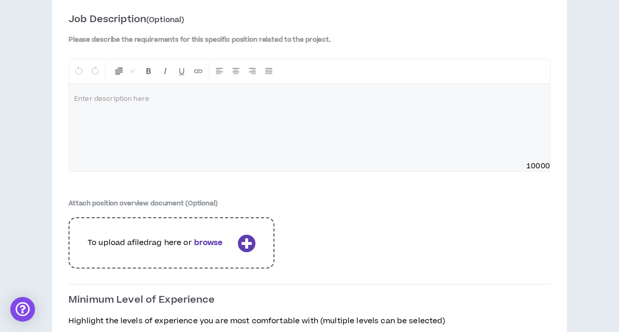
click at [244, 241] on icon at bounding box center [247, 243] width 18 height 18
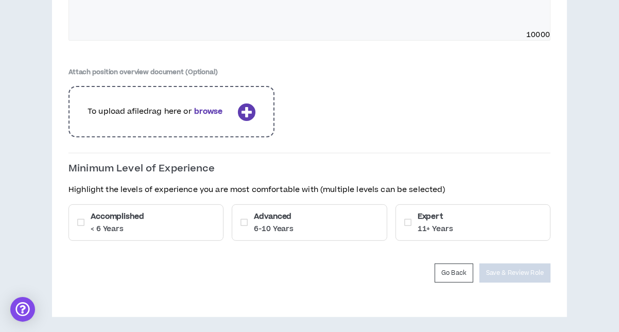
click at [146, 219] on div "Accomplished < 6 Years" at bounding box center [146, 223] width 155 height 37
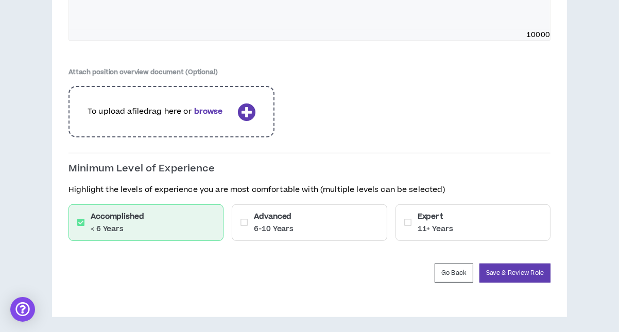
click at [271, 218] on h6 "Advanced" at bounding box center [274, 216] width 40 height 11
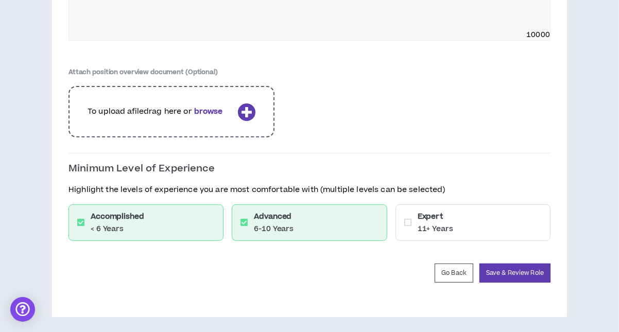
click at [417, 215] on div "Expert 11+ Years" at bounding box center [473, 223] width 155 height 37
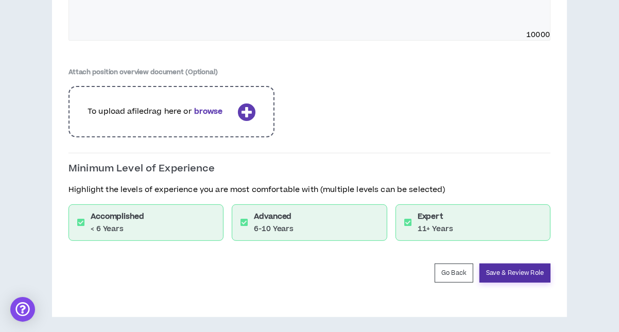
click at [513, 269] on button "Save & Review Role" at bounding box center [515, 273] width 71 height 19
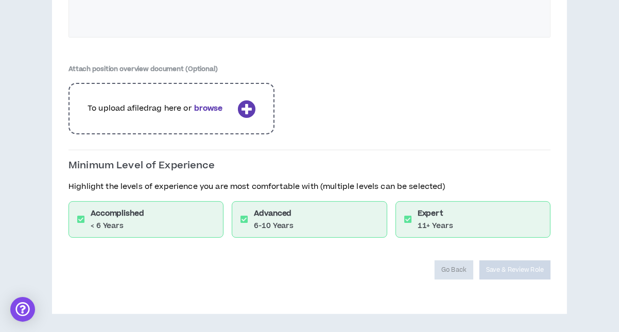
scroll to position [355, 0]
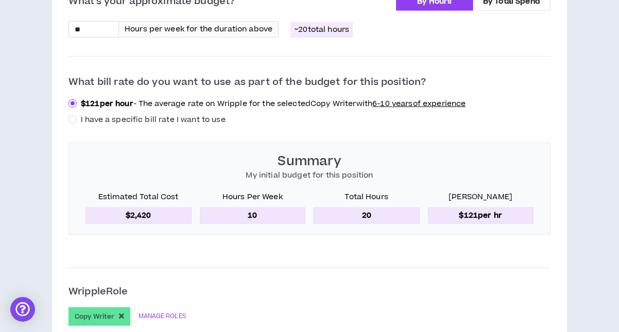
scroll to position [721, 0]
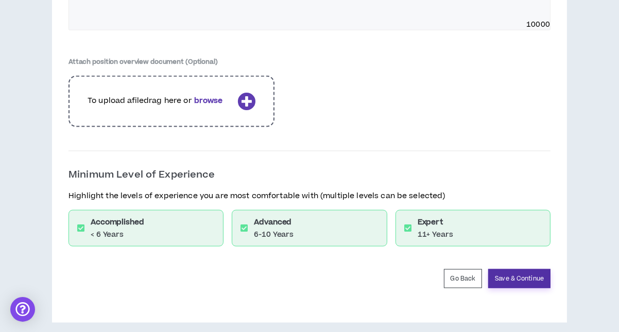
click at [512, 269] on button "Save & Continue" at bounding box center [519, 278] width 62 height 19
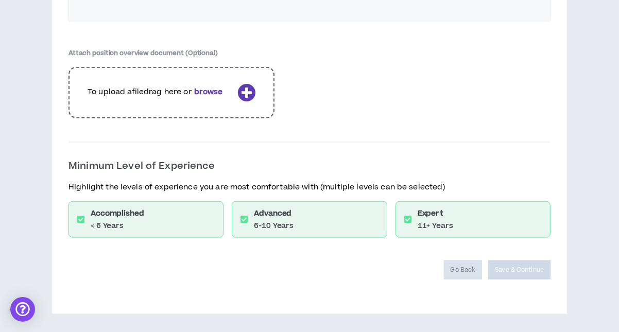
scroll to position [1369, 0]
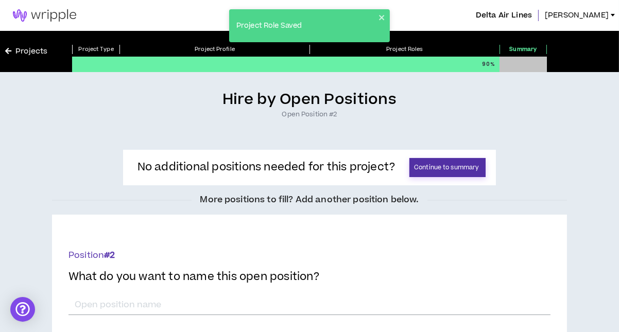
click at [423, 167] on button "Continue to summary" at bounding box center [448, 167] width 76 height 19
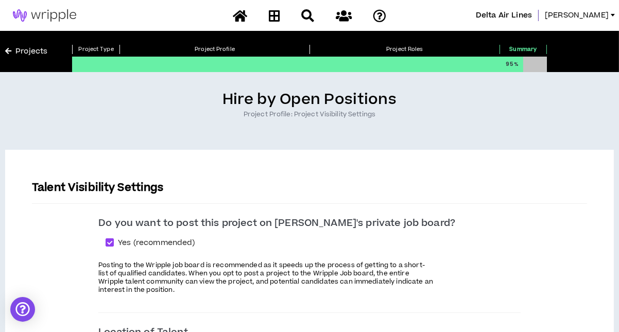
click at [424, 200] on div "Talent Visibility Settings" at bounding box center [309, 195] width 555 height 29
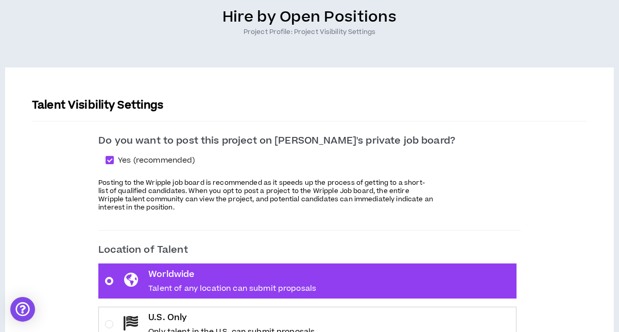
scroll to position [103, 0]
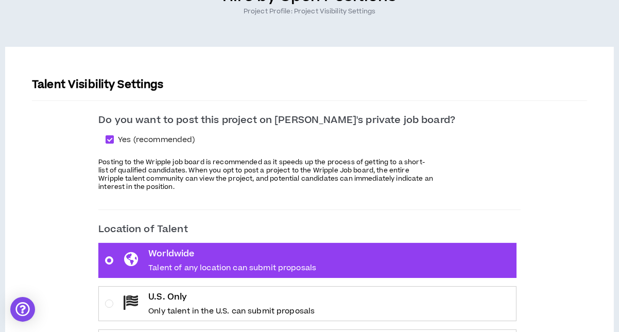
click at [114, 138] on span at bounding box center [110, 140] width 8 height 8
checkbox input "*****"
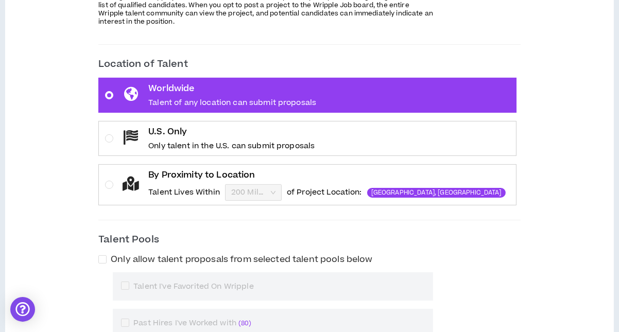
scroll to position [272, 0]
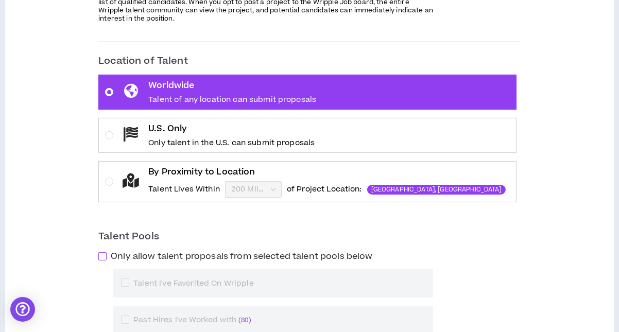
click at [107, 254] on span at bounding box center [102, 256] width 8 height 8
checkbox input "****"
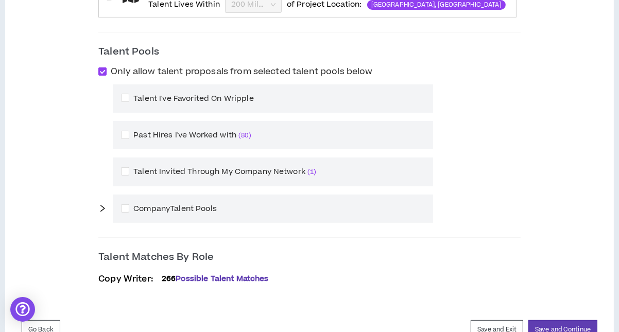
scroll to position [461, 0]
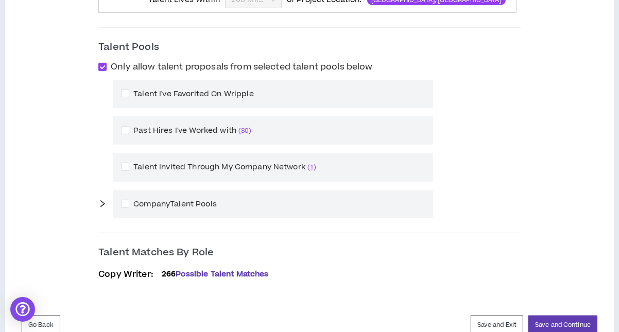
click at [107, 200] on icon "right" at bounding box center [102, 204] width 8 height 8
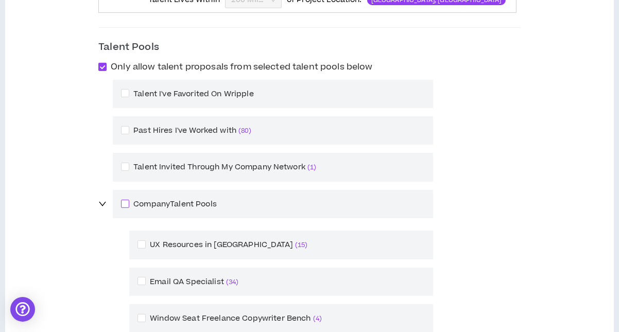
click at [129, 200] on span at bounding box center [125, 204] width 8 height 8
checkbox input "****"
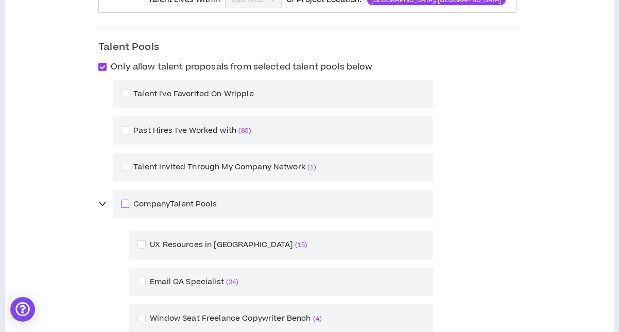
checkbox input "****"
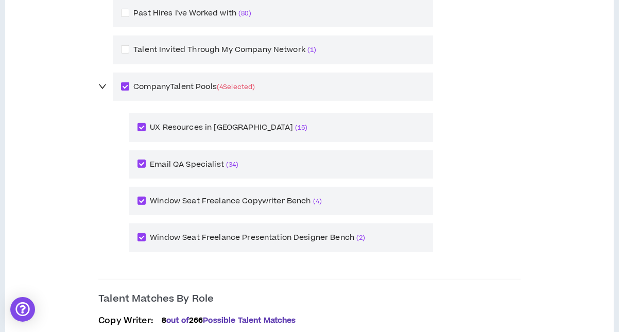
scroll to position [587, 0]
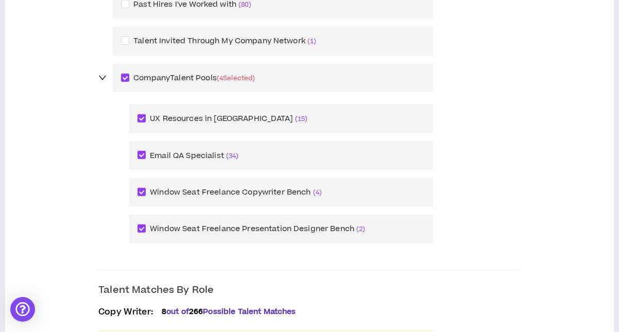
click at [180, 149] on div "Email QA Specialist ( 34 )" at bounding box center [281, 156] width 304 height 28
click at [146, 151] on span at bounding box center [142, 155] width 8 height 8
checkbox input "*****"
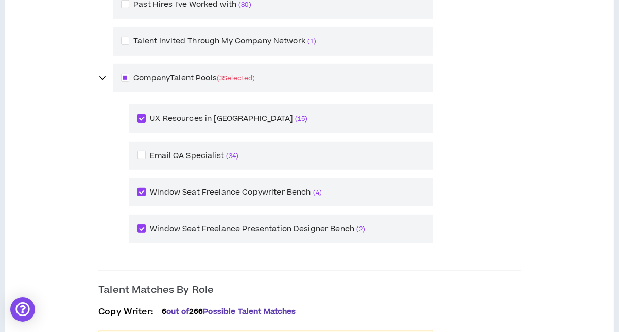
click at [146, 114] on span at bounding box center [142, 118] width 8 height 8
checkbox input "*****"
click at [146, 225] on span at bounding box center [142, 229] width 8 height 8
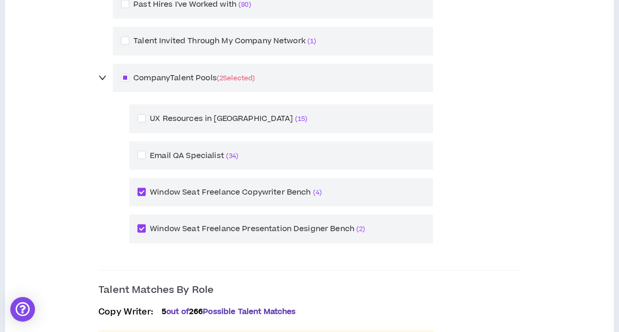
checkbox input "*****"
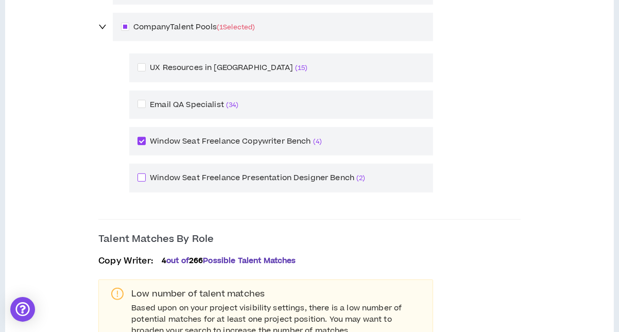
scroll to position [733, 0]
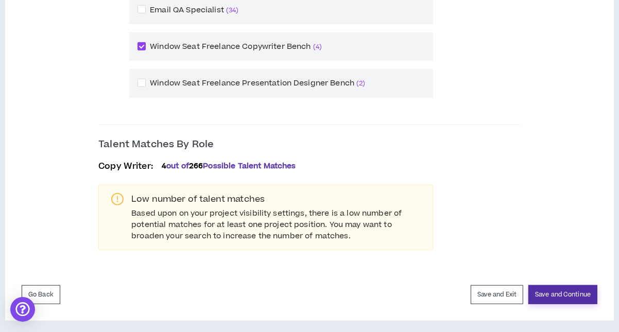
click at [543, 292] on button "Save and Continue" at bounding box center [563, 294] width 69 height 19
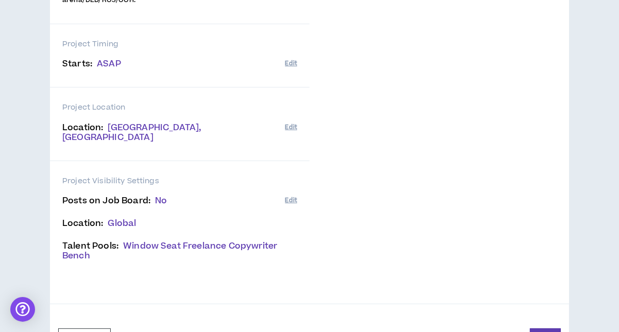
scroll to position [302, 0]
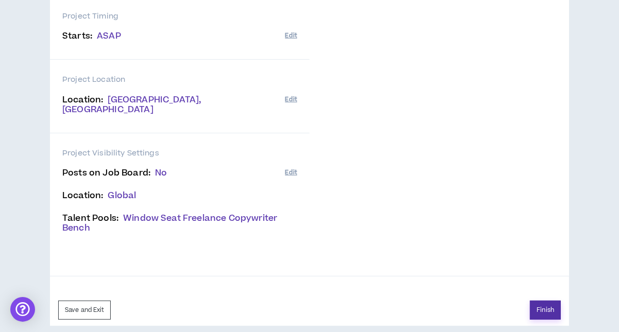
click at [543, 301] on button "Finish" at bounding box center [545, 310] width 31 height 19
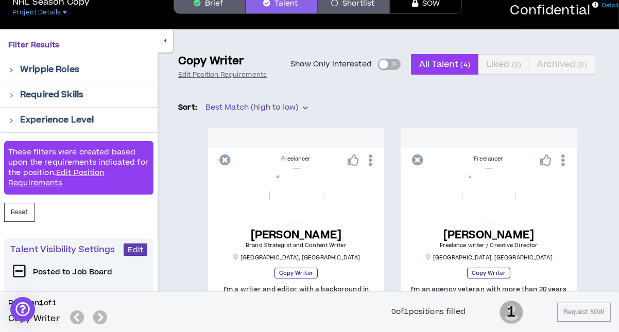
scroll to position [10, 0]
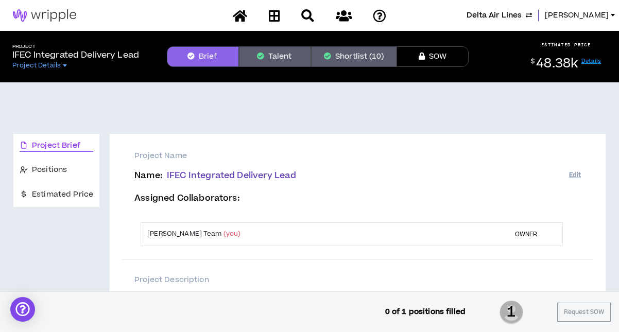
scroll to position [103, 0]
